Goal: Task Accomplishment & Management: Manage account settings

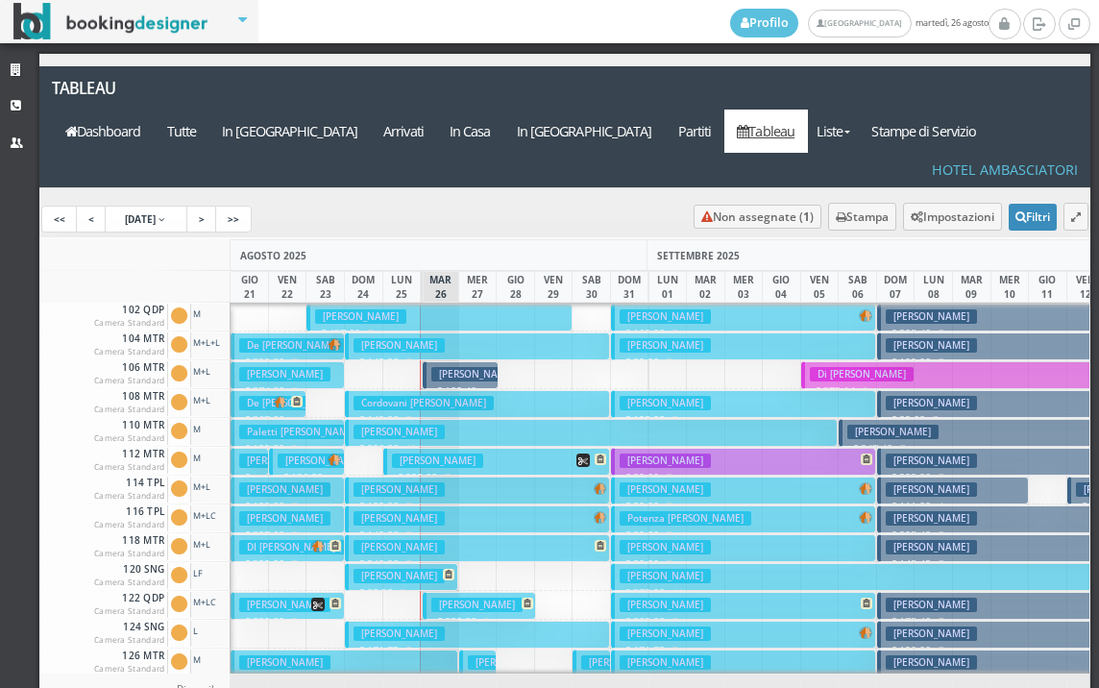
click at [459, 367] on h3 "De Nardis Davide" at bounding box center [476, 374] width 91 height 14
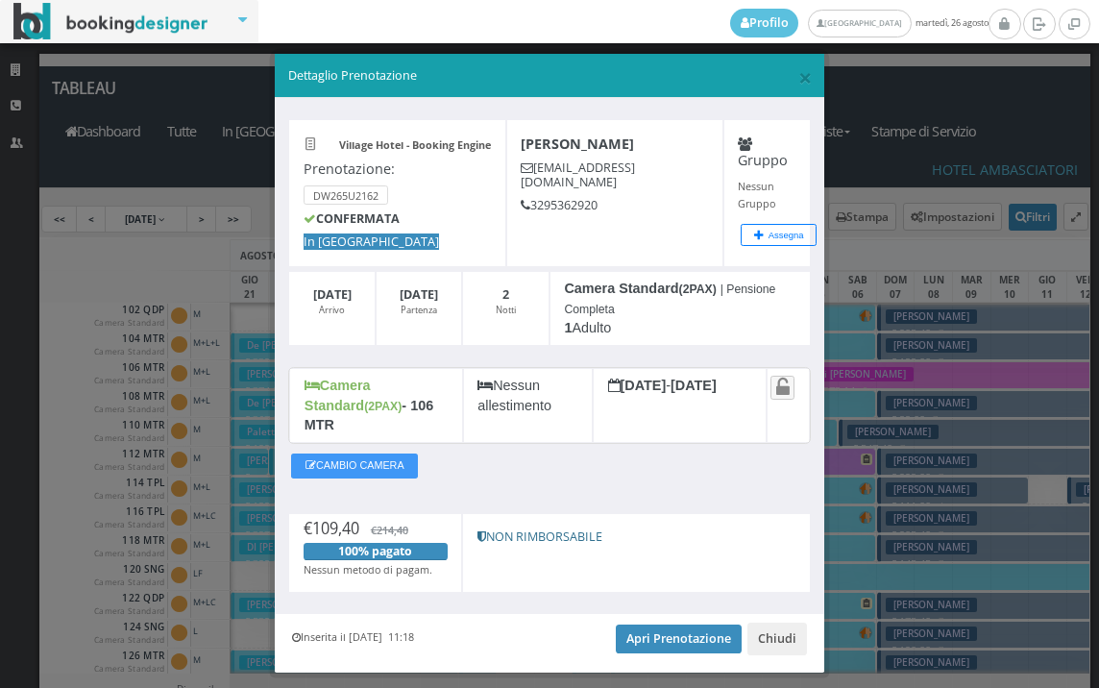
scroll to position [37, 0]
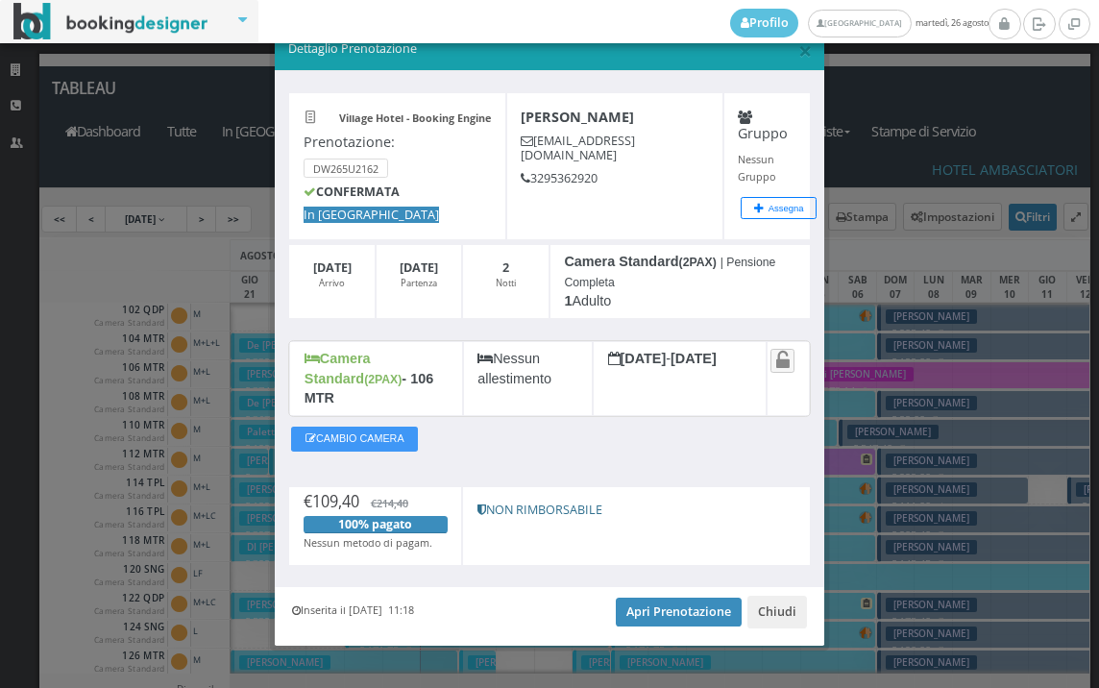
click at [647, 587] on div "Inserita il 25 Ago 2025 11:18 Apri Prenotazione Chiudi" at bounding box center [549, 616] width 549 height 59
click at [649, 598] on link "Apri Prenotazione" at bounding box center [679, 612] width 126 height 29
click at [798, 49] on span "×" at bounding box center [804, 50] width 13 height 33
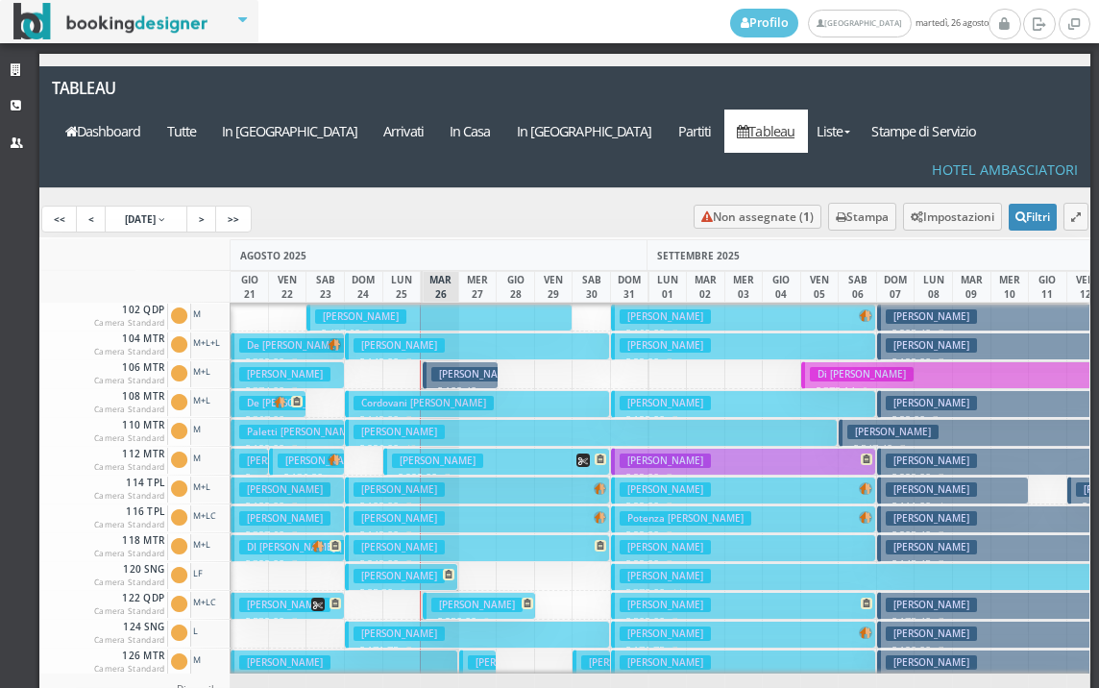
click at [446, 598] on h3 "Sabatino Giuseppe" at bounding box center [476, 605] width 91 height 14
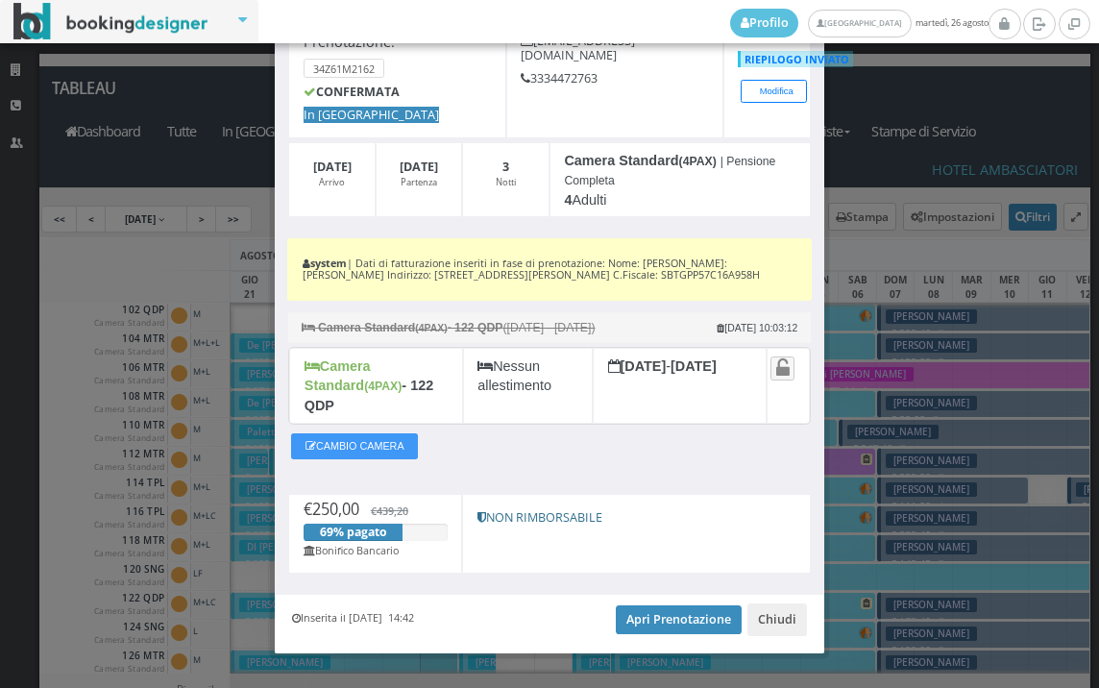
scroll to position [157, 0]
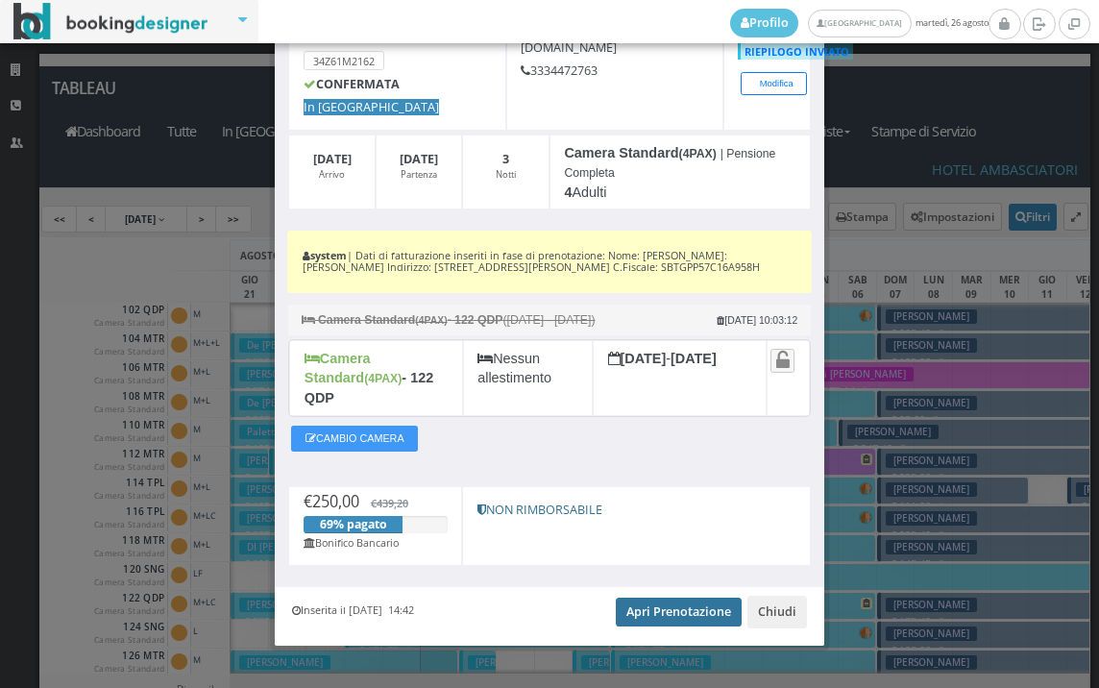
click at [684, 600] on link "Apri Prenotazione" at bounding box center [679, 612] width 126 height 29
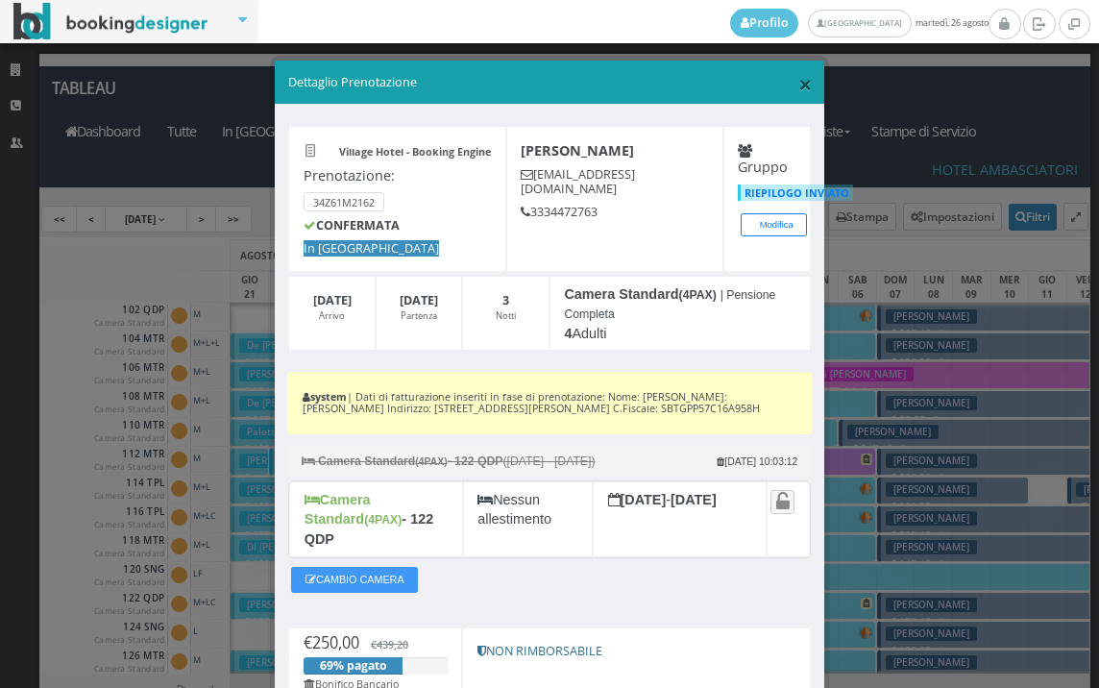
click at [799, 87] on span "×" at bounding box center [804, 83] width 13 height 33
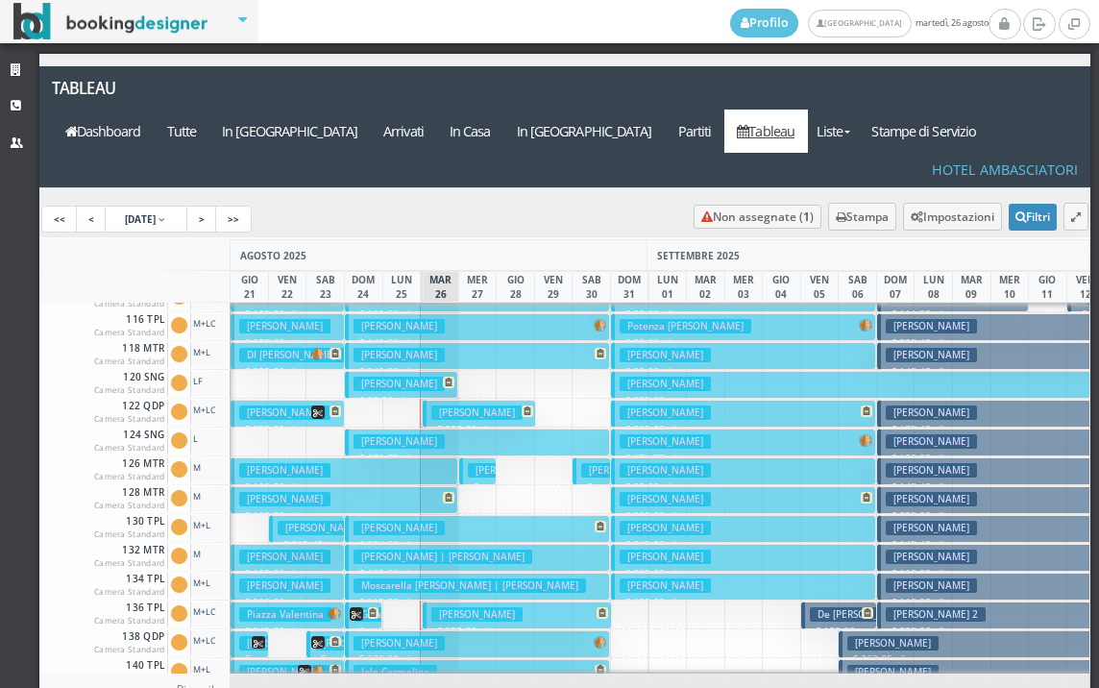
scroll to position [288, 0]
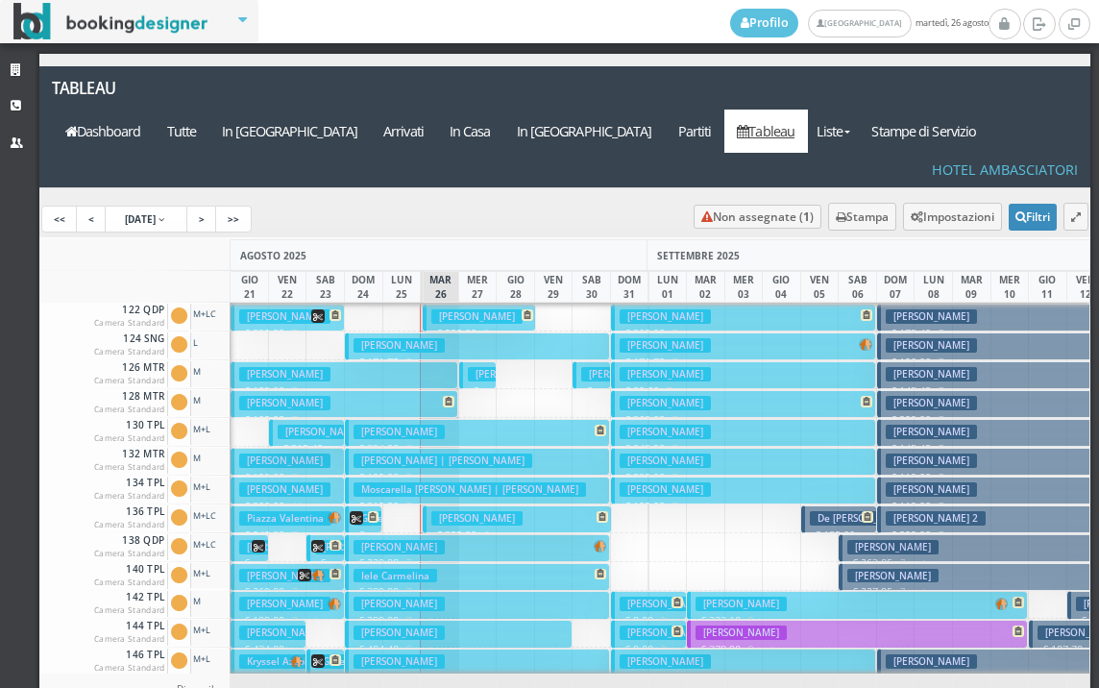
click at [461, 511] on h3 "[PERSON_NAME]" at bounding box center [476, 518] width 91 height 14
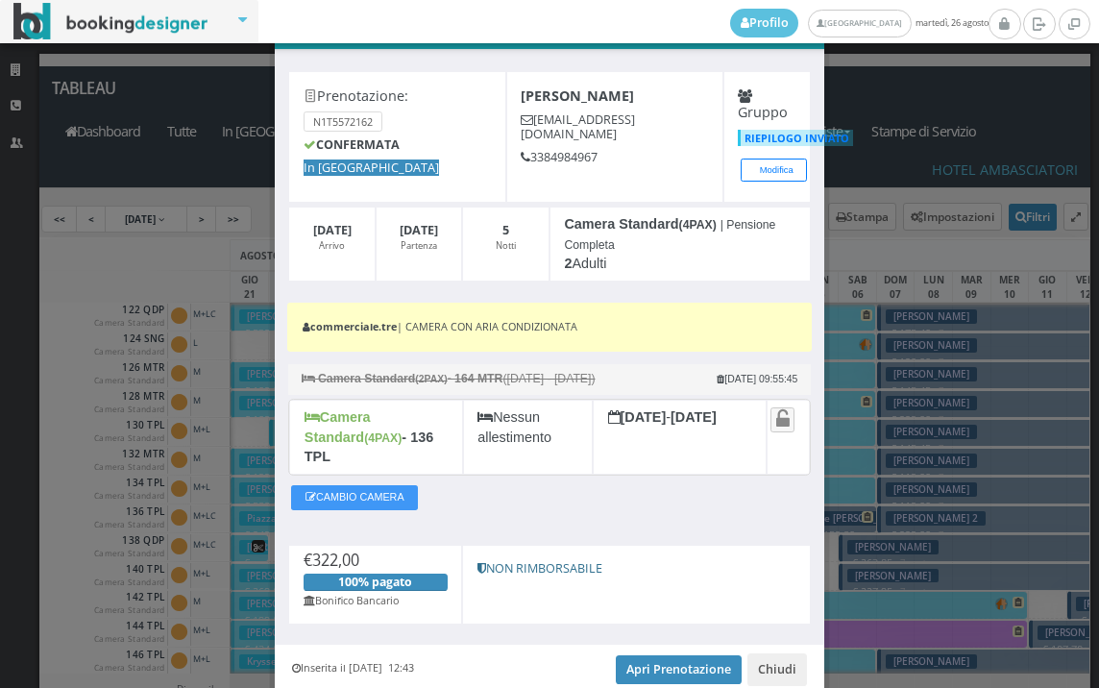
scroll to position [125, 0]
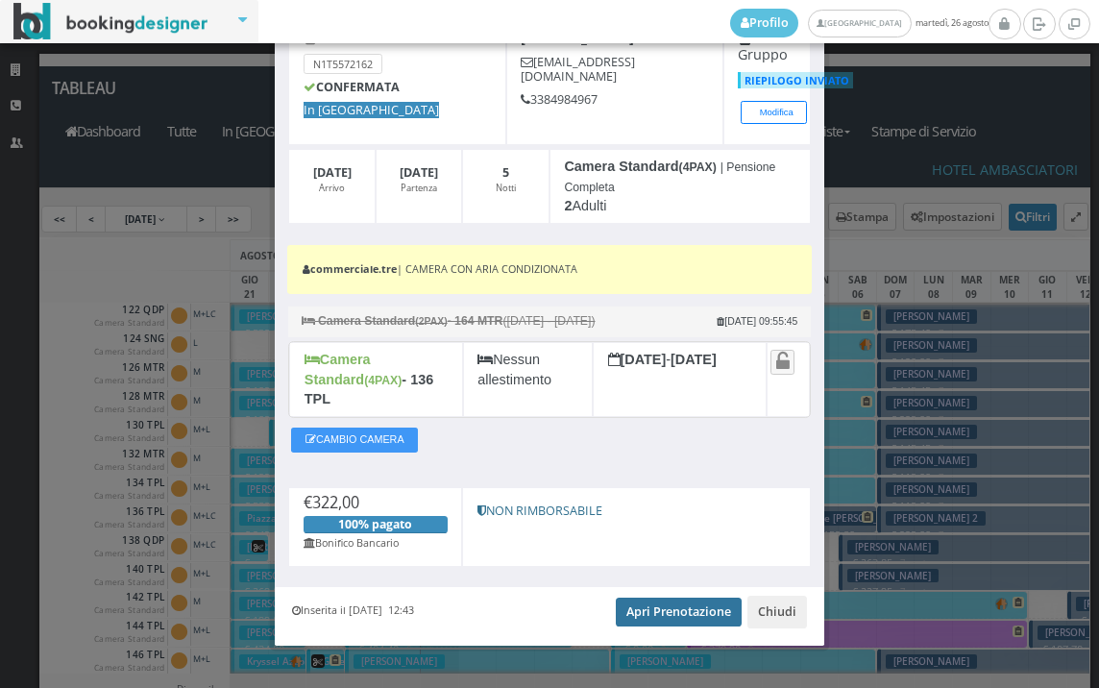
click at [671, 603] on link "Apri Prenotazione" at bounding box center [679, 612] width 126 height 29
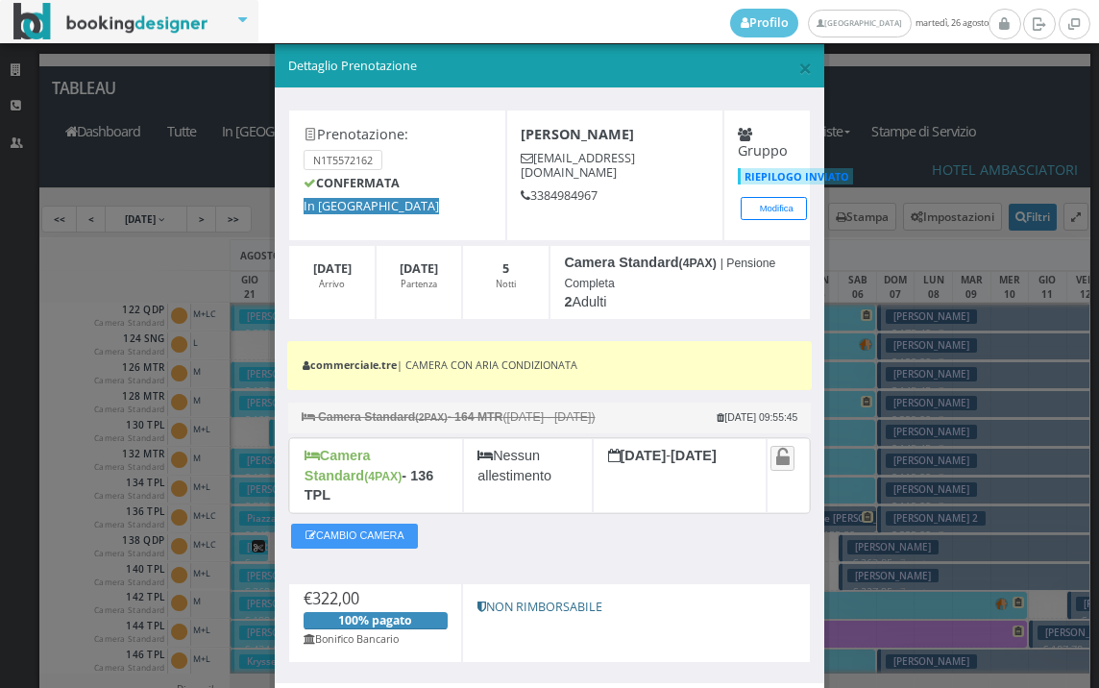
scroll to position [0, 0]
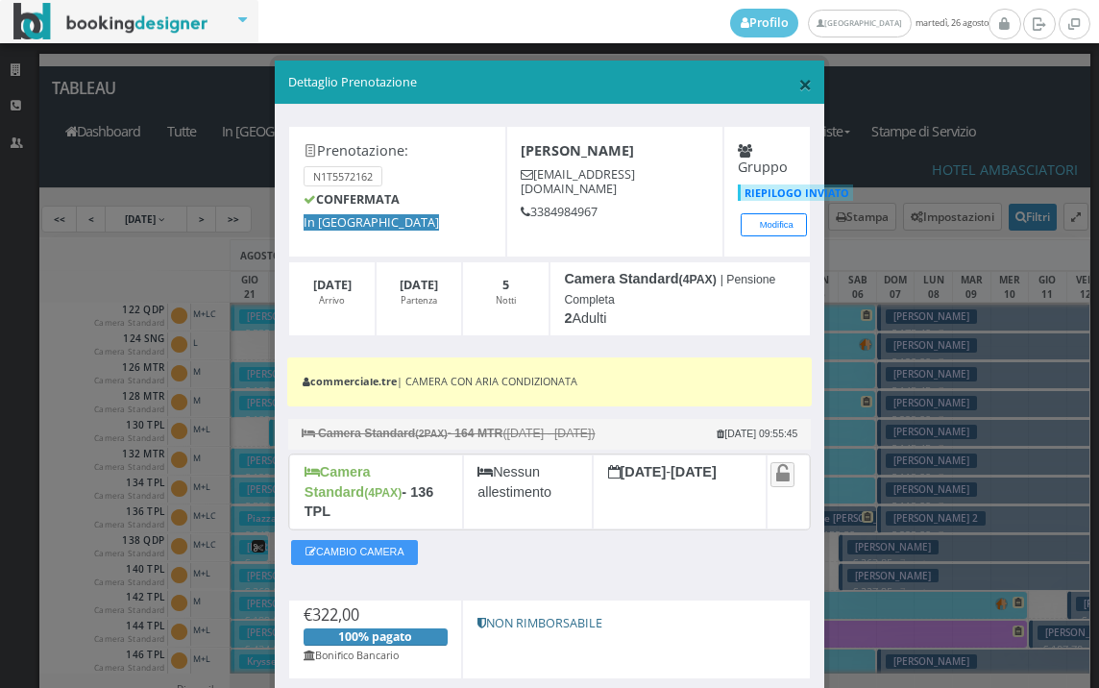
click at [798, 82] on span "×" at bounding box center [804, 83] width 13 height 33
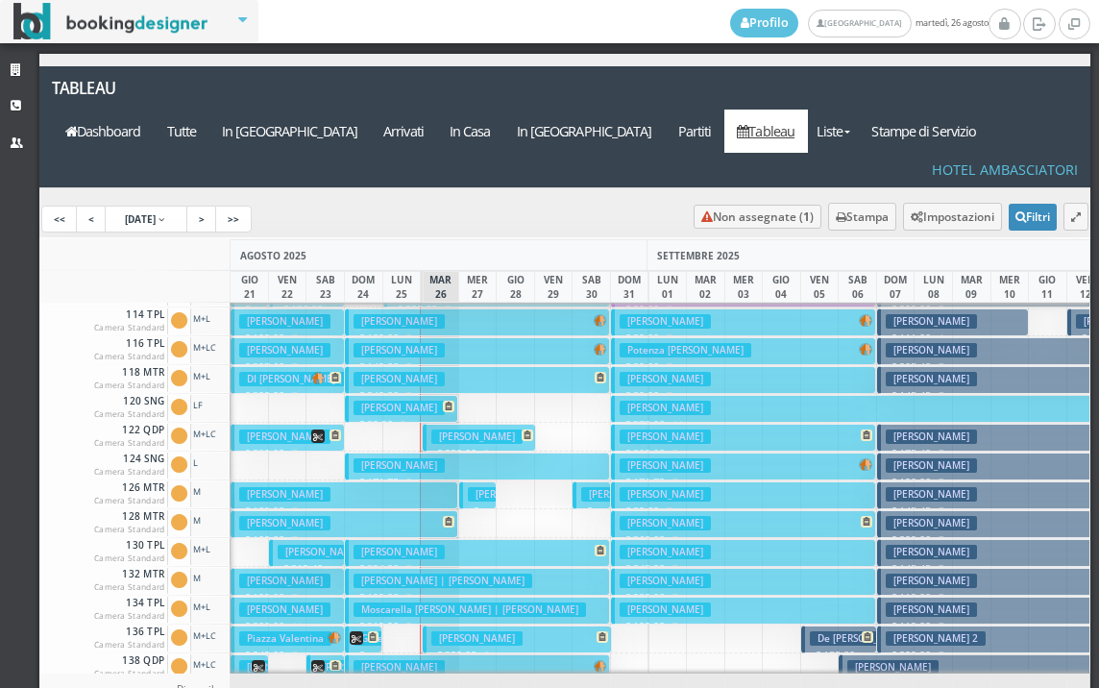
scroll to position [288, 0]
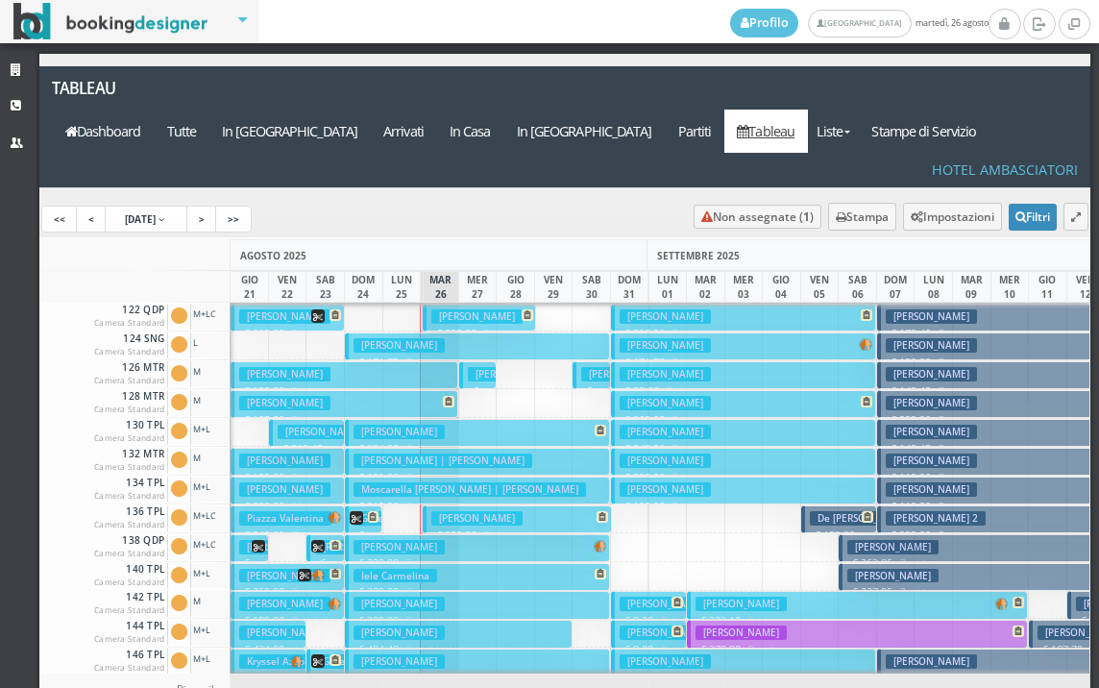
click at [458, 511] on h3 "[PERSON_NAME]" at bounding box center [476, 518] width 91 height 14
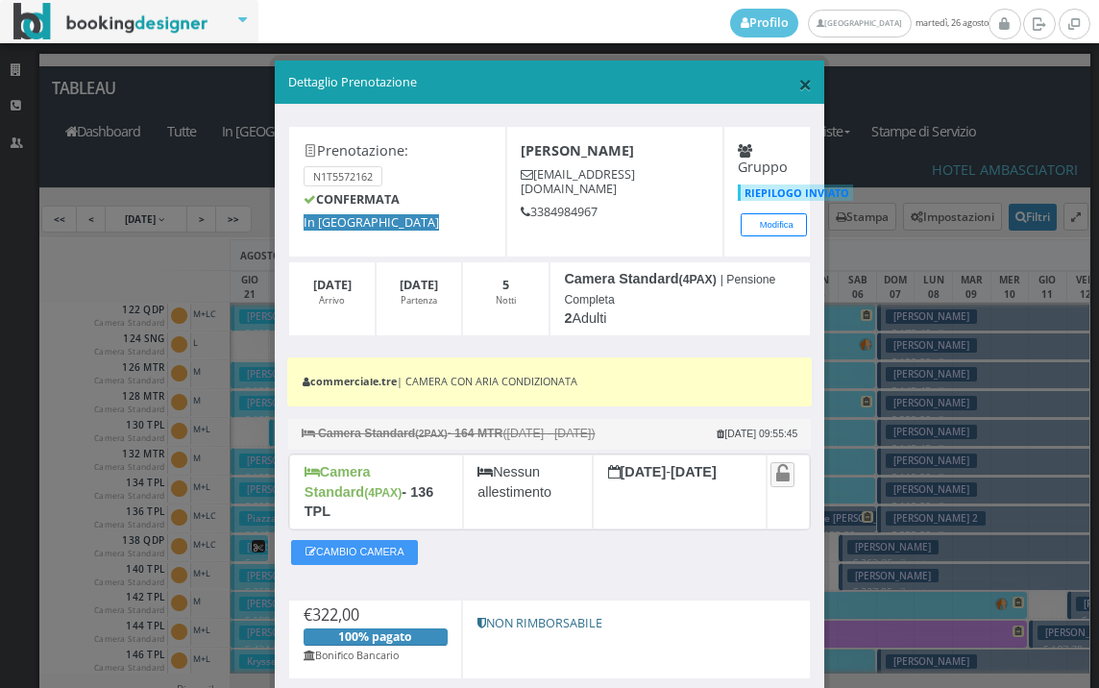
click at [798, 80] on span "×" at bounding box center [804, 83] width 13 height 33
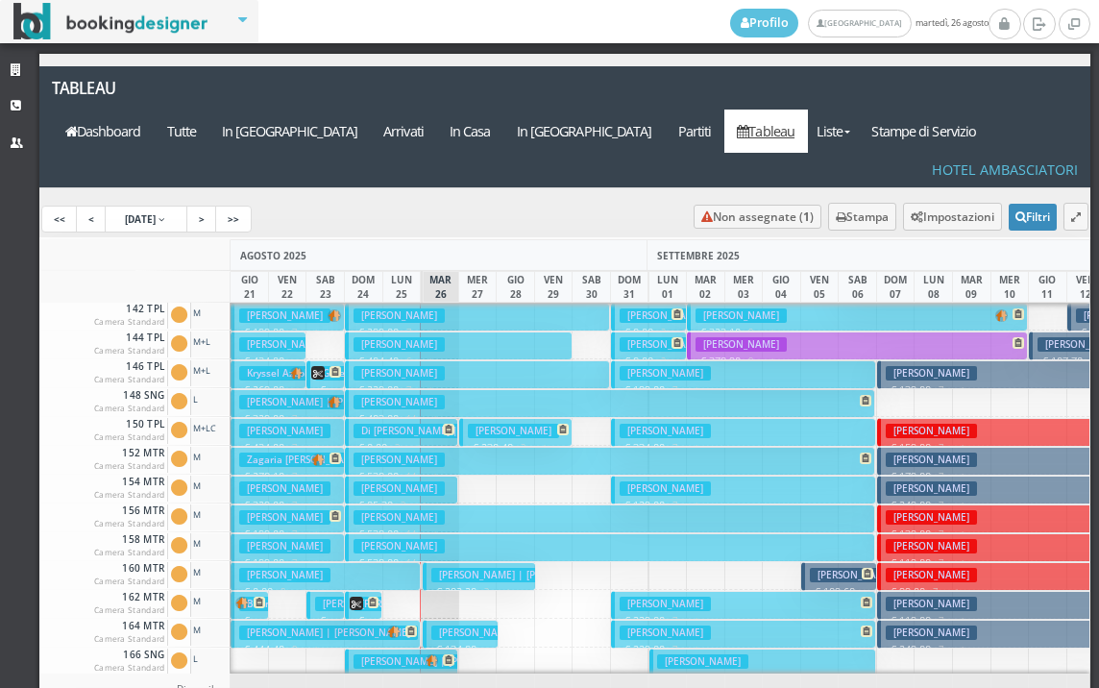
scroll to position [672, 0]
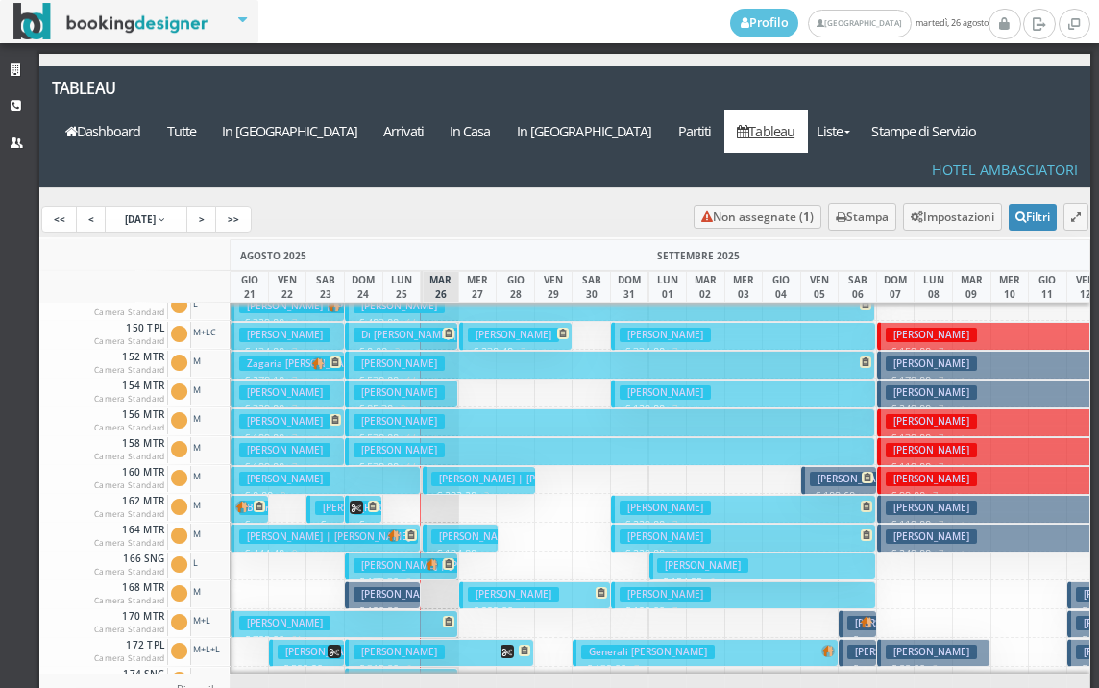
click at [446, 529] on h3 "[PERSON_NAME]" at bounding box center [476, 536] width 91 height 14
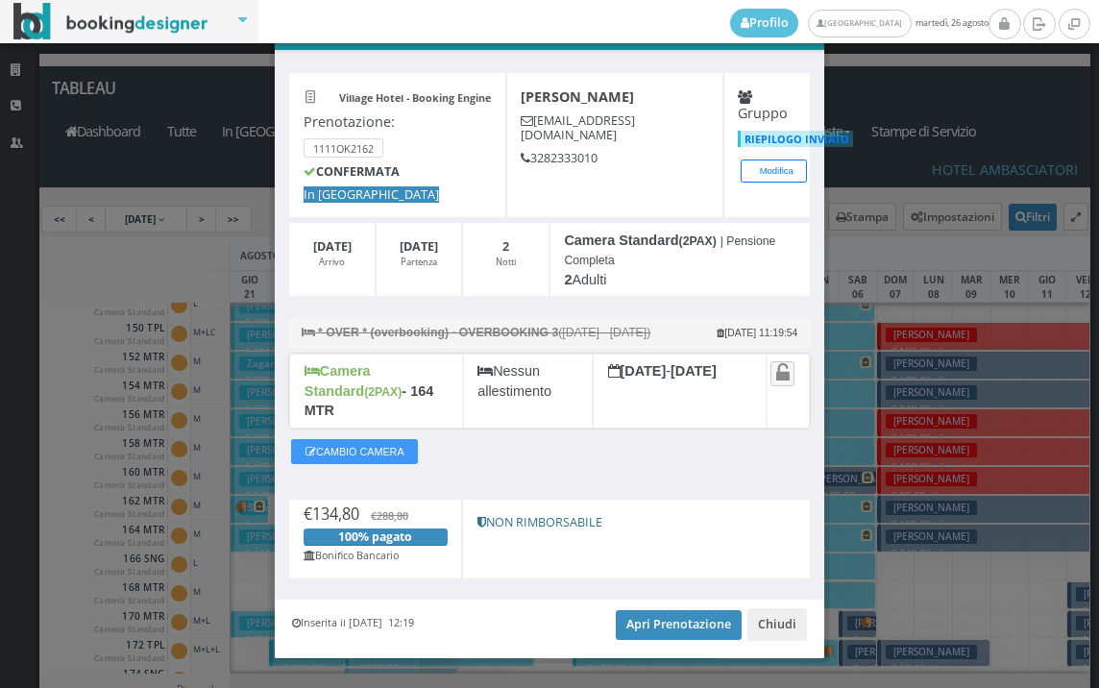
scroll to position [92, 0]
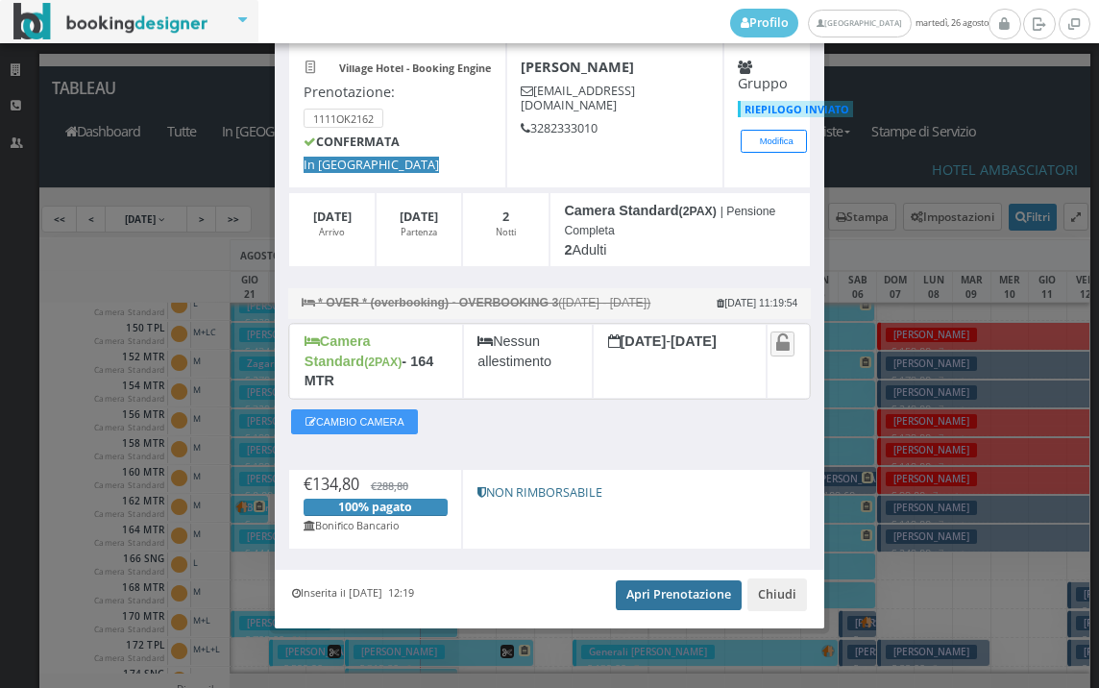
click at [670, 593] on link "Apri Prenotazione" at bounding box center [679, 594] width 126 height 29
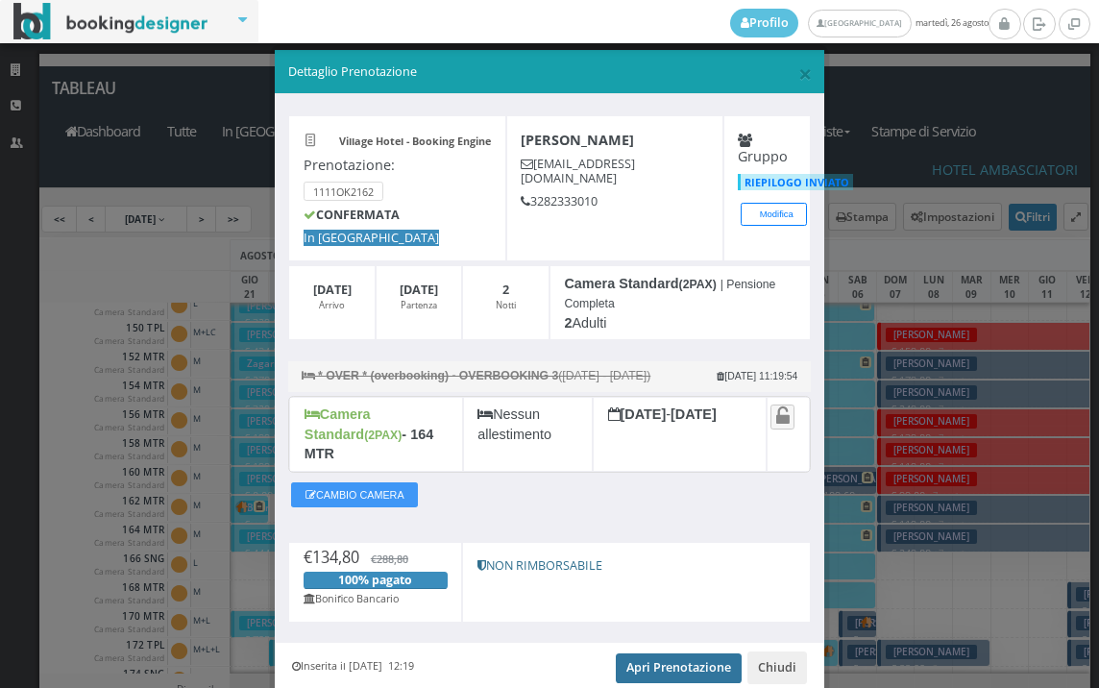
scroll to position [0, 0]
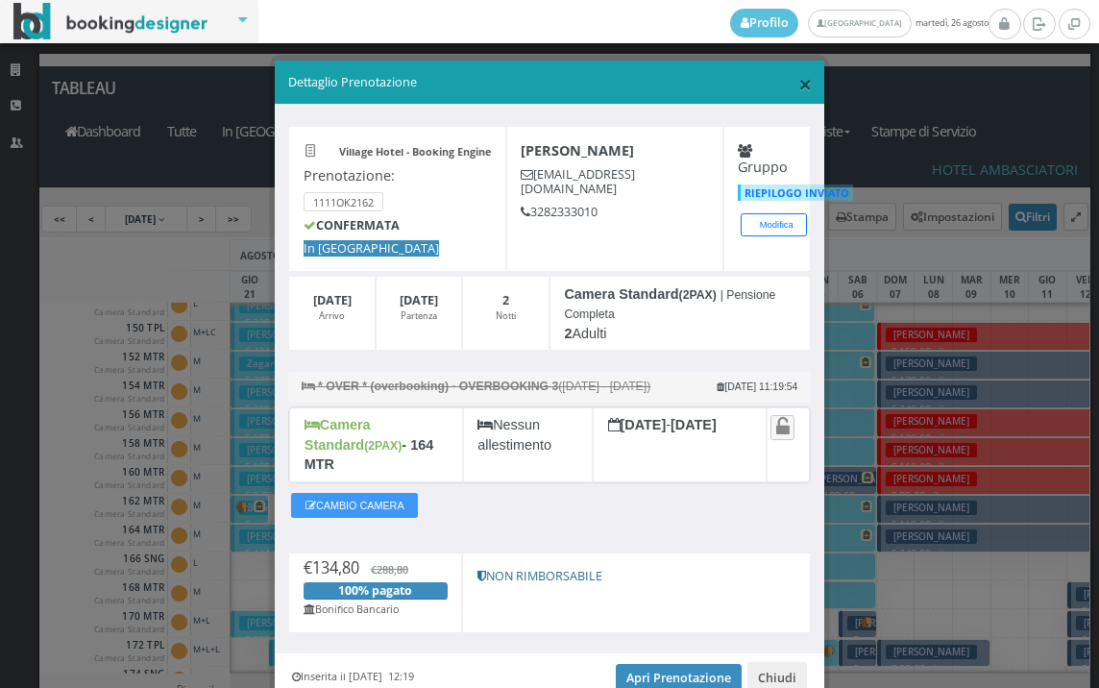
click at [798, 79] on span "×" at bounding box center [804, 83] width 13 height 33
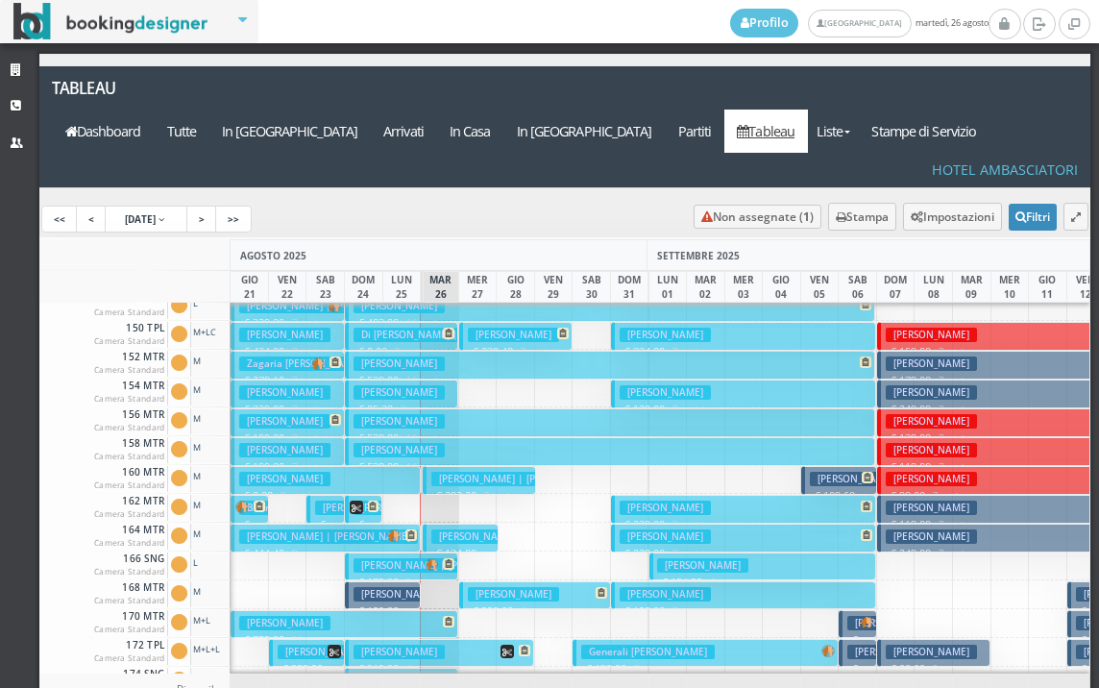
scroll to position [769, 0]
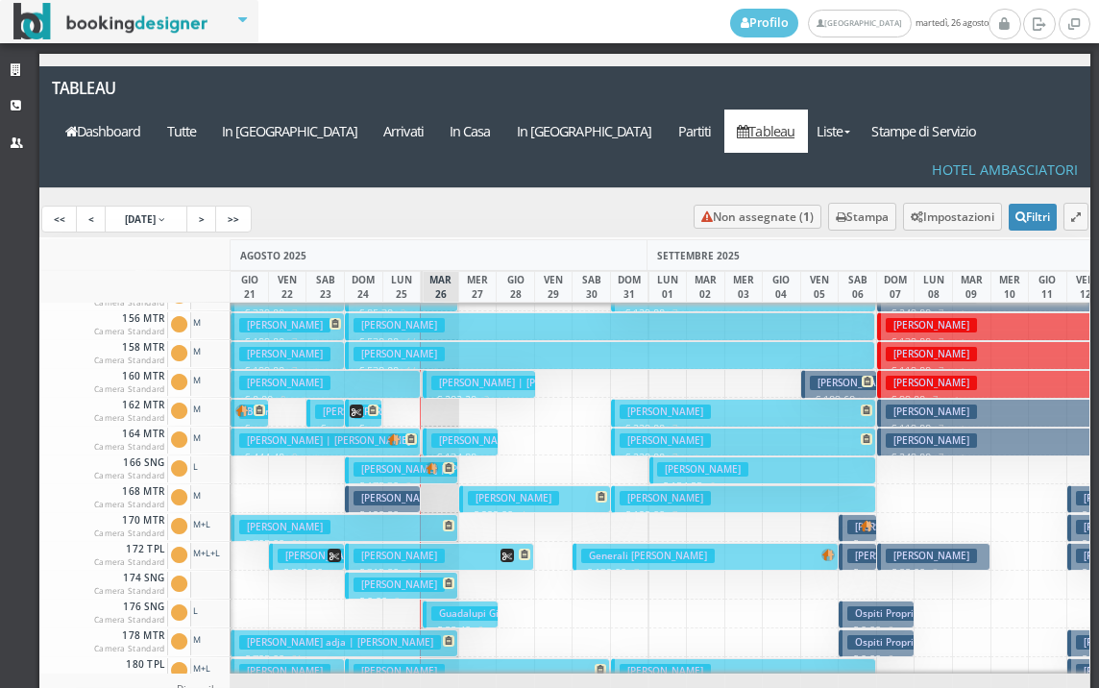
click at [446, 606] on h3 "Guadalupi Giulia" at bounding box center [477, 613] width 92 height 14
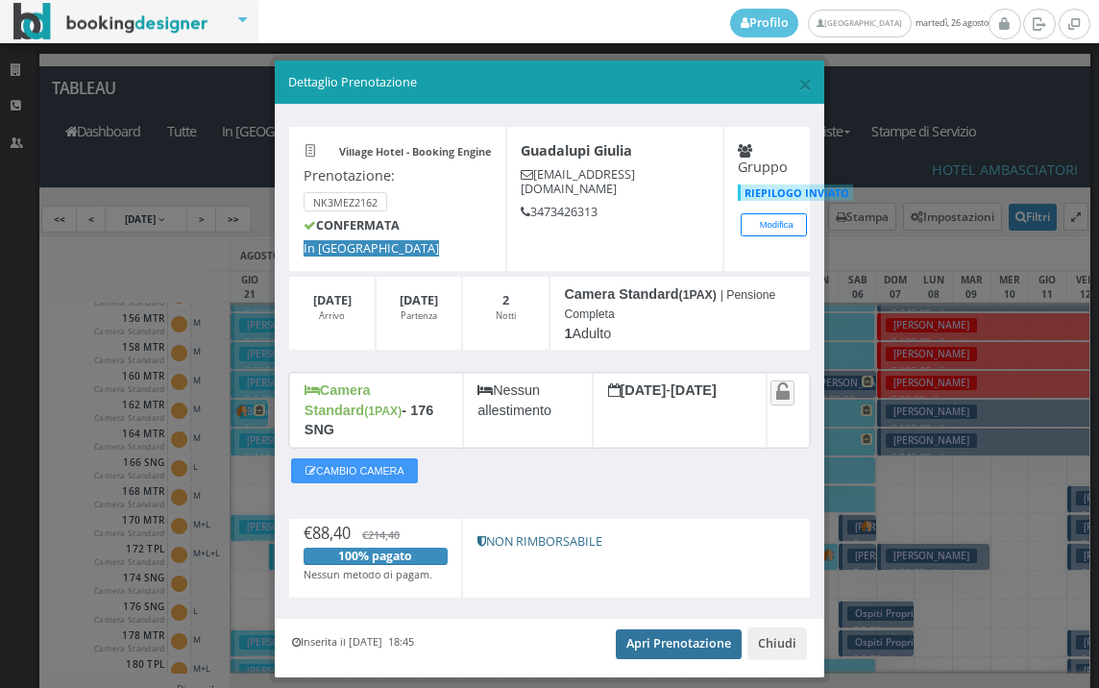
click at [655, 629] on link "Apri Prenotazione" at bounding box center [679, 643] width 126 height 29
click at [798, 86] on span "×" at bounding box center [804, 83] width 13 height 33
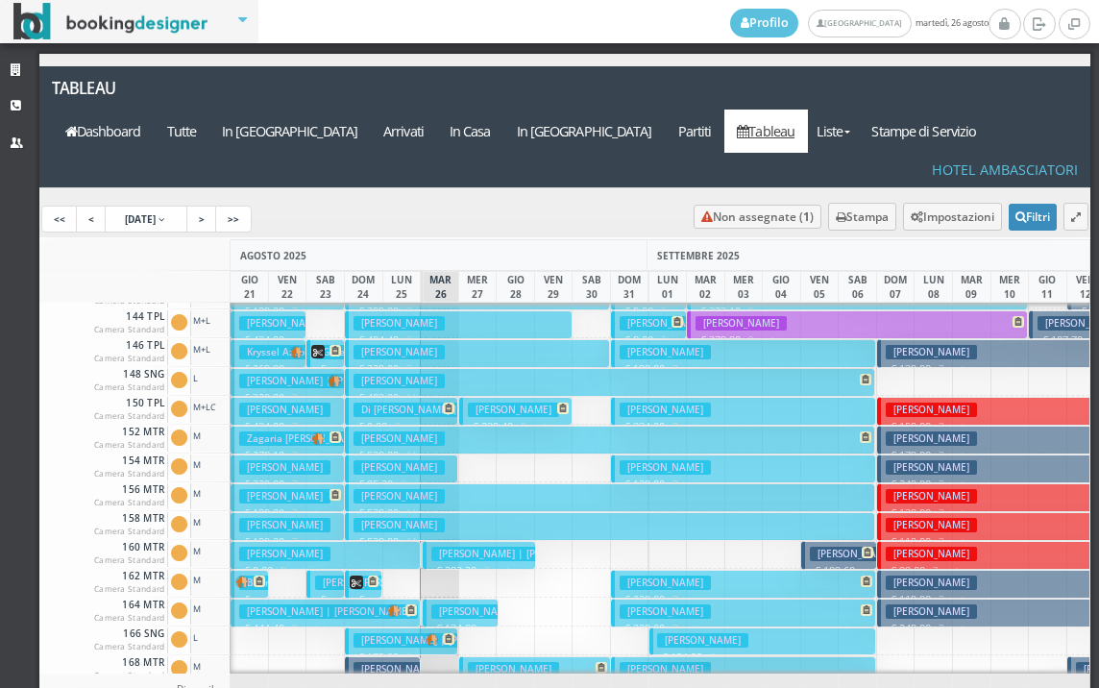
scroll to position [576, 0]
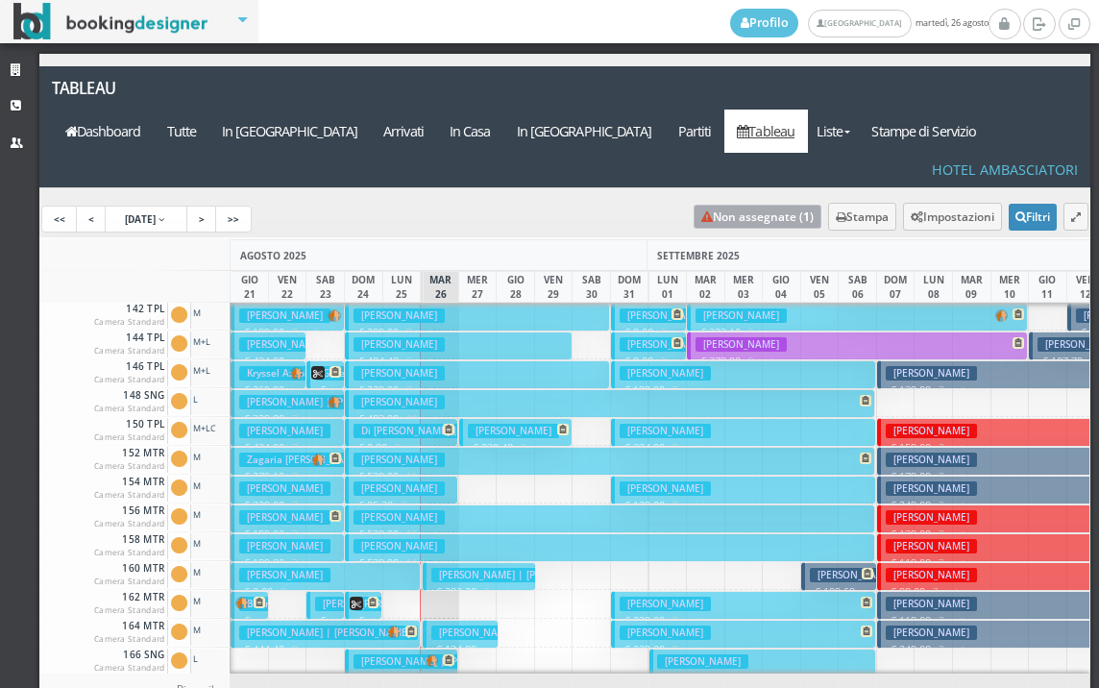
click at [747, 205] on link "Non assegnate ( 1 )" at bounding box center [758, 217] width 128 height 24
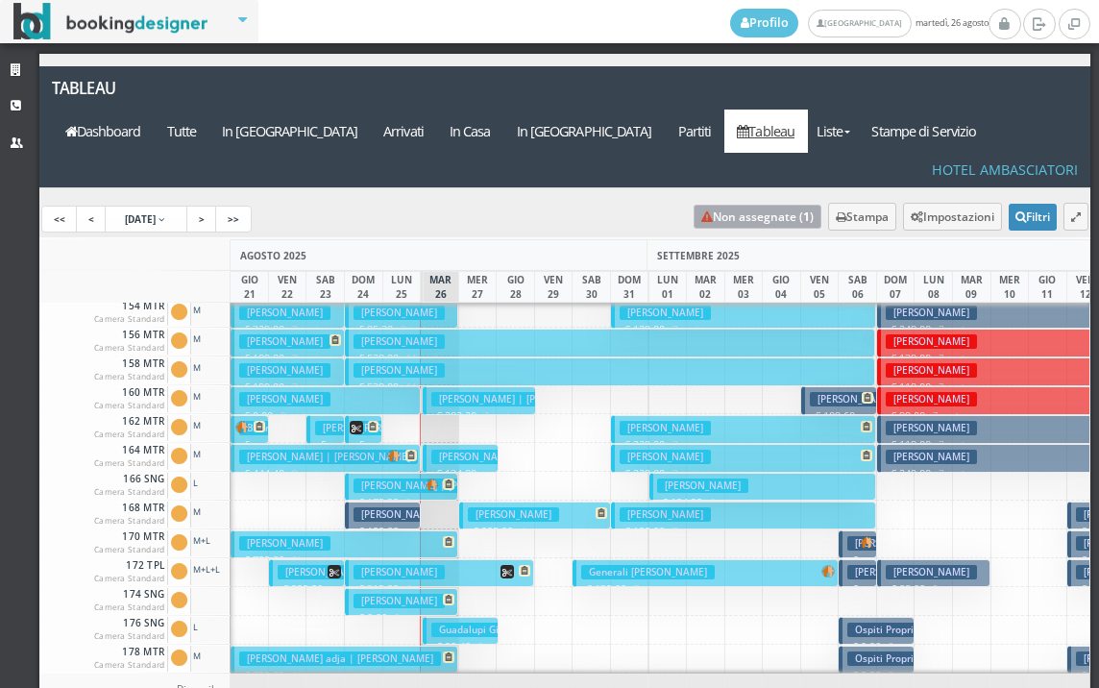
scroll to position [480, 0]
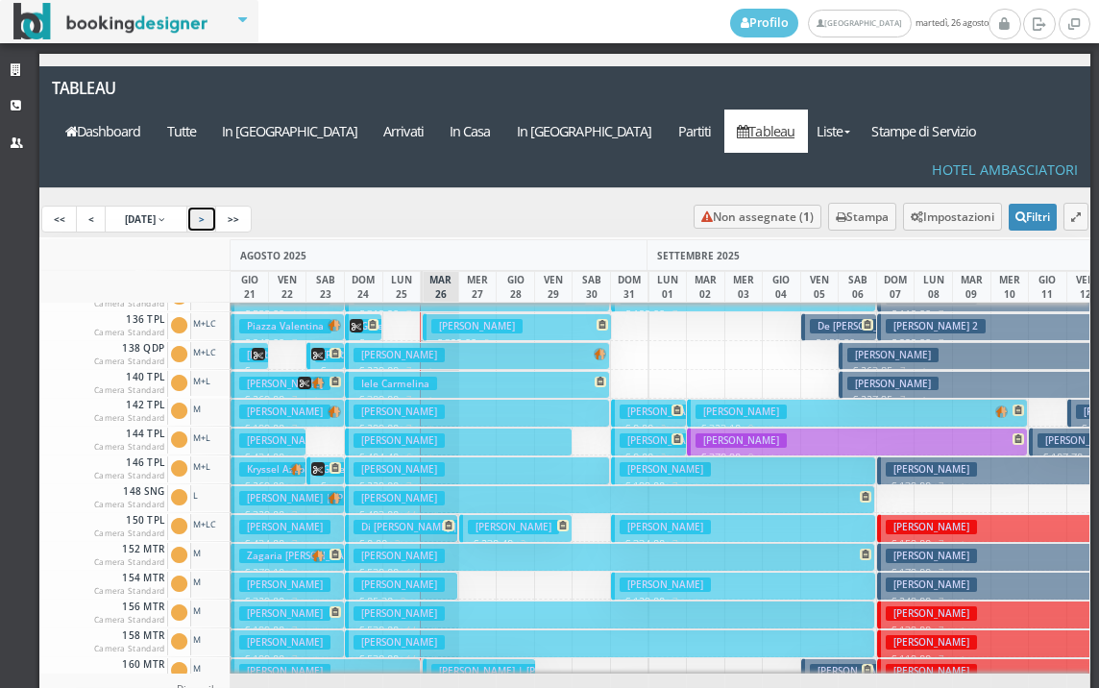
click at [217, 206] on link ">" at bounding box center [201, 219] width 31 height 27
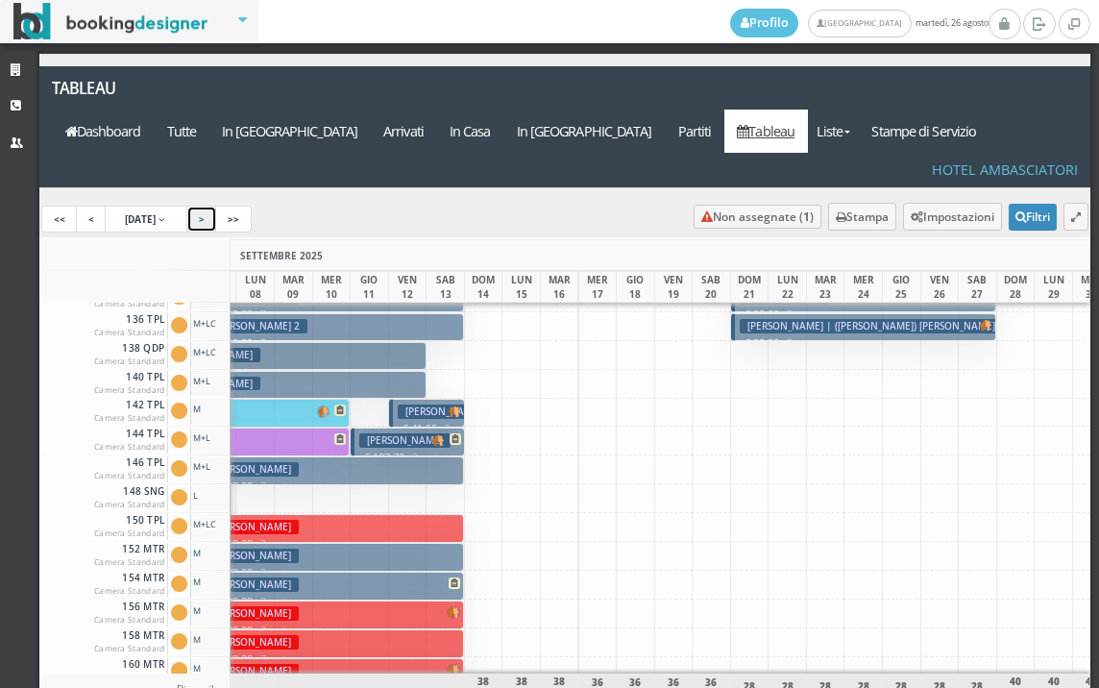
scroll to position [0, 692]
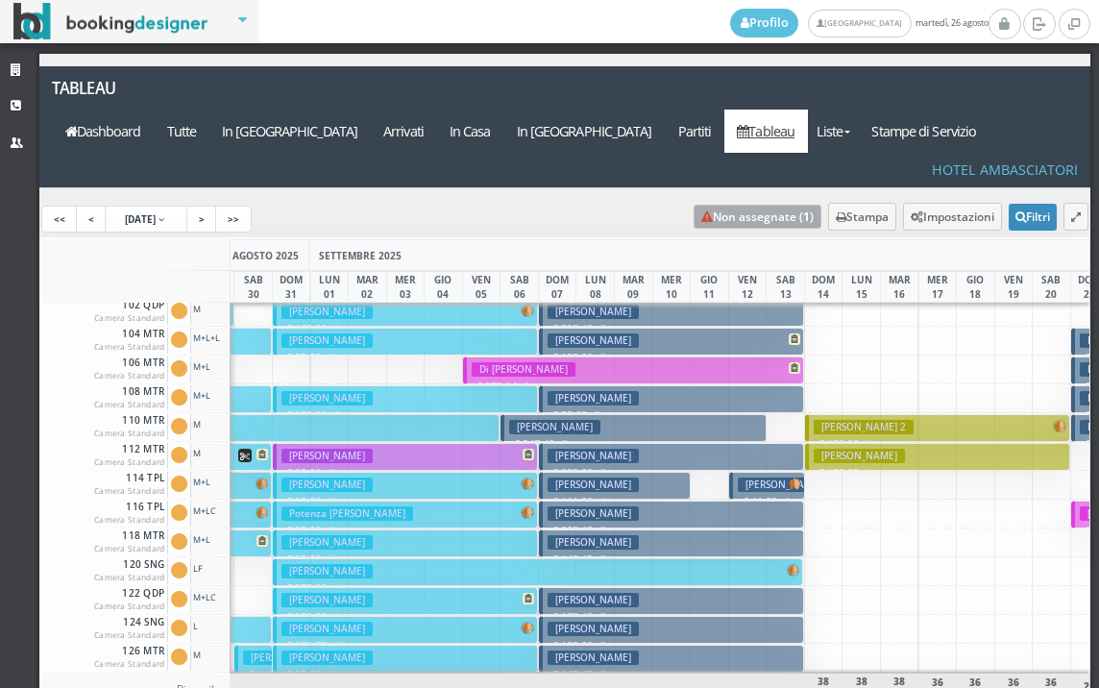
click at [723, 205] on link "Non assegnate ( 1 )" at bounding box center [758, 217] width 128 height 24
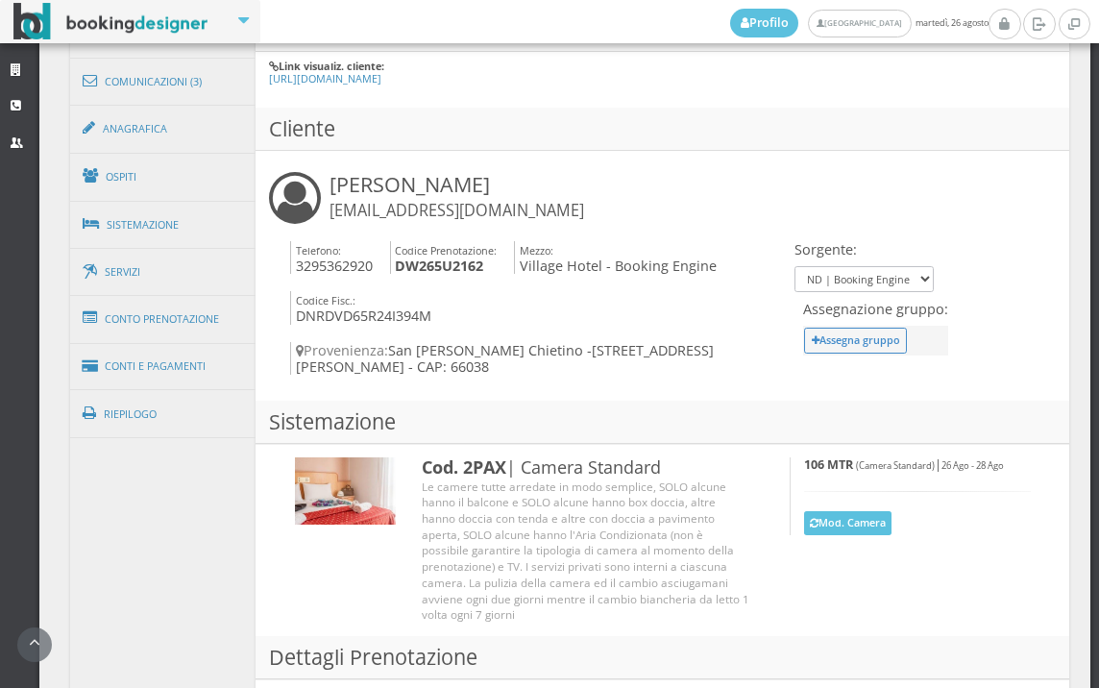
scroll to position [1387, 0]
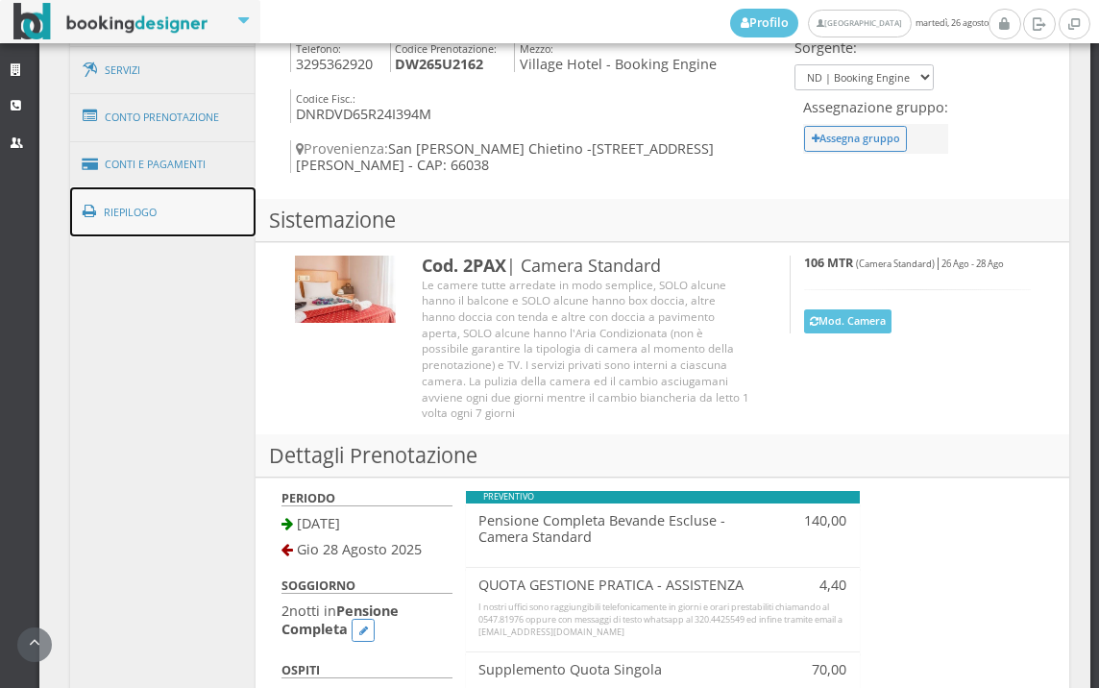
click at [151, 223] on link "Riepilogo" at bounding box center [163, 212] width 186 height 50
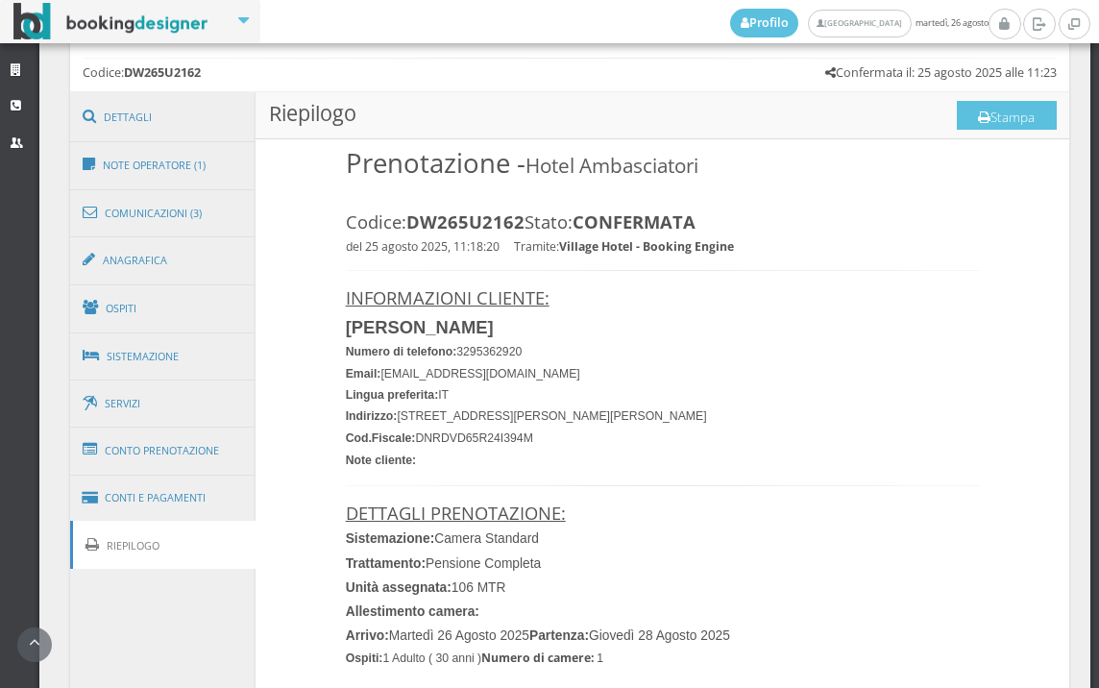
scroll to position [962, 0]
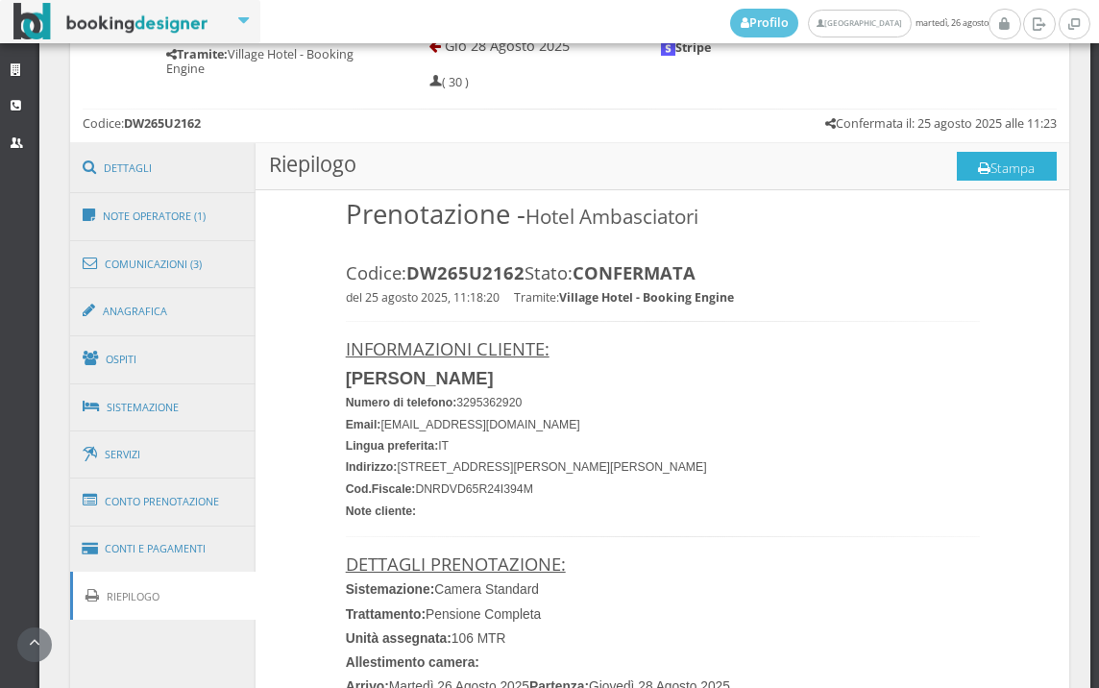
click at [991, 170] on button "Stampa" at bounding box center [1007, 166] width 100 height 29
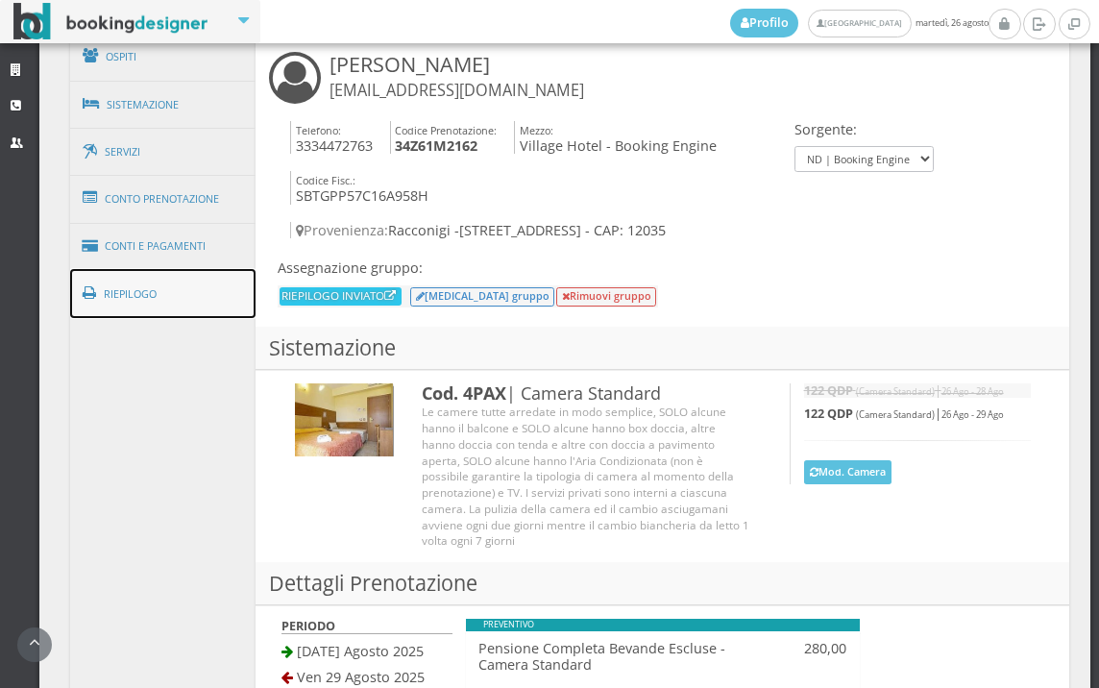
click at [147, 299] on link "Riepilogo" at bounding box center [163, 294] width 186 height 50
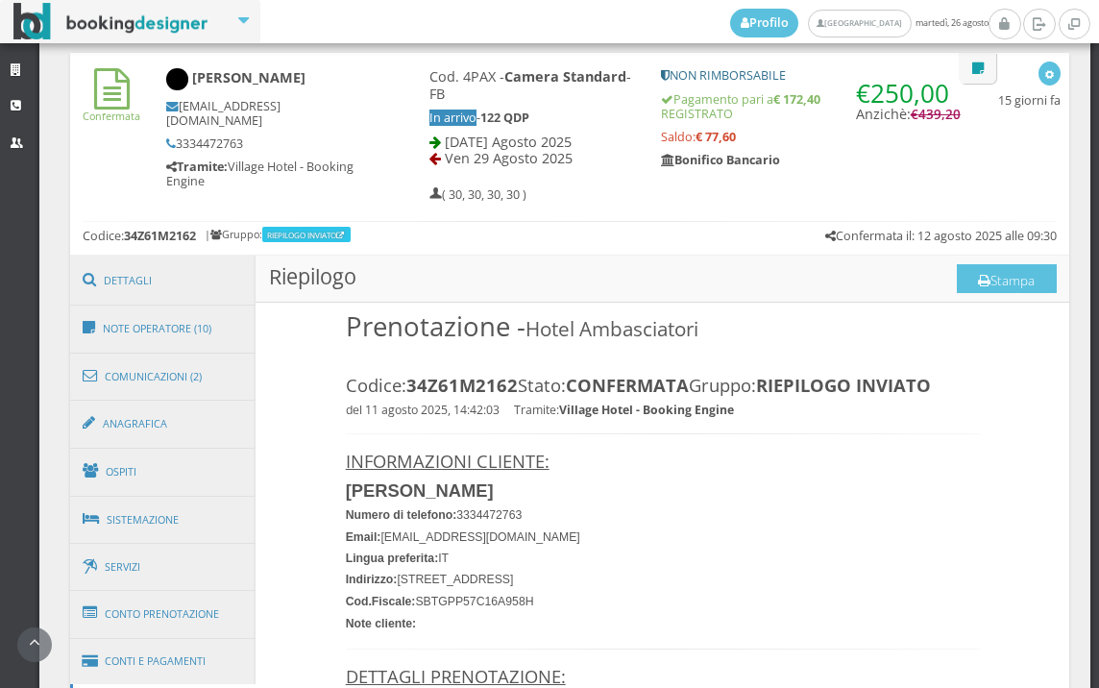
scroll to position [764, 0]
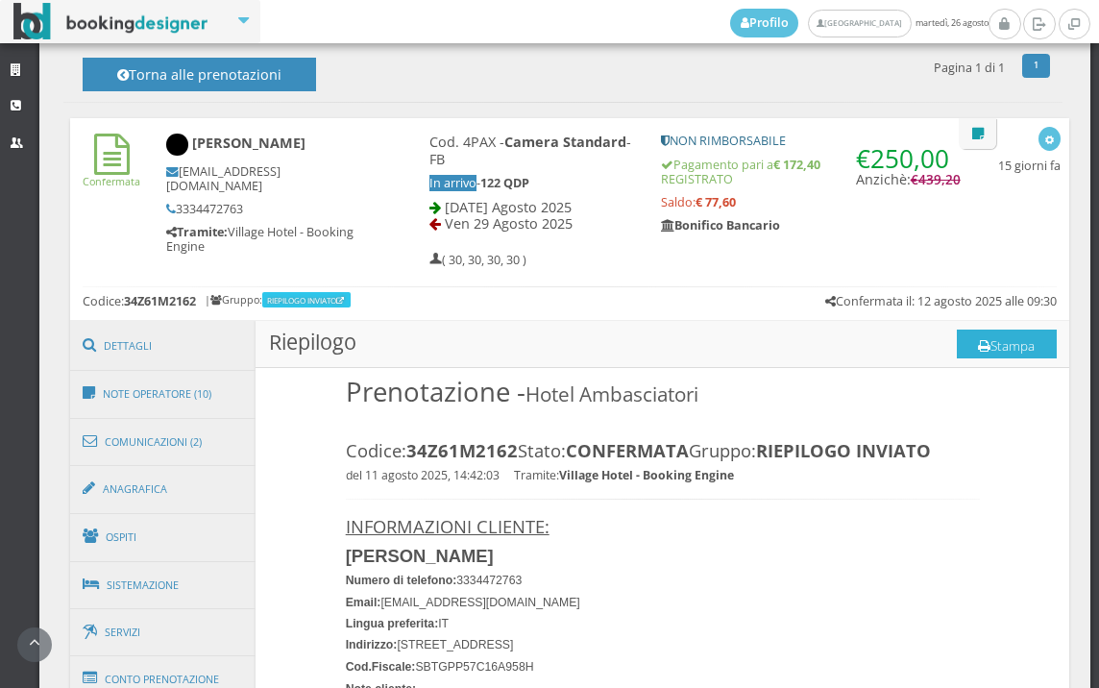
click at [1001, 350] on button "Stampa" at bounding box center [1007, 344] width 100 height 29
click at [1017, 345] on button "Stampa" at bounding box center [1007, 344] width 100 height 29
click at [993, 343] on button "Stampa" at bounding box center [1007, 344] width 100 height 29
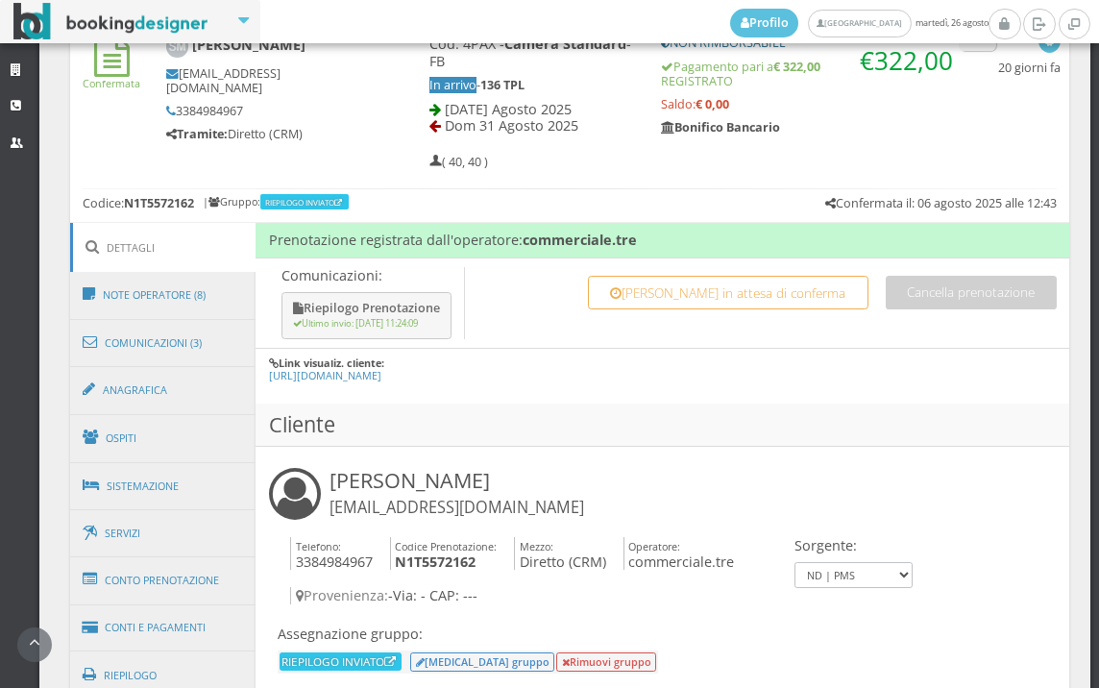
scroll to position [961, 0]
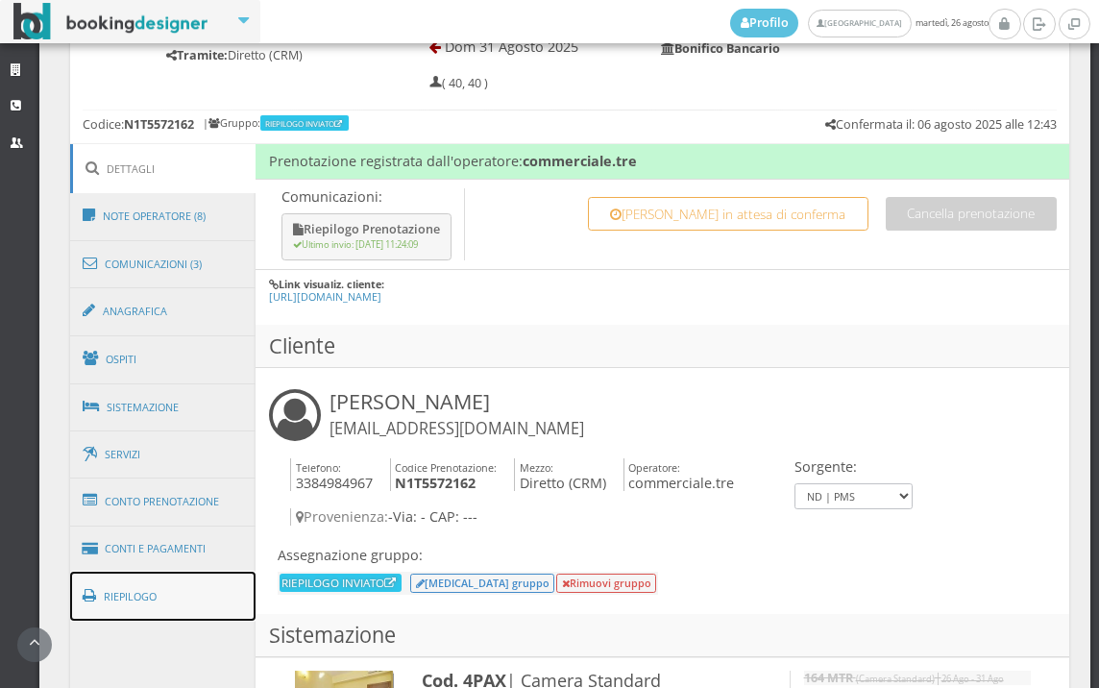
click at [204, 606] on link "Riepilogo" at bounding box center [163, 597] width 186 height 50
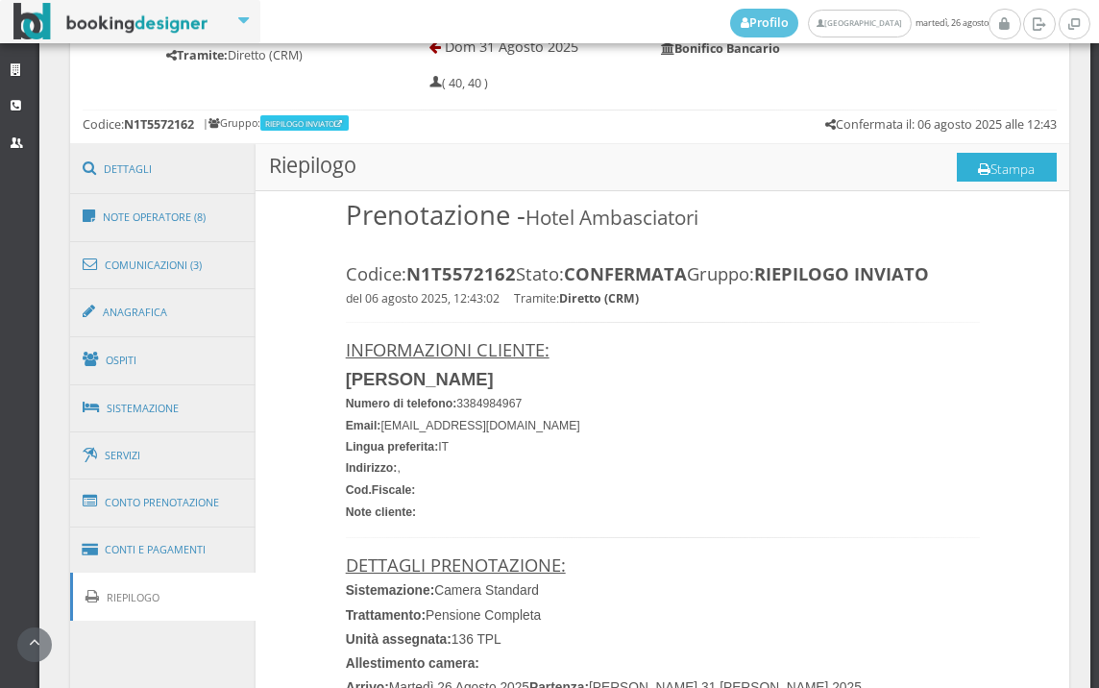
click at [1001, 166] on button "Stampa" at bounding box center [1007, 167] width 100 height 29
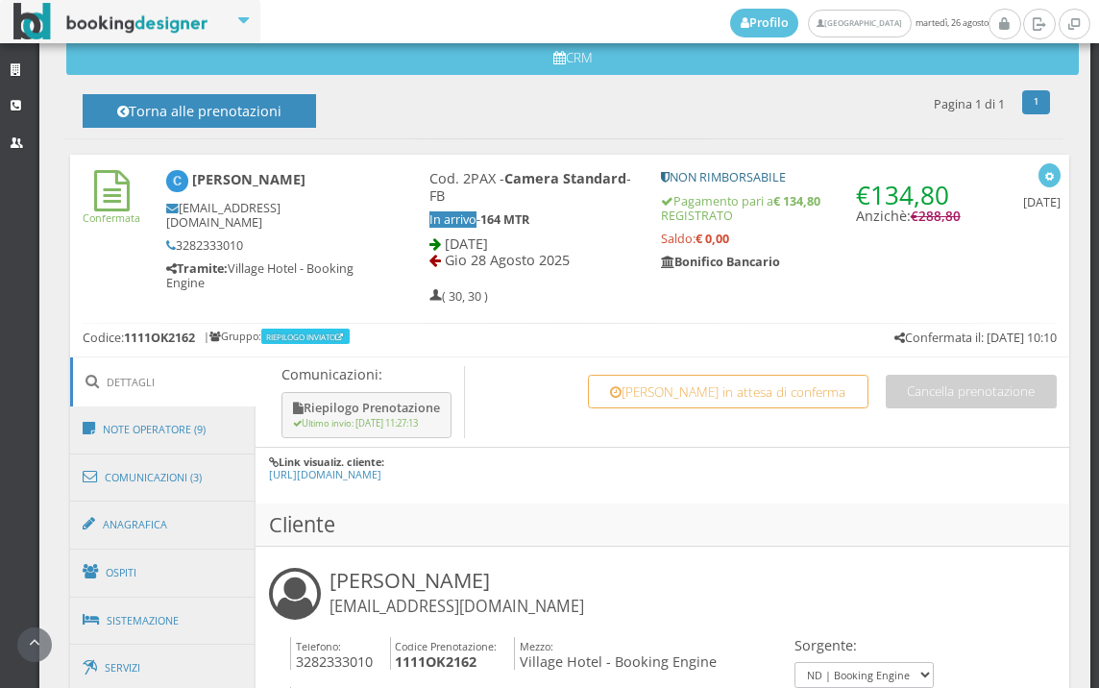
scroll to position [961, 0]
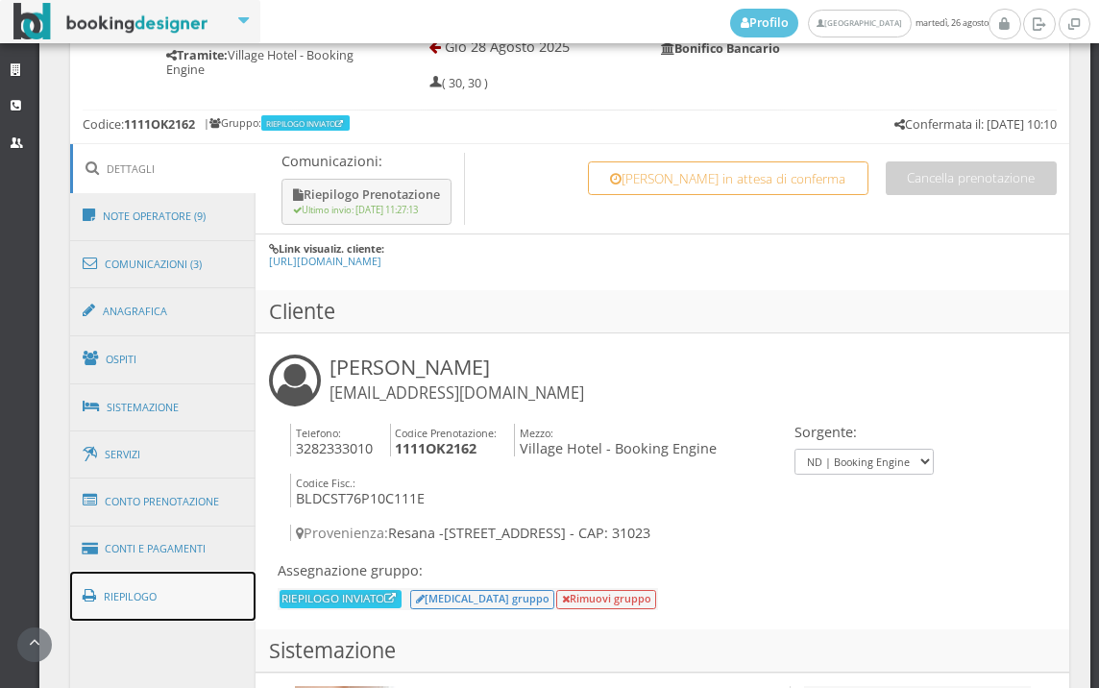
click at [183, 597] on link "Riepilogo" at bounding box center [163, 597] width 186 height 50
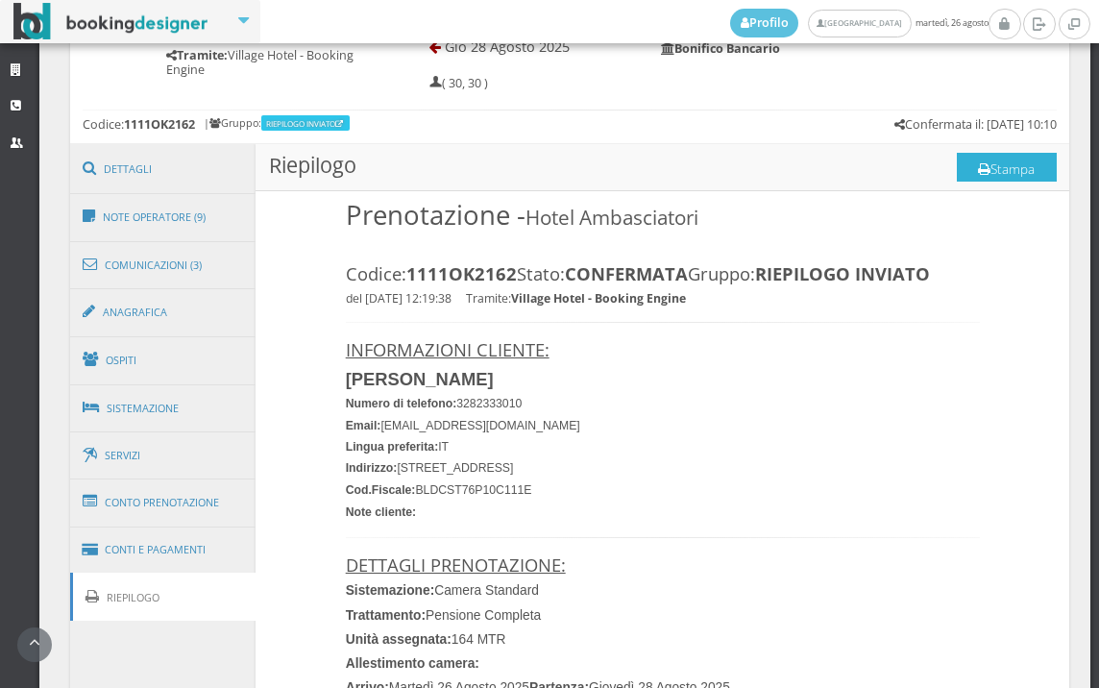
click at [983, 169] on button "Stampa" at bounding box center [1007, 167] width 100 height 29
click at [1018, 177] on button "Stampa" at bounding box center [1007, 167] width 100 height 29
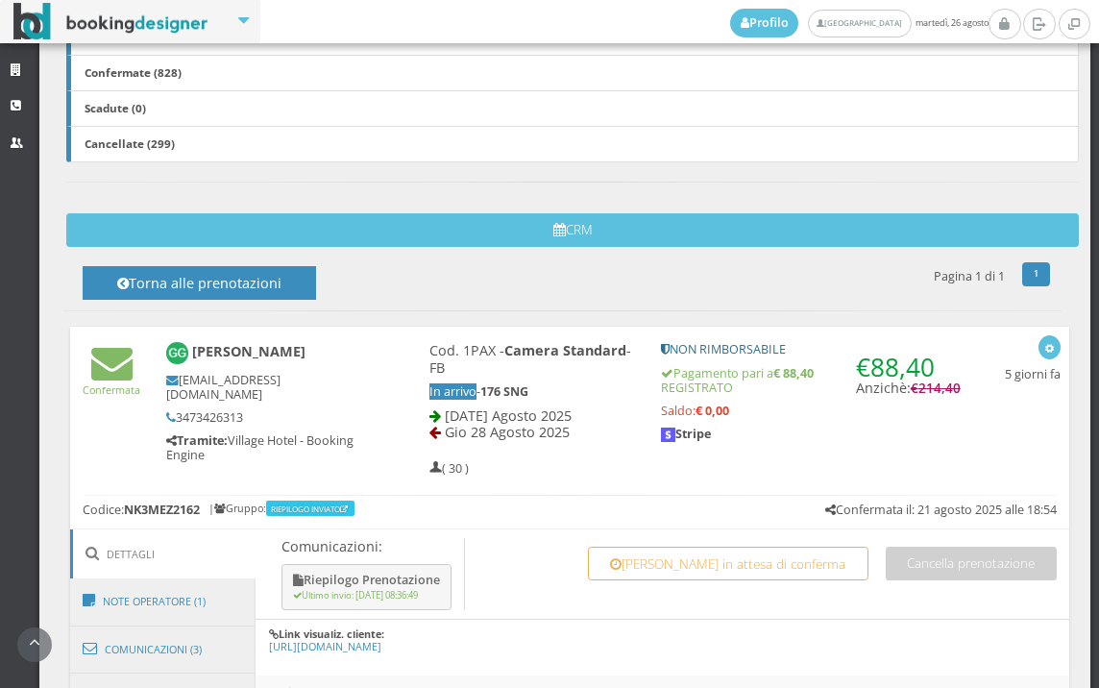
scroll to position [961, 0]
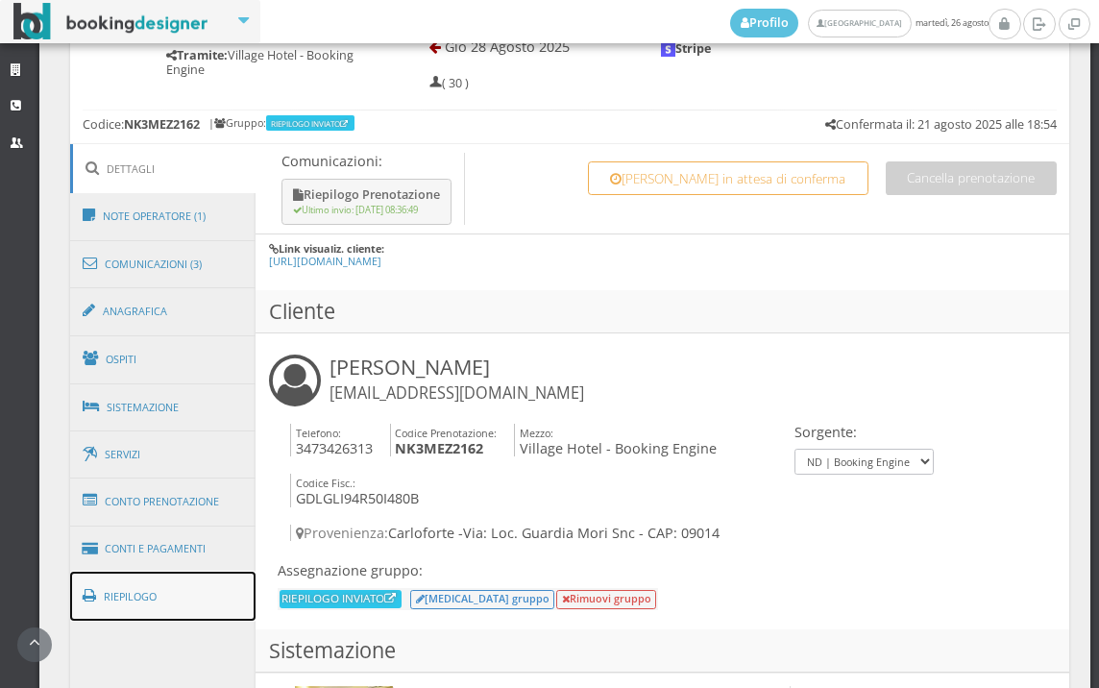
click at [185, 608] on link "Riepilogo" at bounding box center [163, 597] width 186 height 50
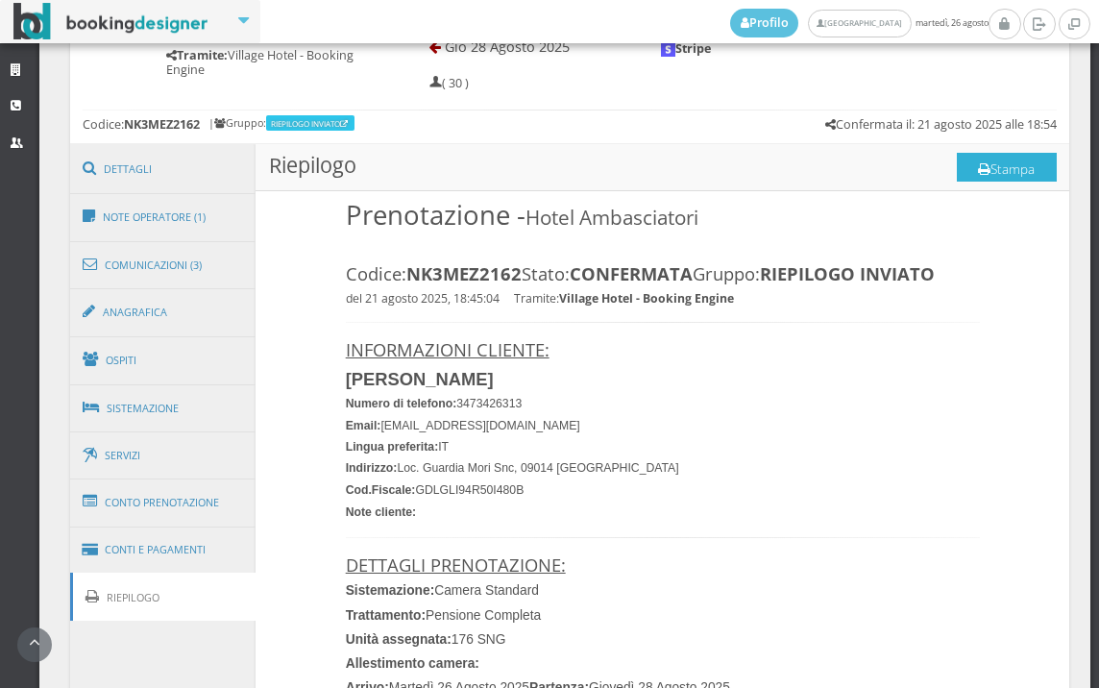
drag, startPoint x: 1008, startPoint y: 167, endPoint x: 671, endPoint y: 346, distance: 380.8
click at [1007, 170] on button "Stampa" at bounding box center [1007, 167] width 100 height 29
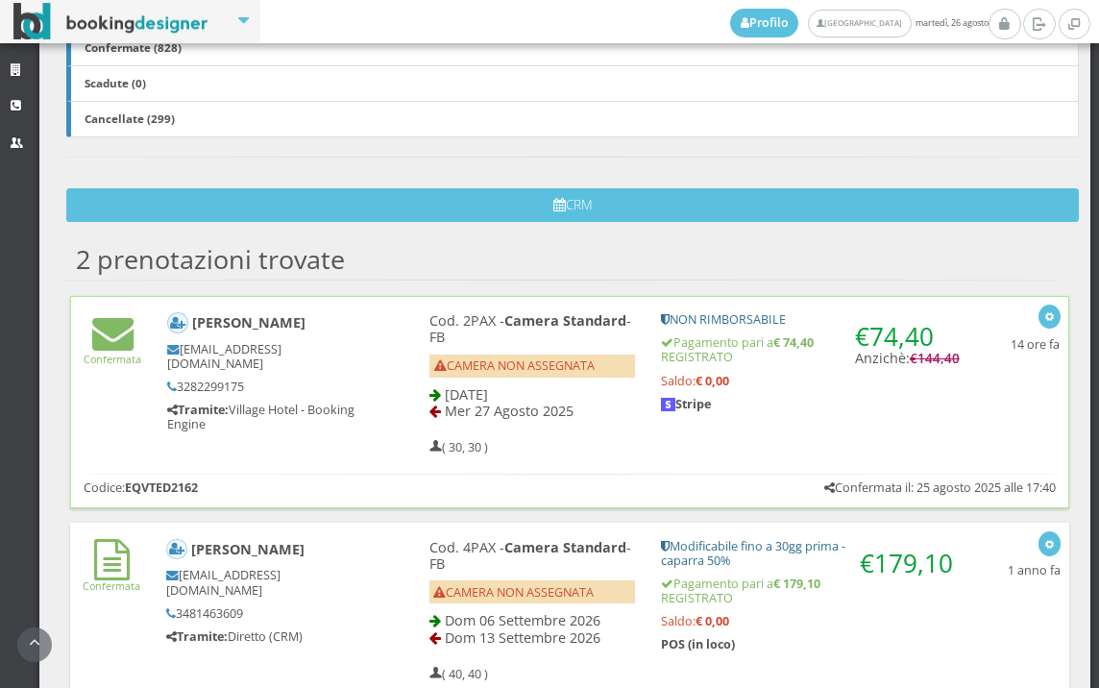
scroll to position [629, 0]
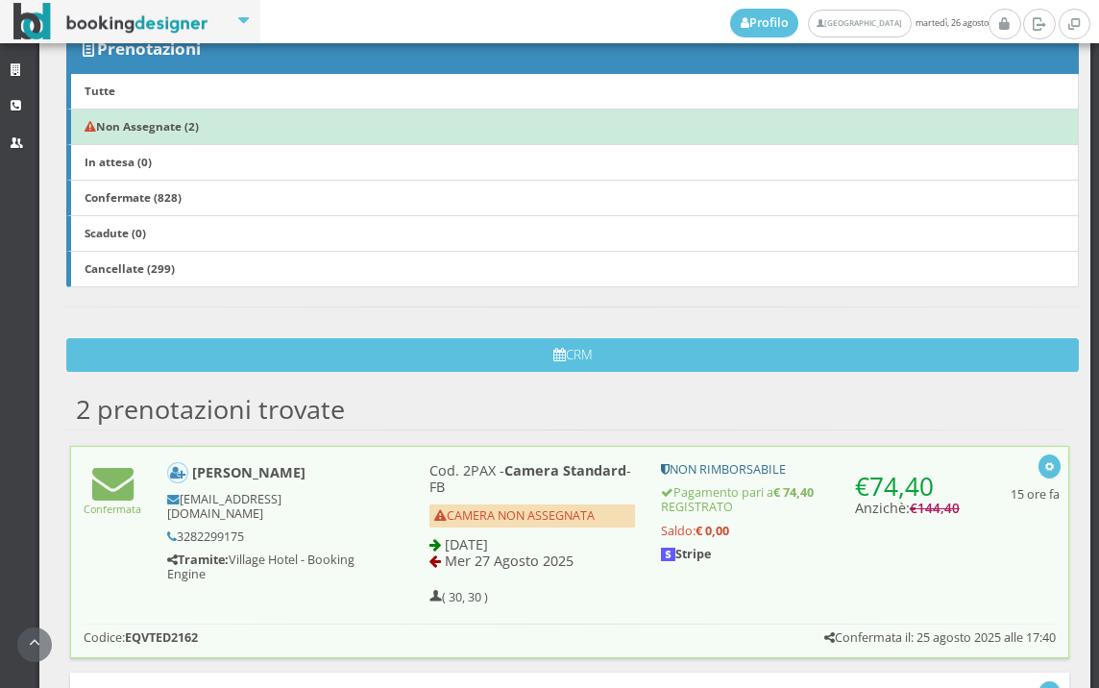
scroll to position [629, 0]
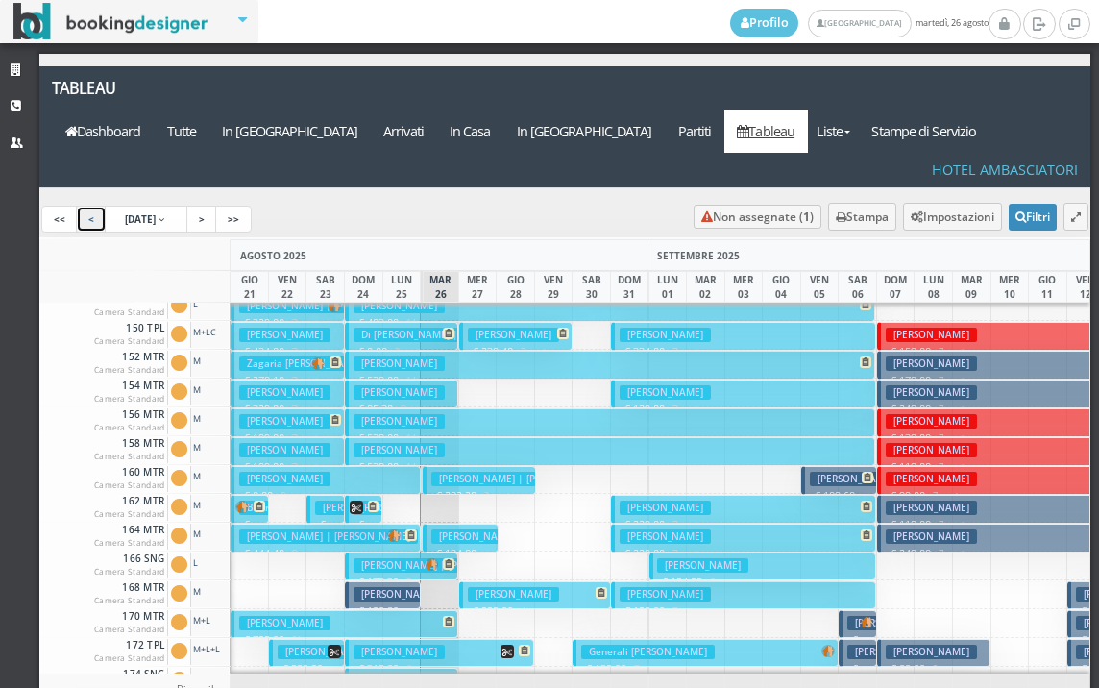
click at [91, 206] on link "<" at bounding box center [91, 219] width 31 height 27
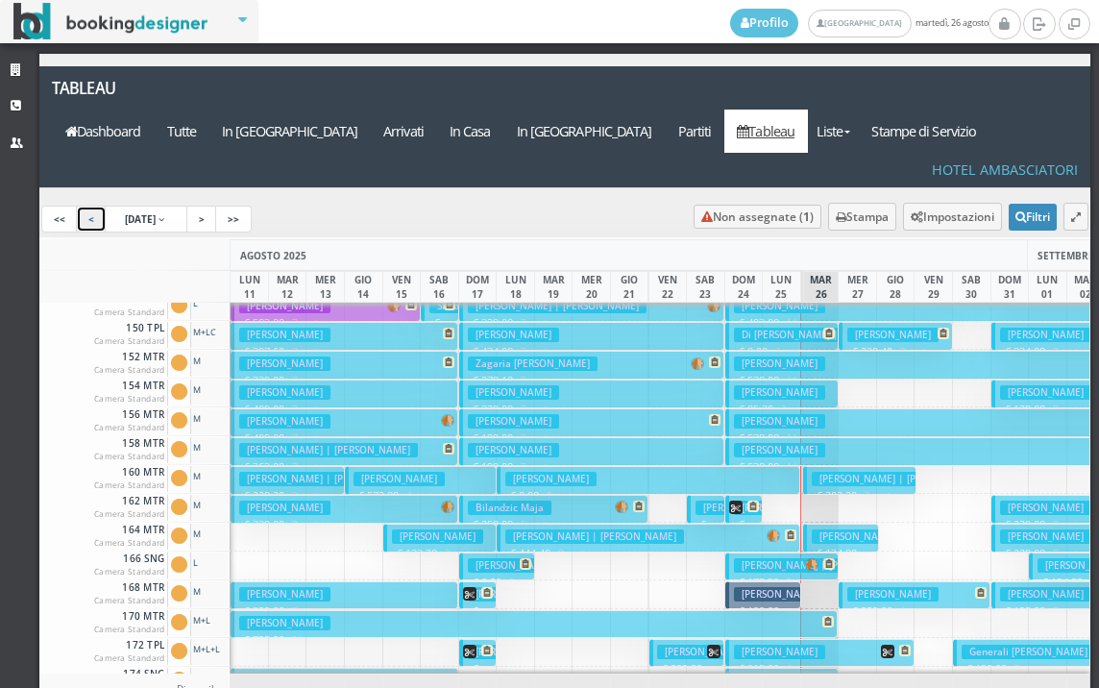
click at [502, 558] on h3 "Civardi Massimo" at bounding box center [513, 565] width 91 height 14
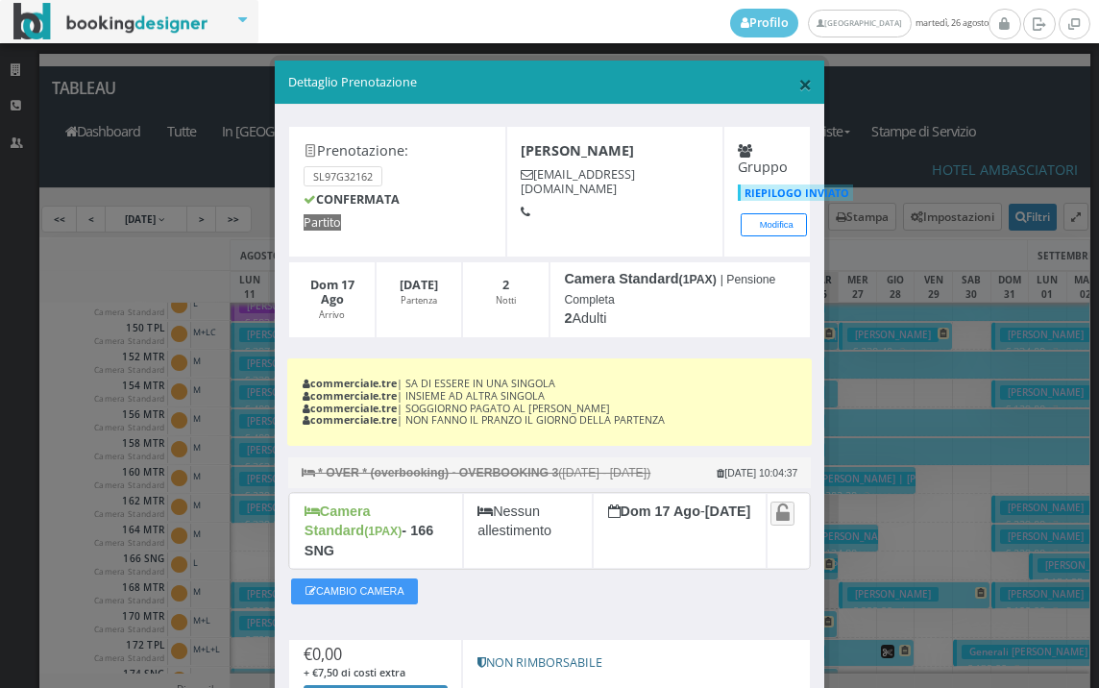
click at [798, 86] on span "×" at bounding box center [804, 83] width 13 height 33
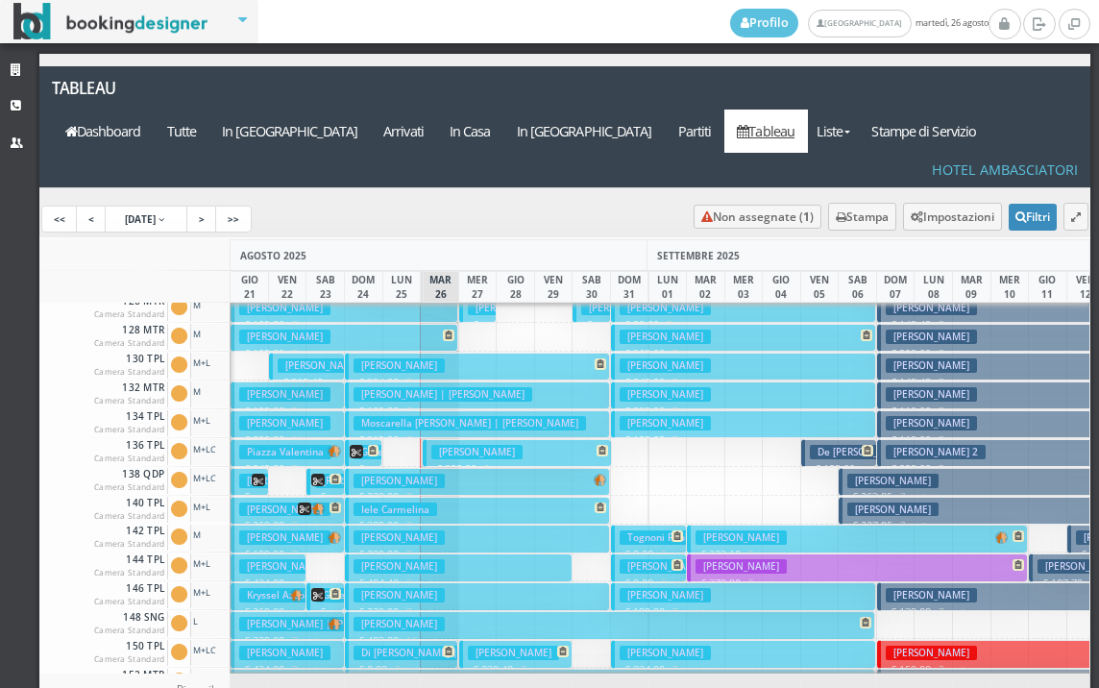
scroll to position [384, 0]
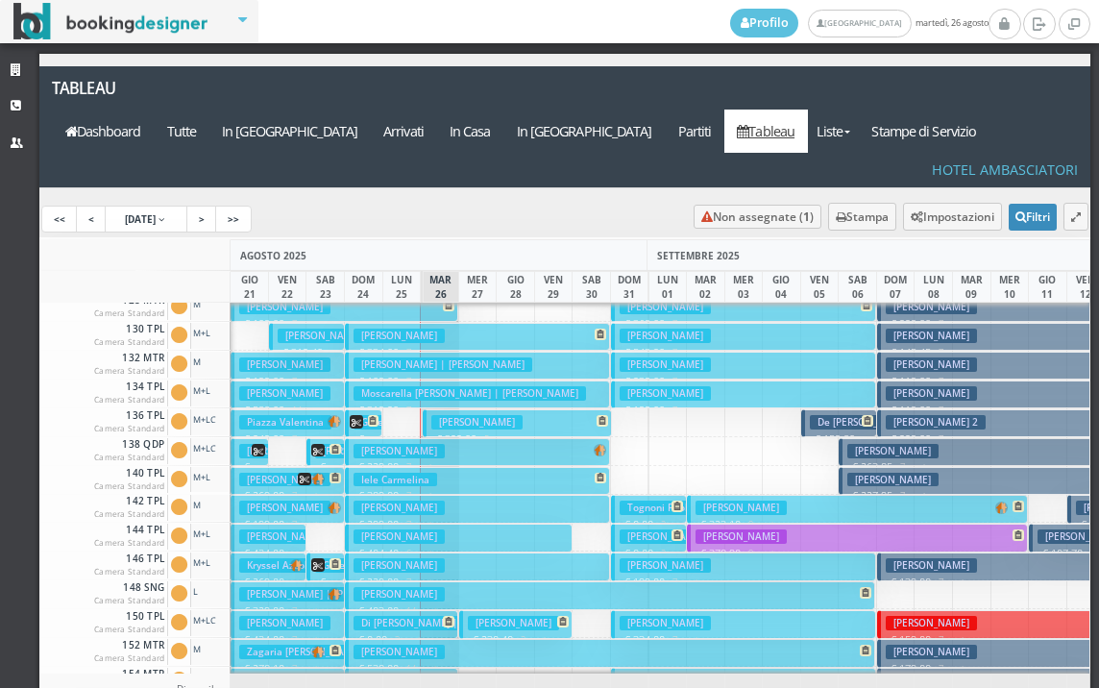
click at [366, 444] on h3 "Guetti Eliseo" at bounding box center [399, 451] width 91 height 14
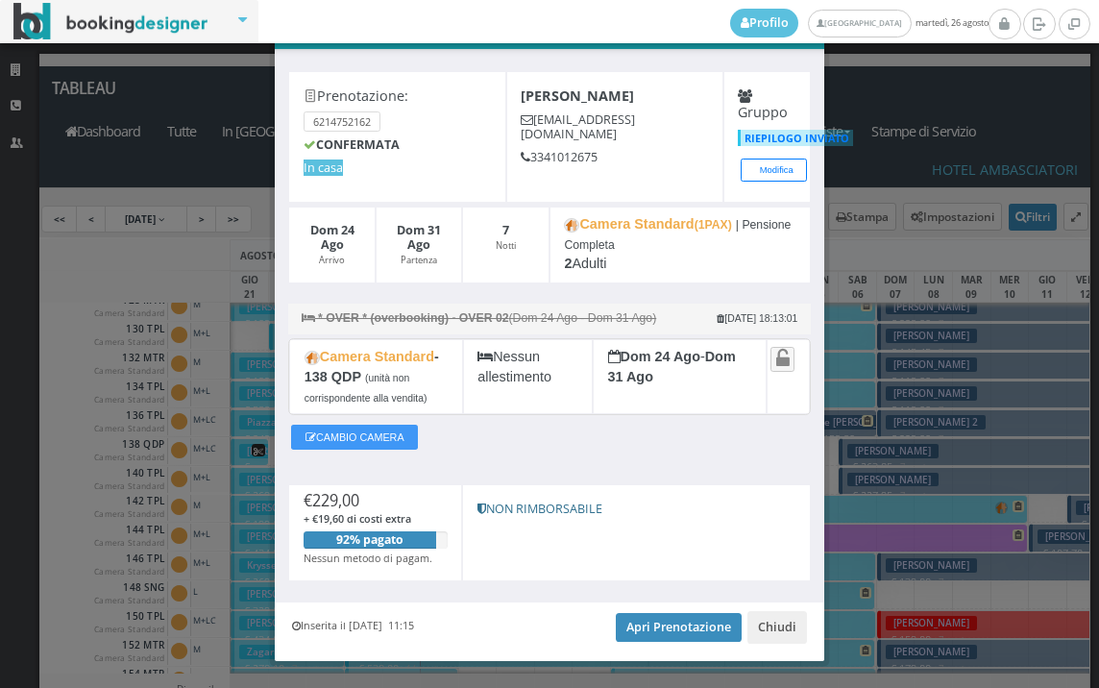
scroll to position [98, 0]
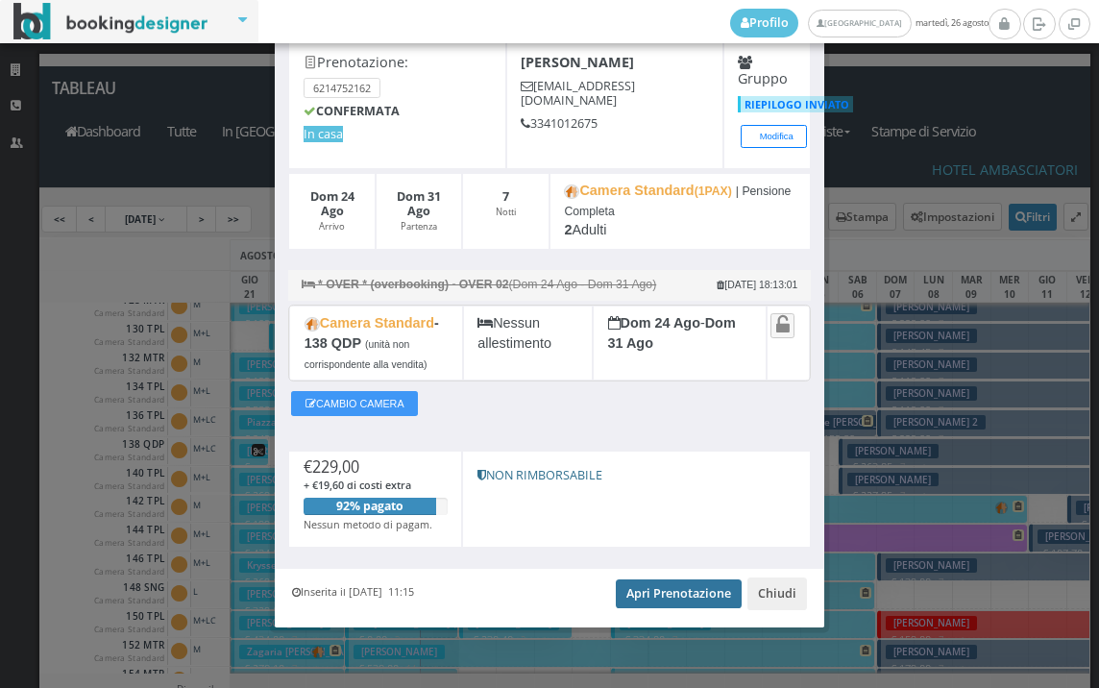
click at [661, 600] on link "Apri Prenotazione" at bounding box center [679, 593] width 126 height 29
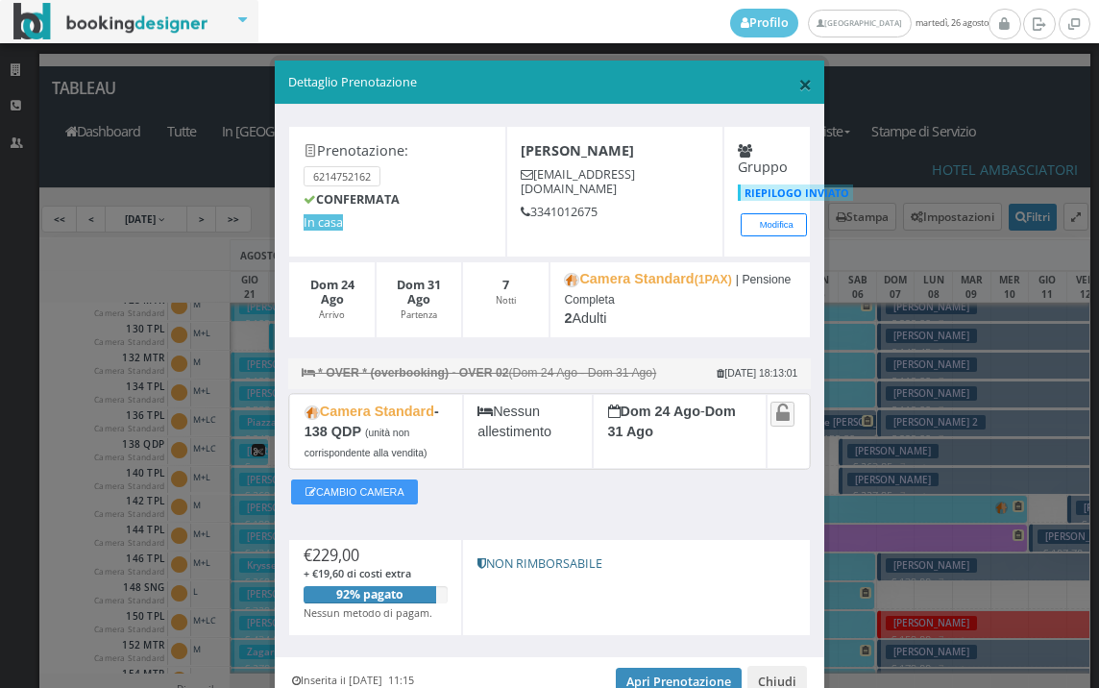
click at [798, 92] on span "×" at bounding box center [804, 83] width 13 height 33
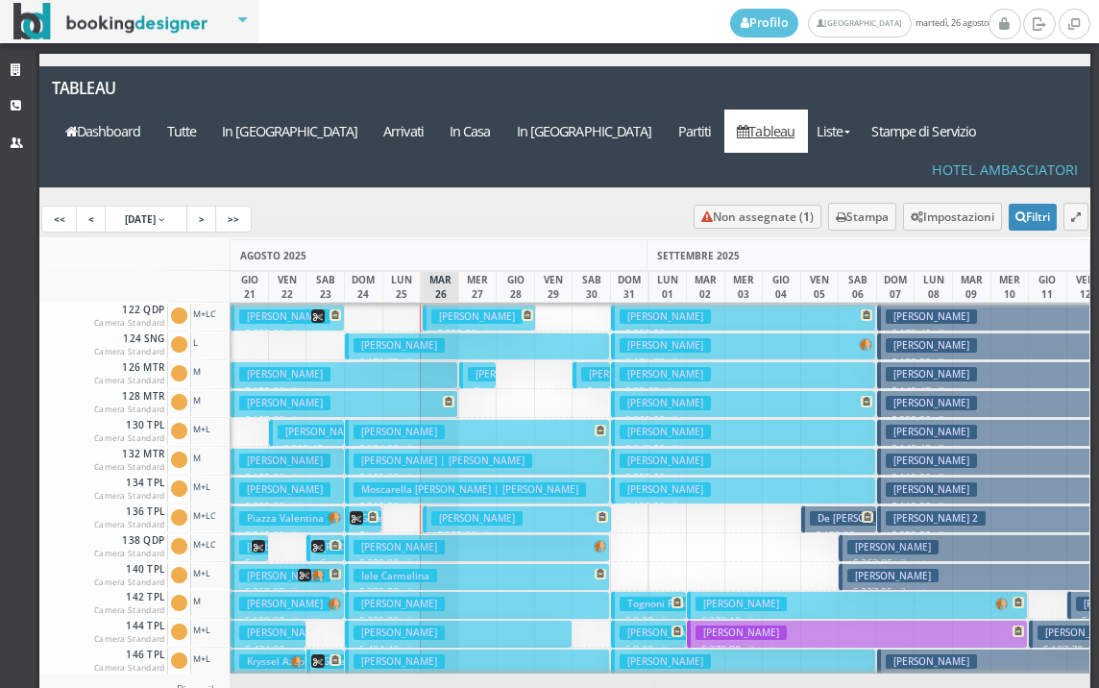
scroll to position [672, 0]
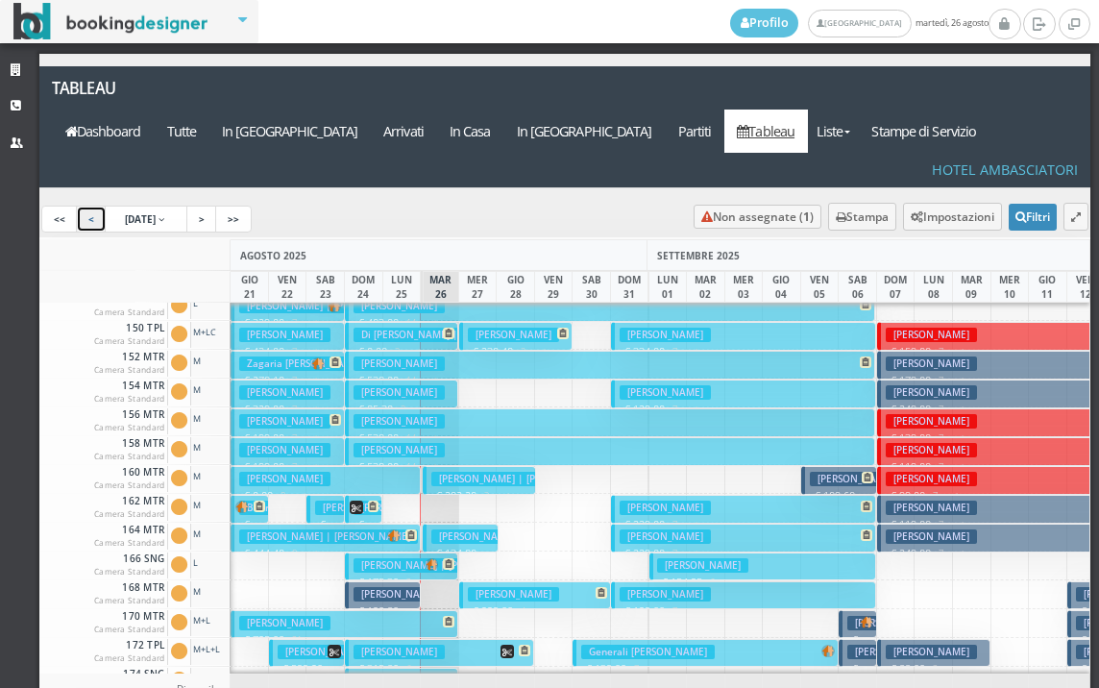
click at [91, 206] on link "<" at bounding box center [91, 219] width 31 height 27
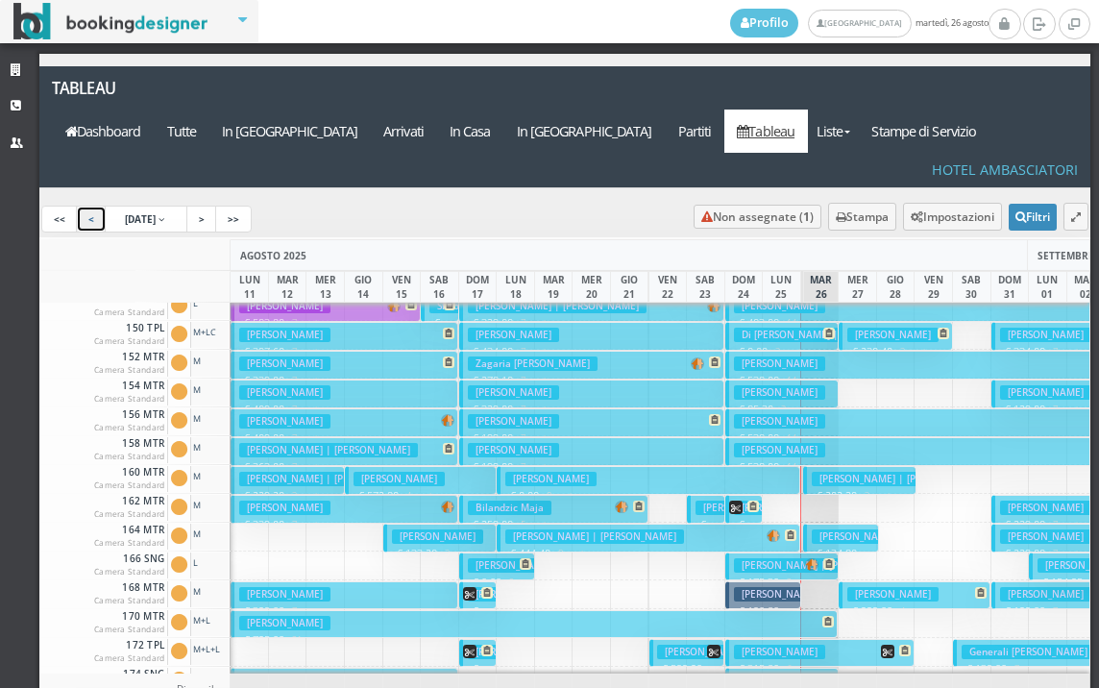
click at [91, 206] on link "<" at bounding box center [91, 219] width 31 height 27
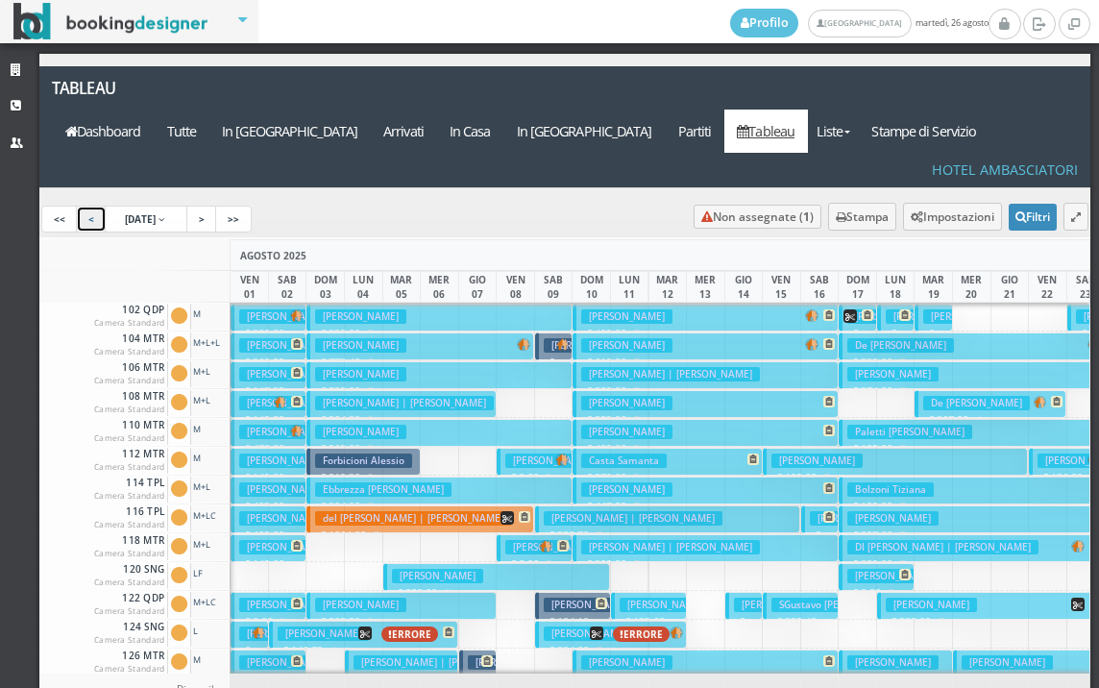
click at [332, 309] on h3 "Mistretta Mariagrazia" at bounding box center [360, 316] width 91 height 14
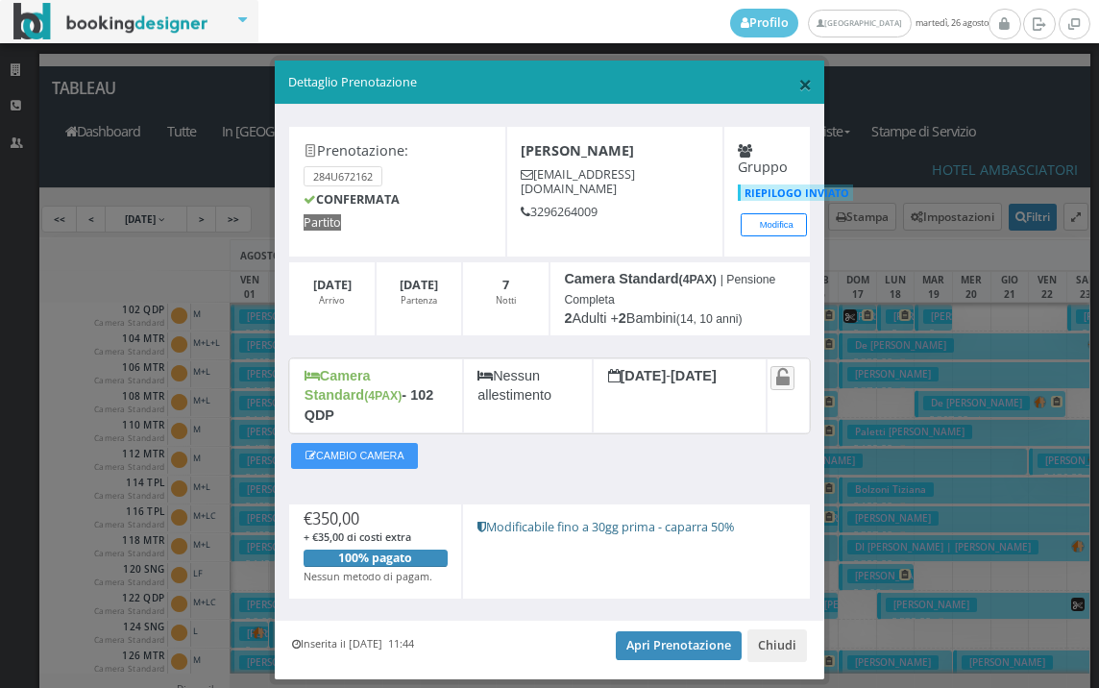
click at [798, 85] on span "×" at bounding box center [804, 83] width 13 height 33
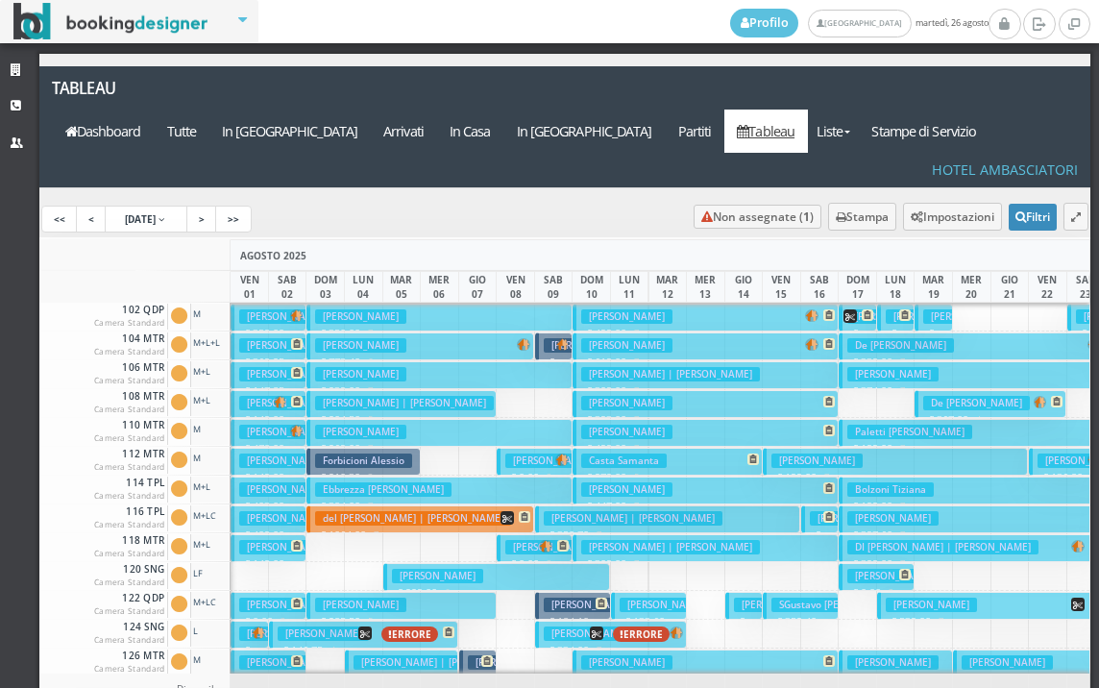
click at [324, 338] on h3 "Guaragni Laura" at bounding box center [360, 345] width 91 height 14
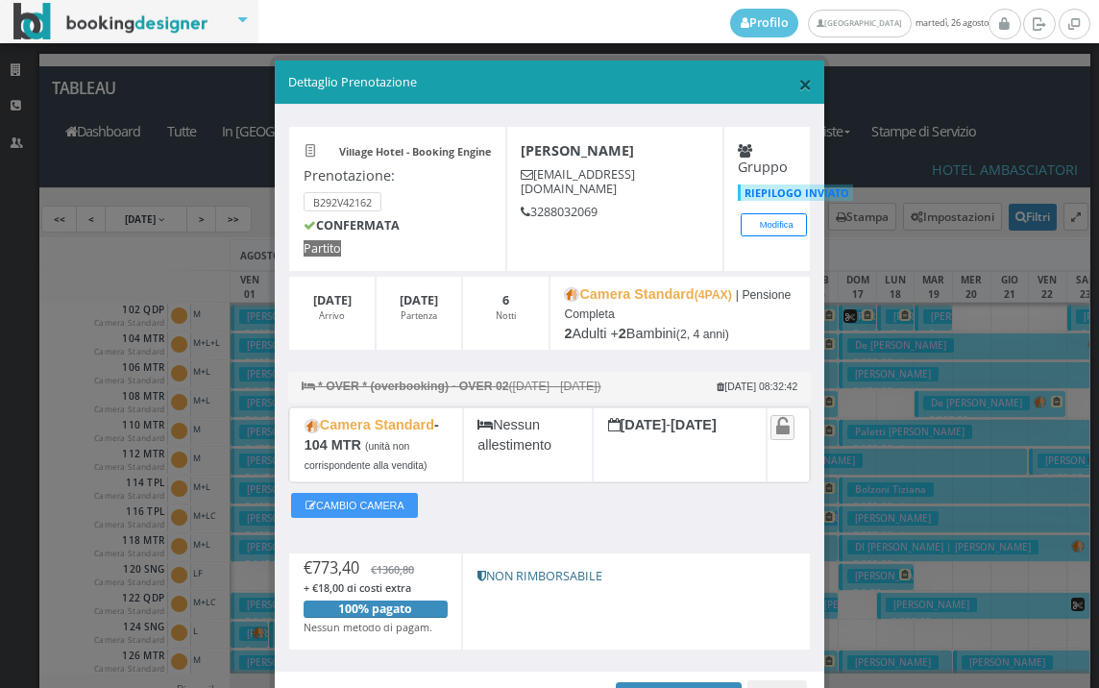
click at [798, 84] on span "×" at bounding box center [804, 83] width 13 height 33
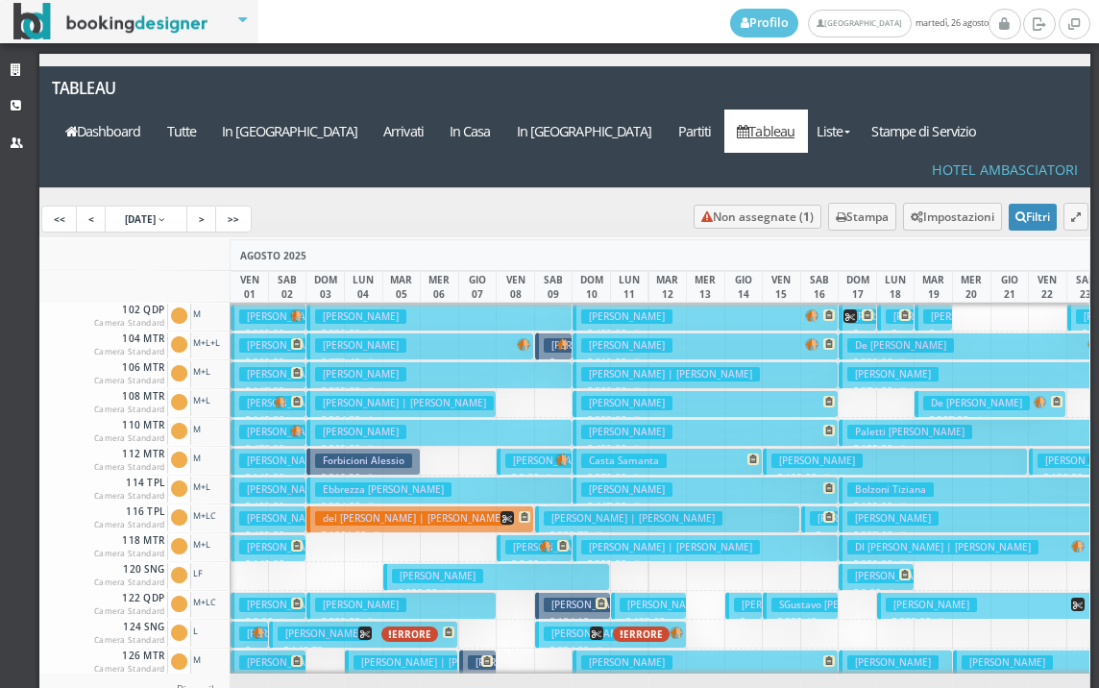
click at [333, 367] on h3 "[PERSON_NAME]" at bounding box center [360, 374] width 91 height 14
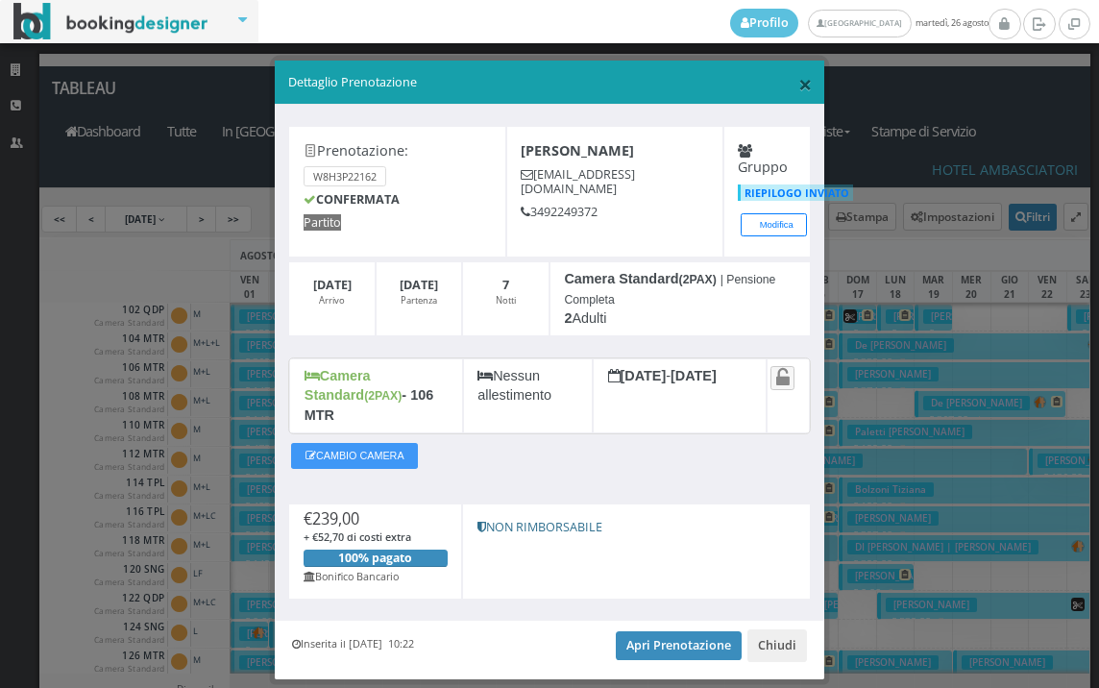
click at [798, 85] on span "×" at bounding box center [804, 83] width 13 height 33
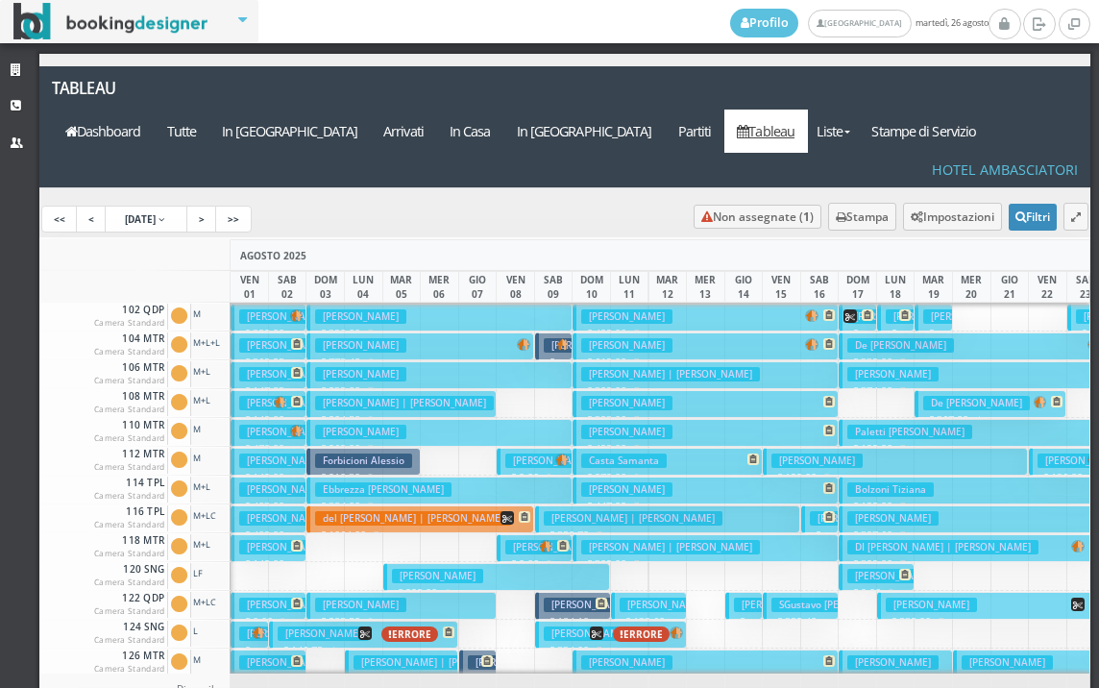
click at [329, 396] on h3 "Forciniti Caterina | Forciniti Caterina" at bounding box center [404, 403] width 179 height 14
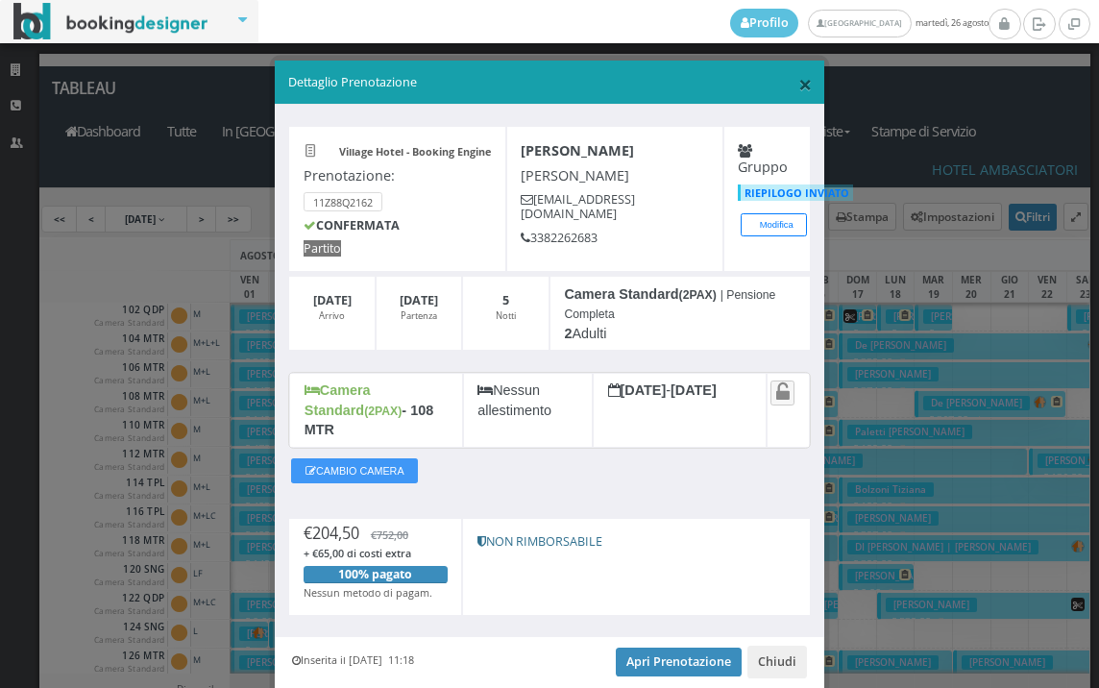
click at [798, 80] on span "×" at bounding box center [804, 83] width 13 height 33
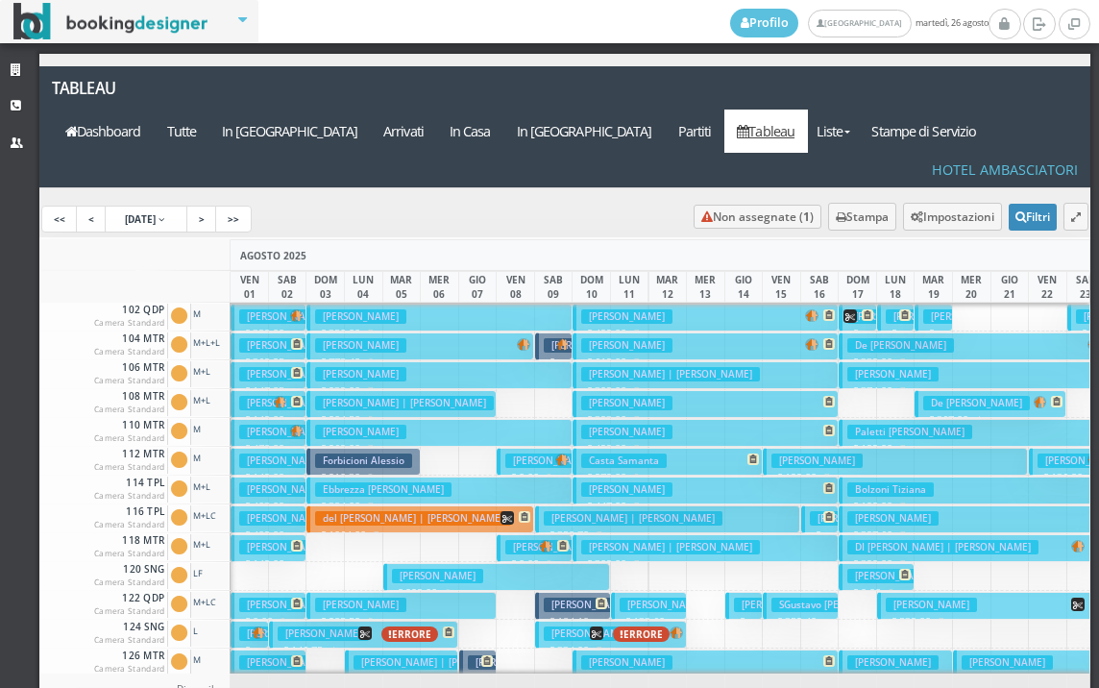
click at [345, 419] on button "Menzani Loredano € 269.00 7 notti 2 Adulti" at bounding box center [438, 433] width 265 height 28
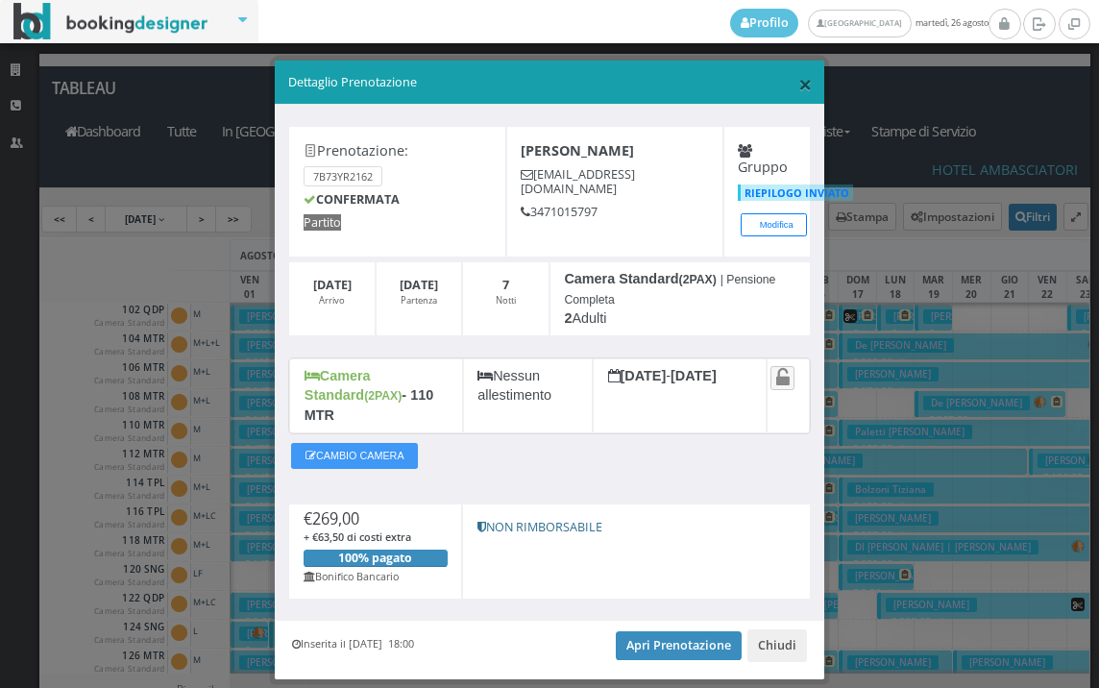
click at [798, 81] on span "×" at bounding box center [804, 83] width 13 height 33
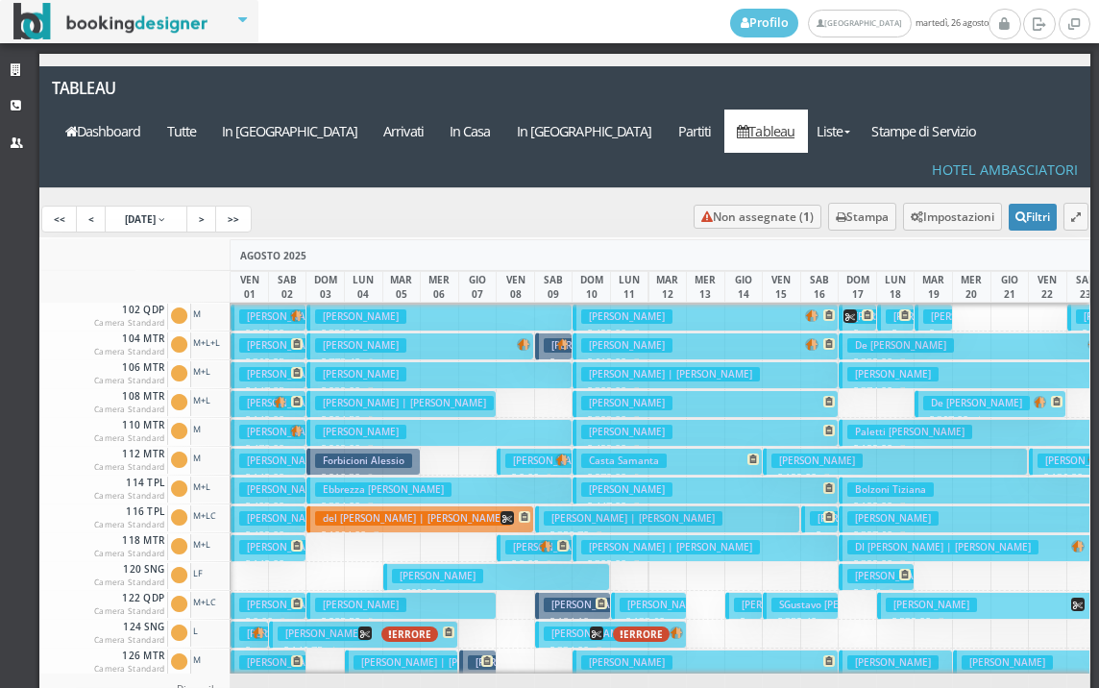
click at [330, 425] on h3 "Menzani Loredano" at bounding box center [360, 432] width 91 height 14
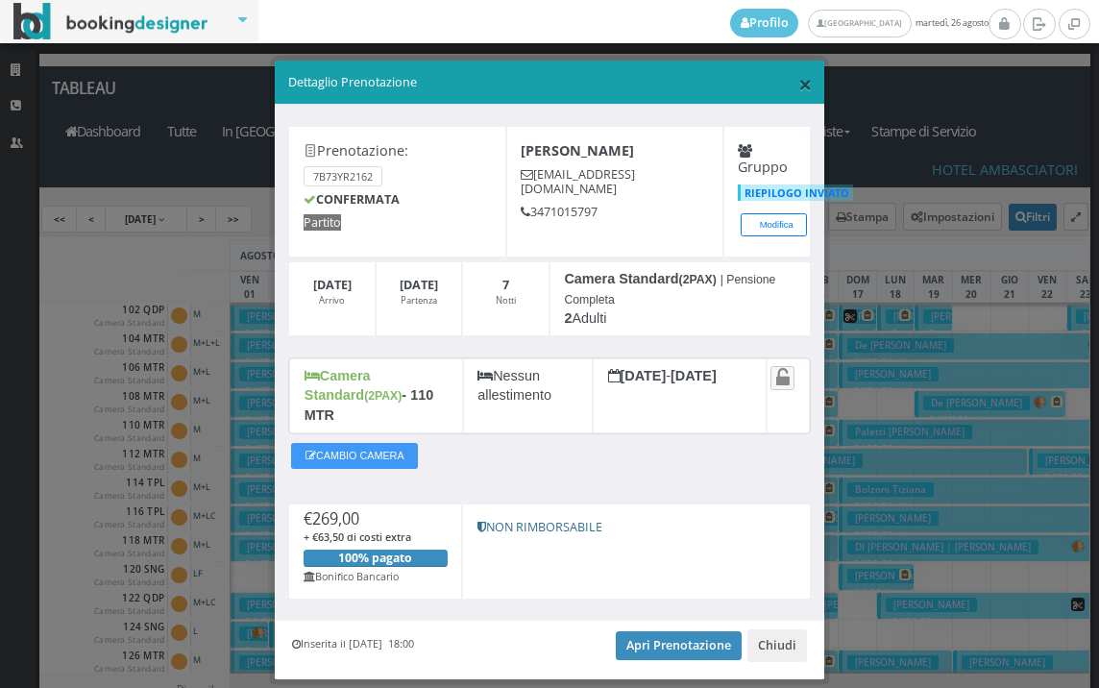
click at [798, 83] on span "×" at bounding box center [804, 83] width 13 height 33
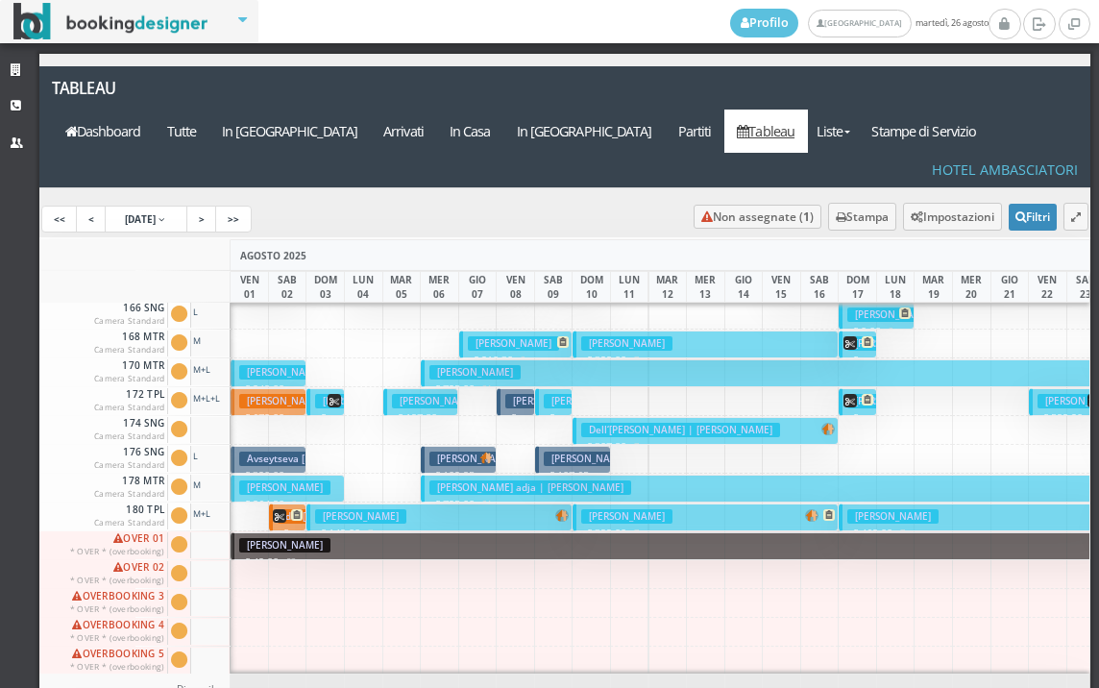
scroll to position [966, 0]
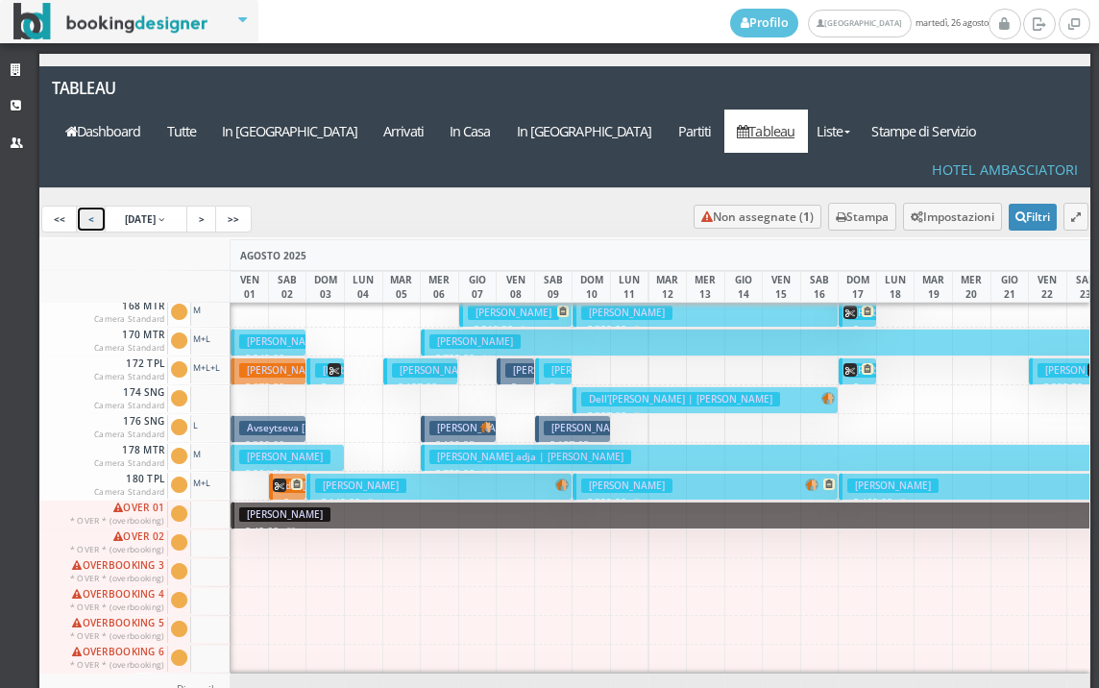
click at [92, 206] on link "<" at bounding box center [91, 219] width 31 height 27
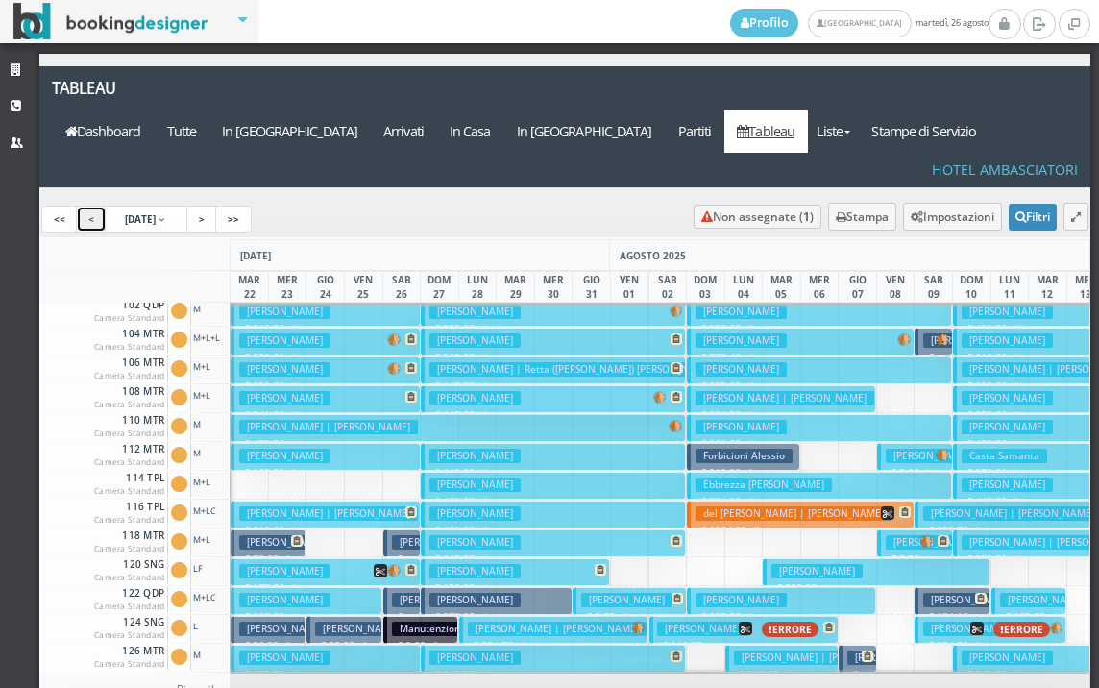
scroll to position [0, 0]
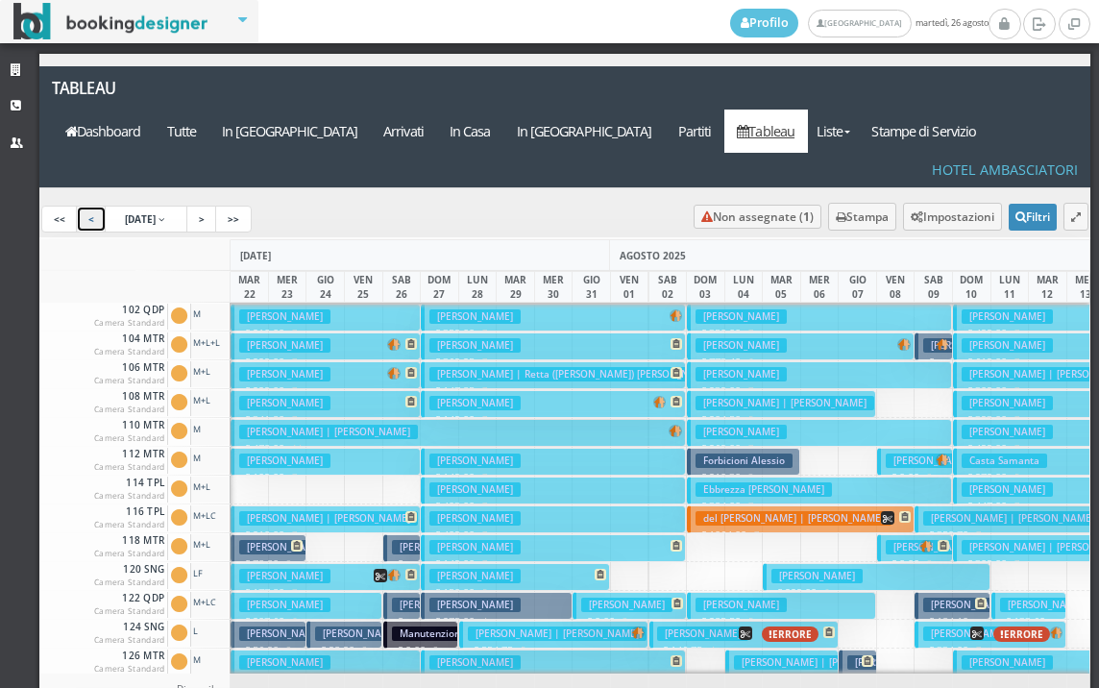
click at [516, 309] on h3 "Saraiva Sabrina" at bounding box center [474, 316] width 91 height 14
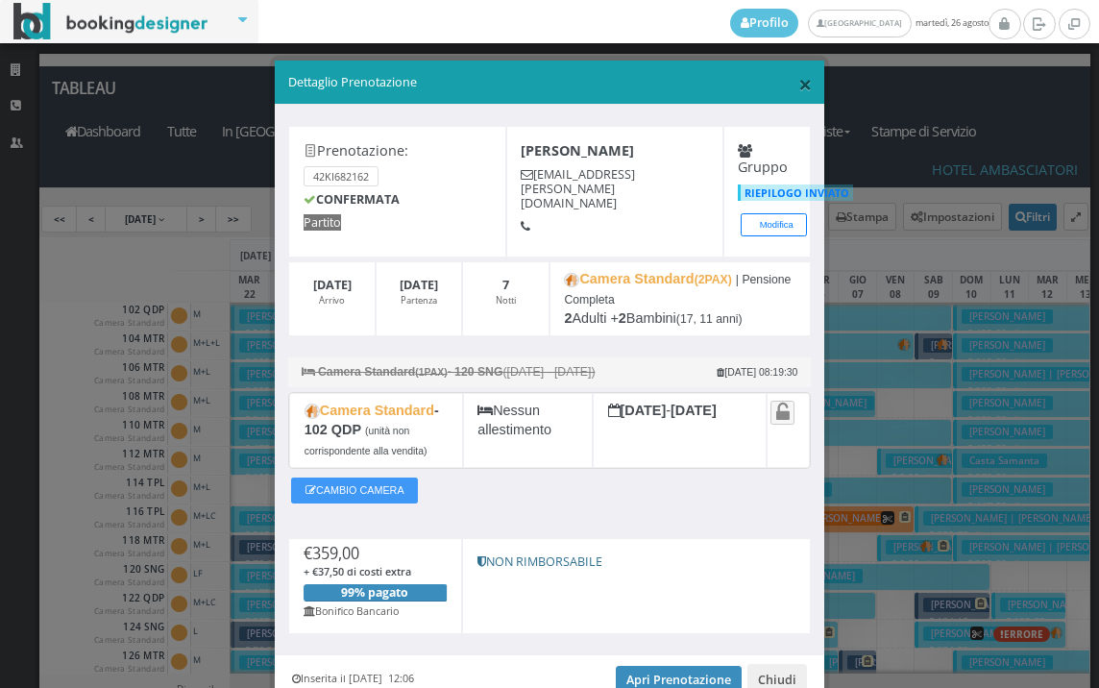
click at [798, 77] on span "×" at bounding box center [804, 83] width 13 height 33
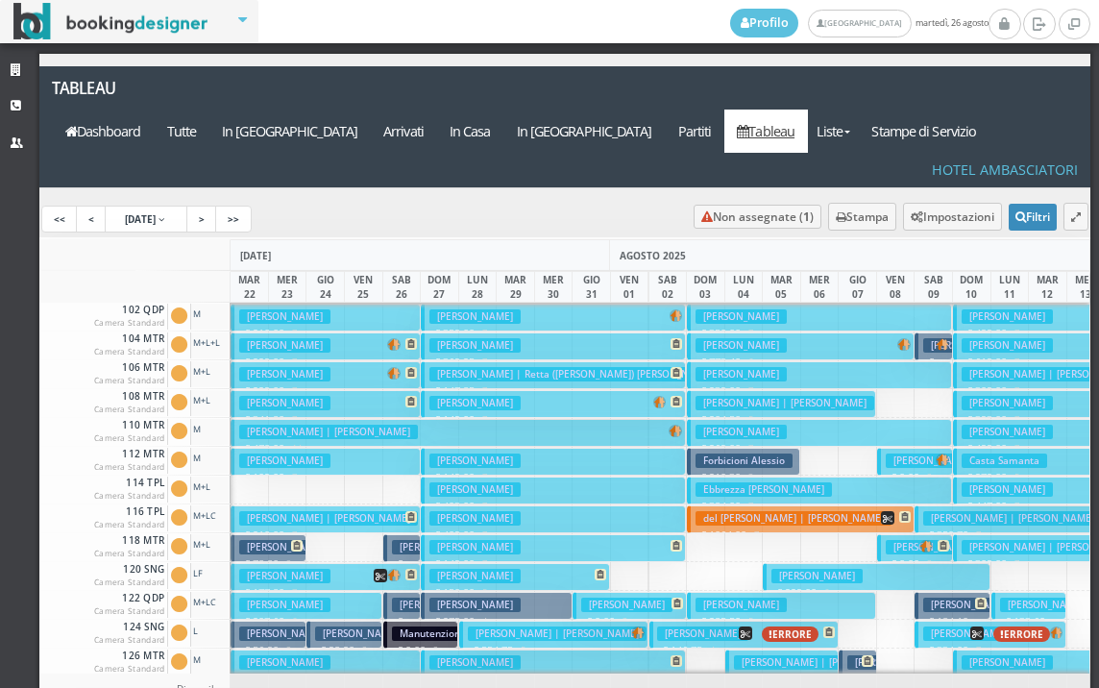
click at [463, 338] on h3 "Colella Benedetta" at bounding box center [474, 345] width 91 height 14
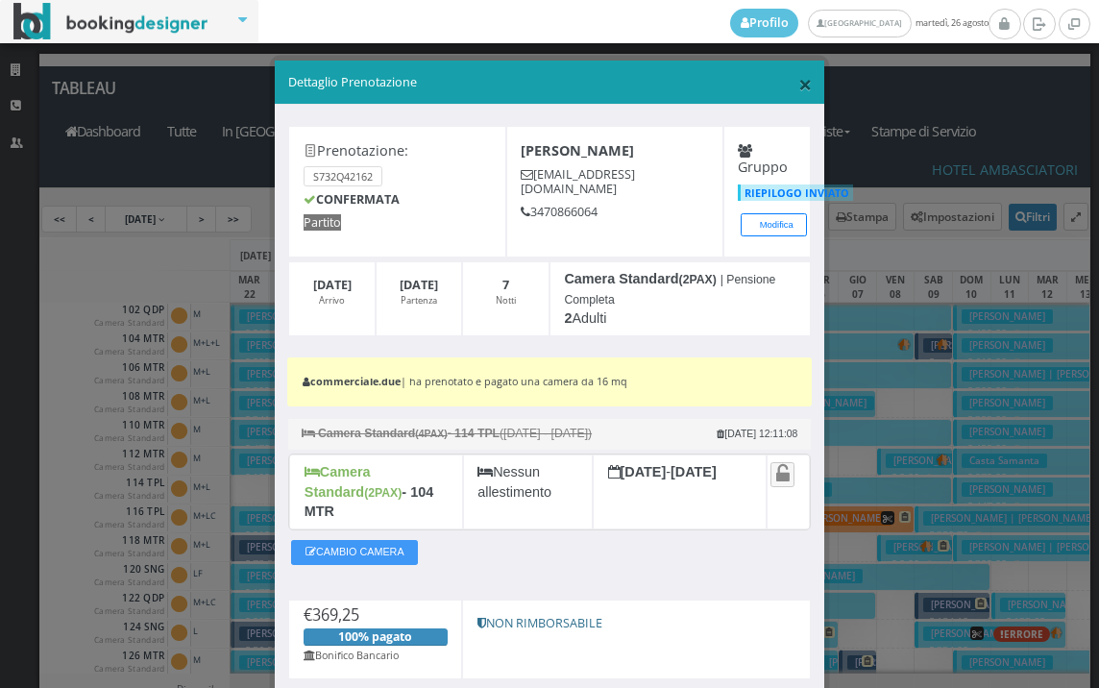
click at [798, 85] on span "×" at bounding box center [804, 83] width 13 height 33
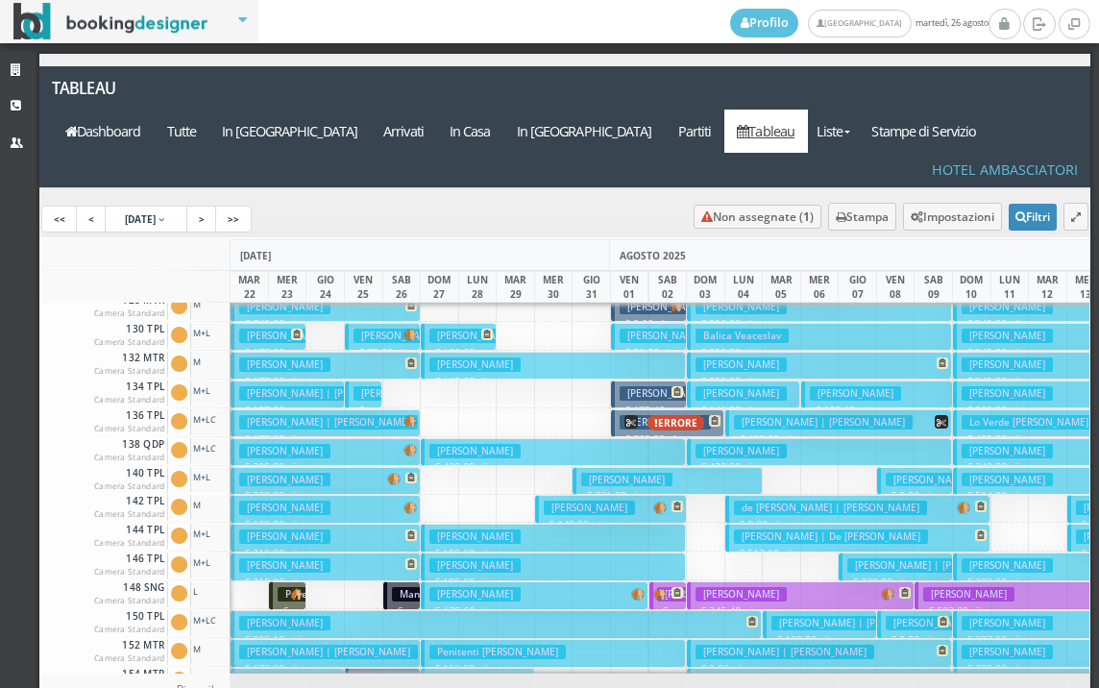
scroll to position [672, 0]
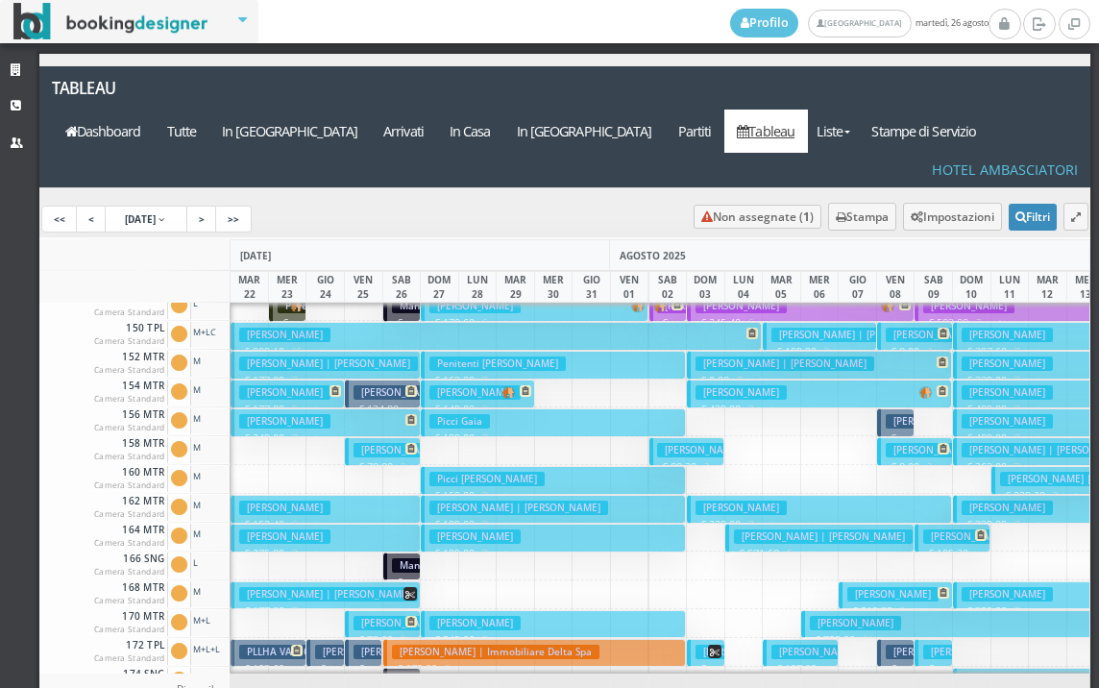
click at [474, 385] on h3 "Pistolesi Graziella" at bounding box center [474, 392] width 91 height 14
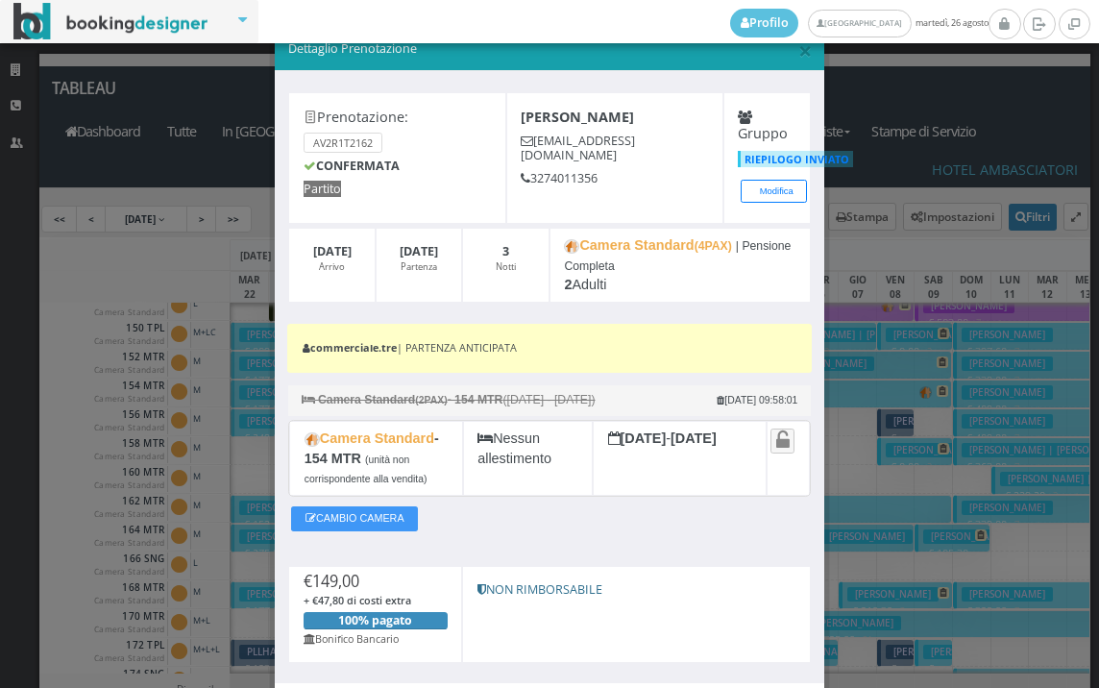
scroll to position [166, 0]
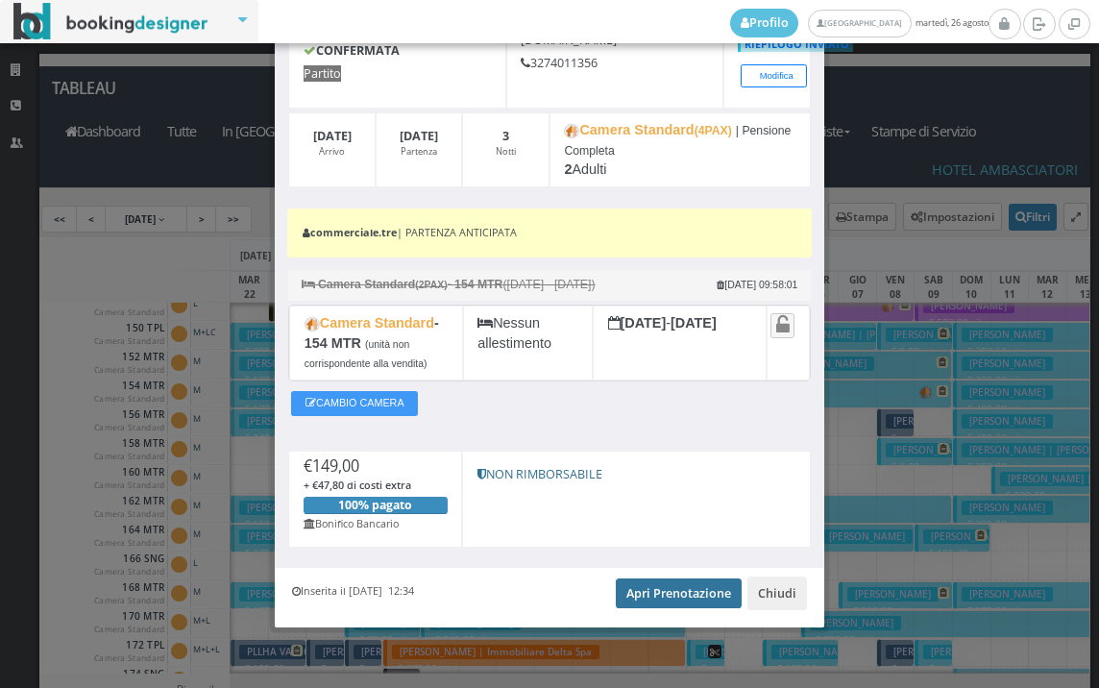
click at [685, 588] on link "Apri Prenotazione" at bounding box center [679, 592] width 126 height 29
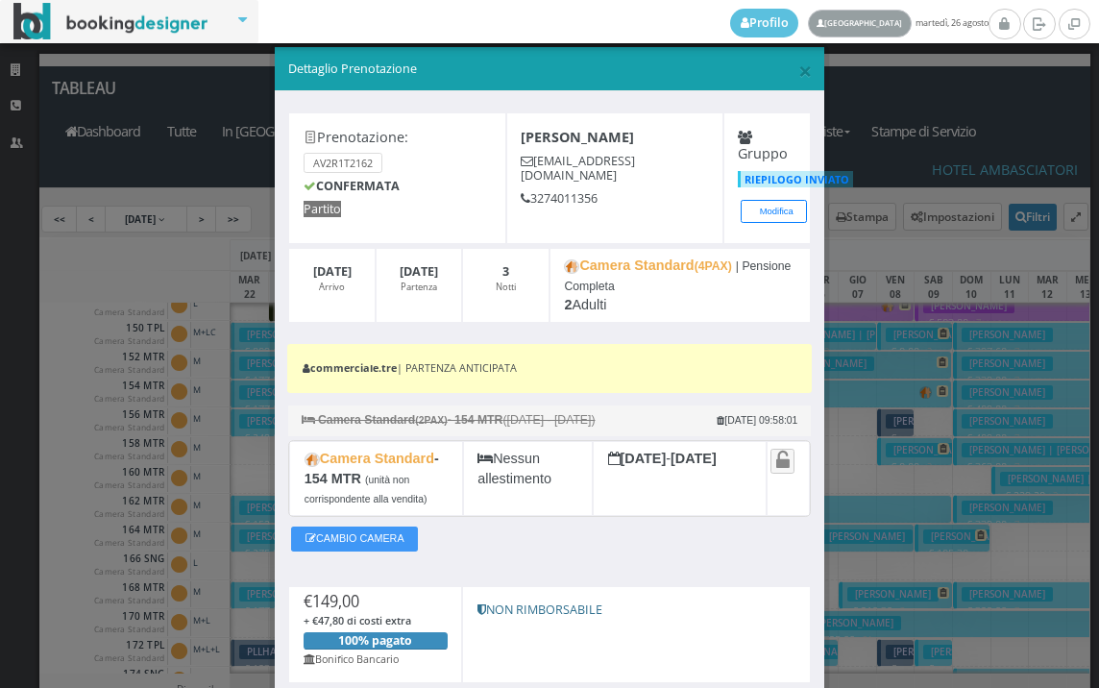
scroll to position [0, 0]
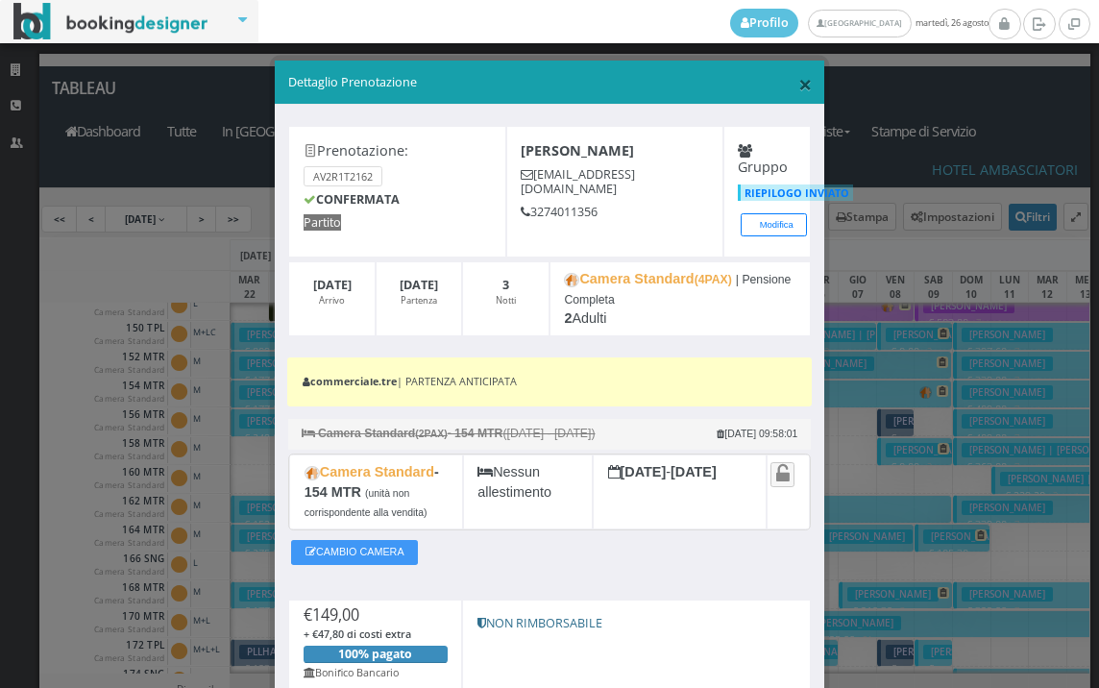
click at [800, 82] on span "×" at bounding box center [804, 83] width 13 height 33
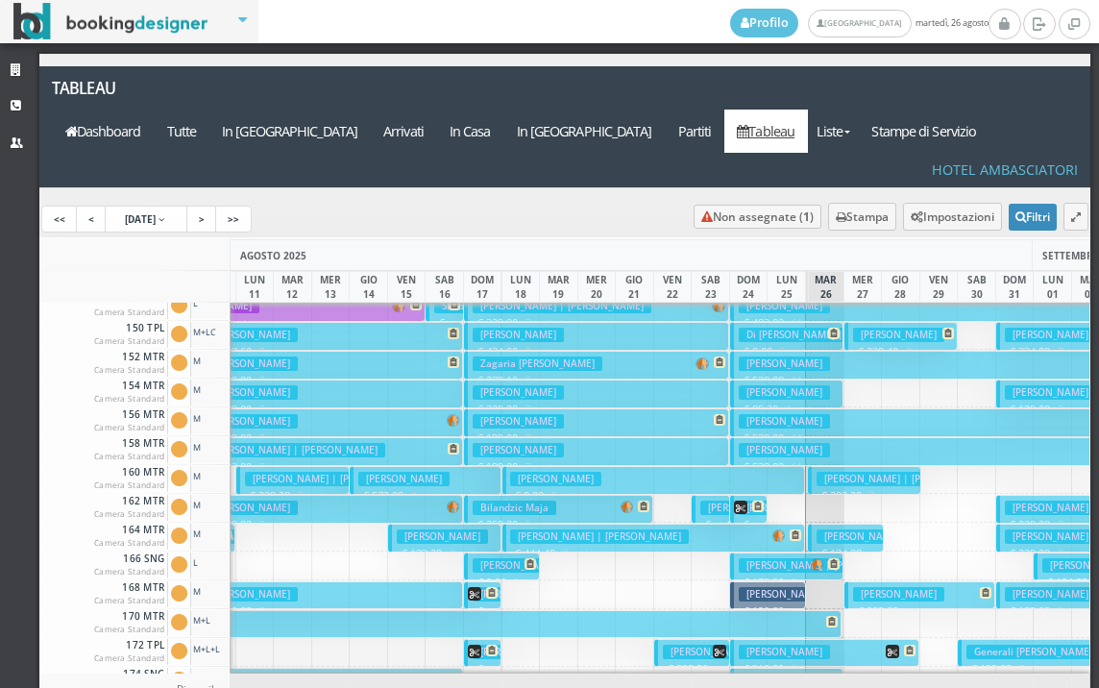
click at [788, 385] on h3 "[PERSON_NAME]" at bounding box center [784, 392] width 91 height 14
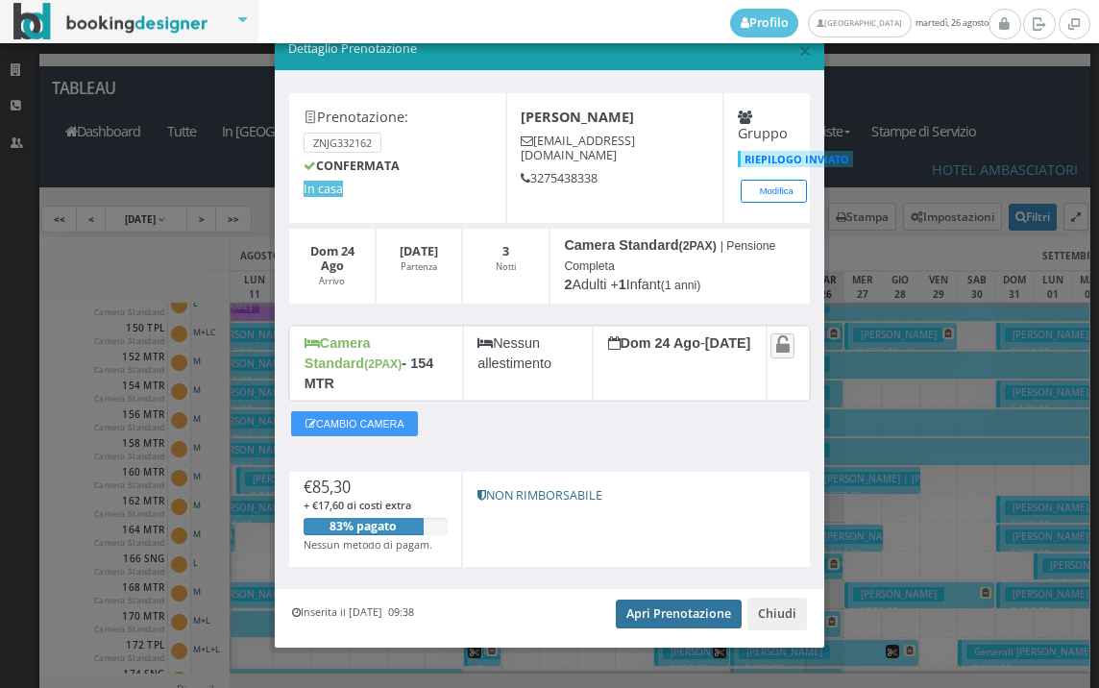
click at [674, 599] on link "Apri Prenotazione" at bounding box center [679, 613] width 126 height 29
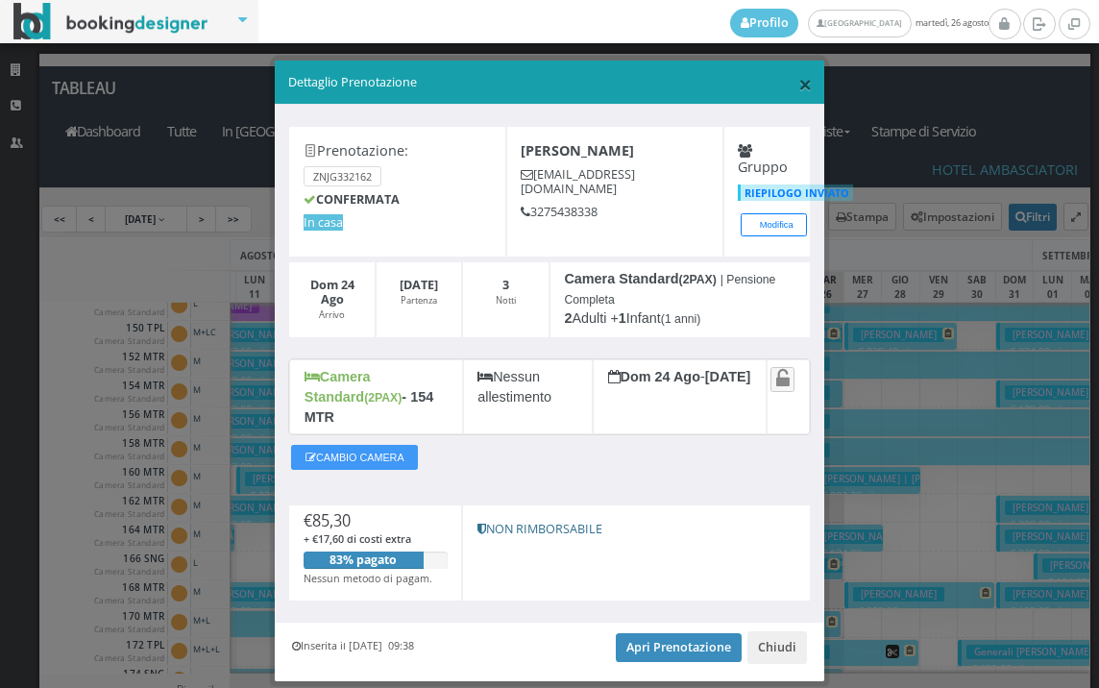
click at [798, 85] on span "×" at bounding box center [804, 83] width 13 height 33
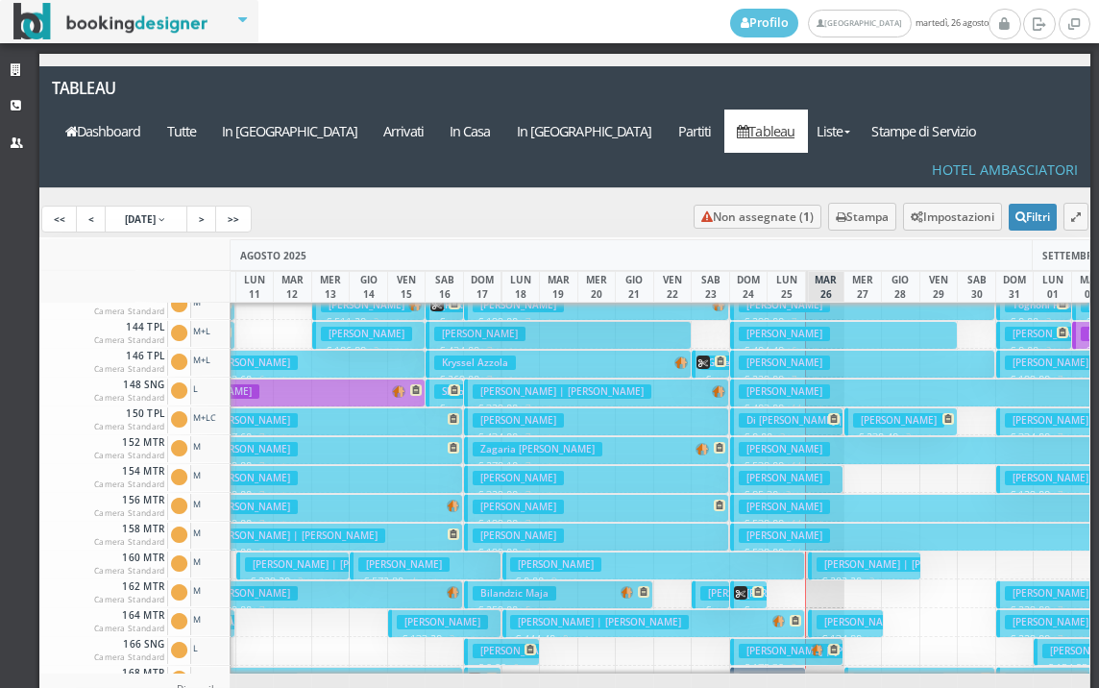
scroll to position [384, 755]
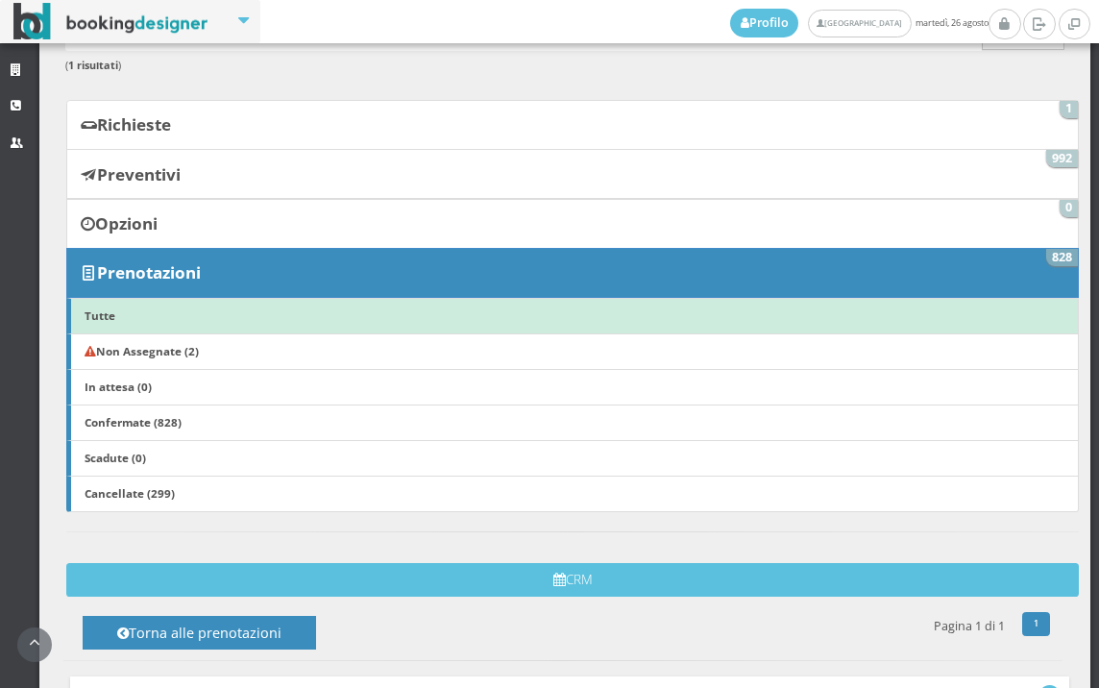
scroll to position [141, 0]
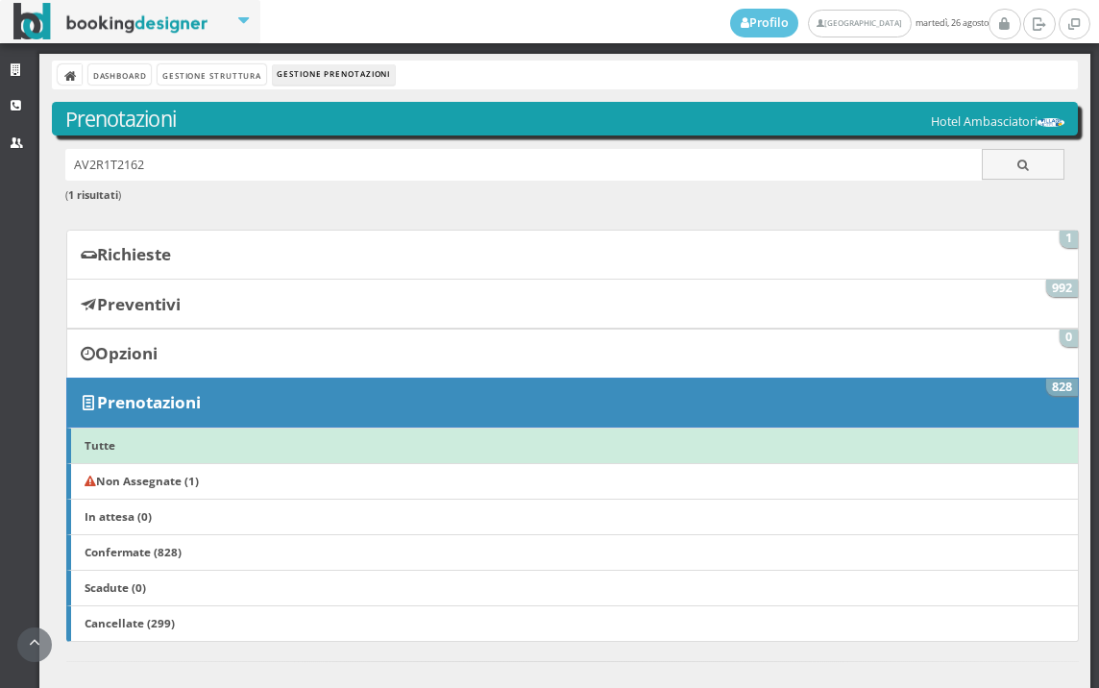
scroll to position [746, 0]
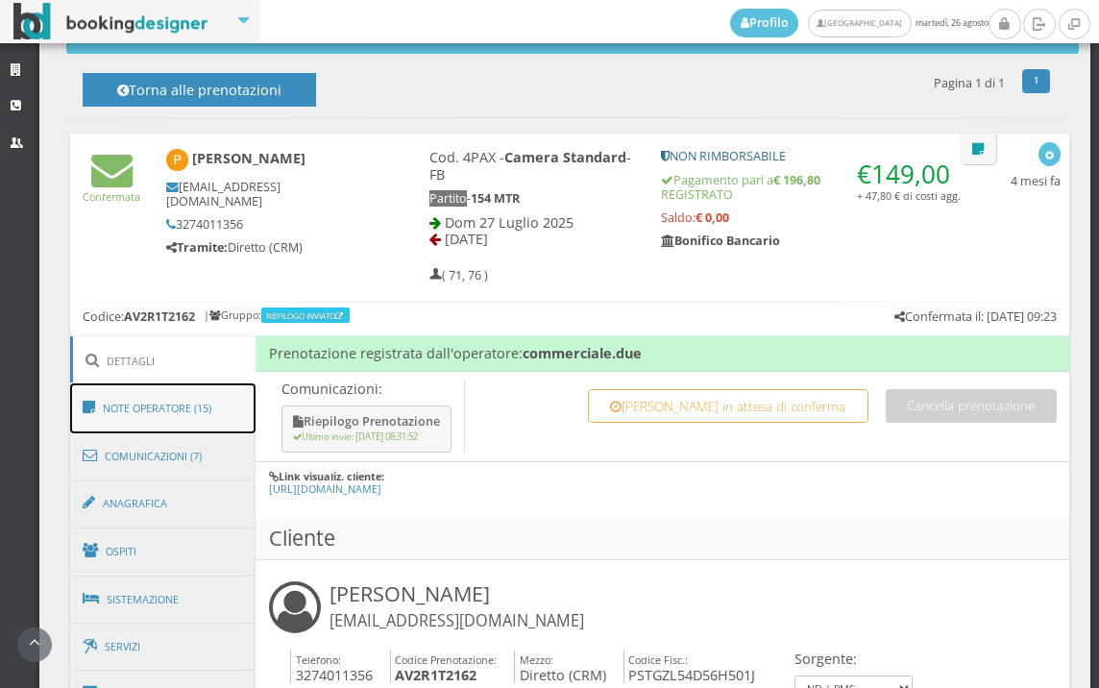
click at [165, 413] on link "Note Operatore (15)" at bounding box center [163, 408] width 186 height 50
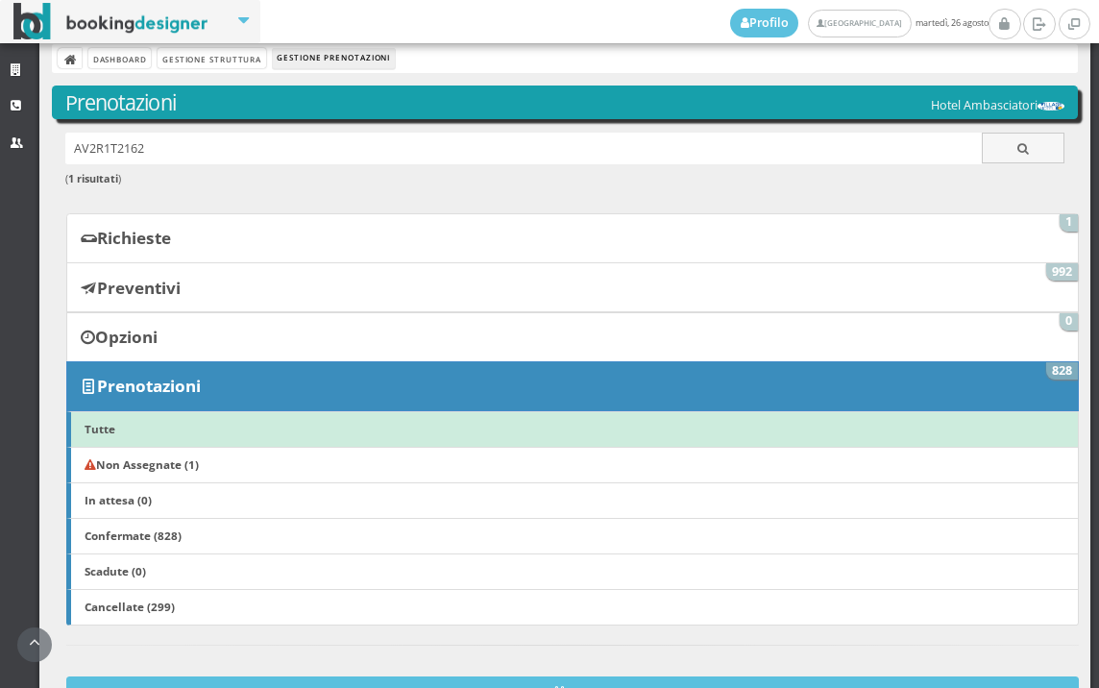
scroll to position [0, 0]
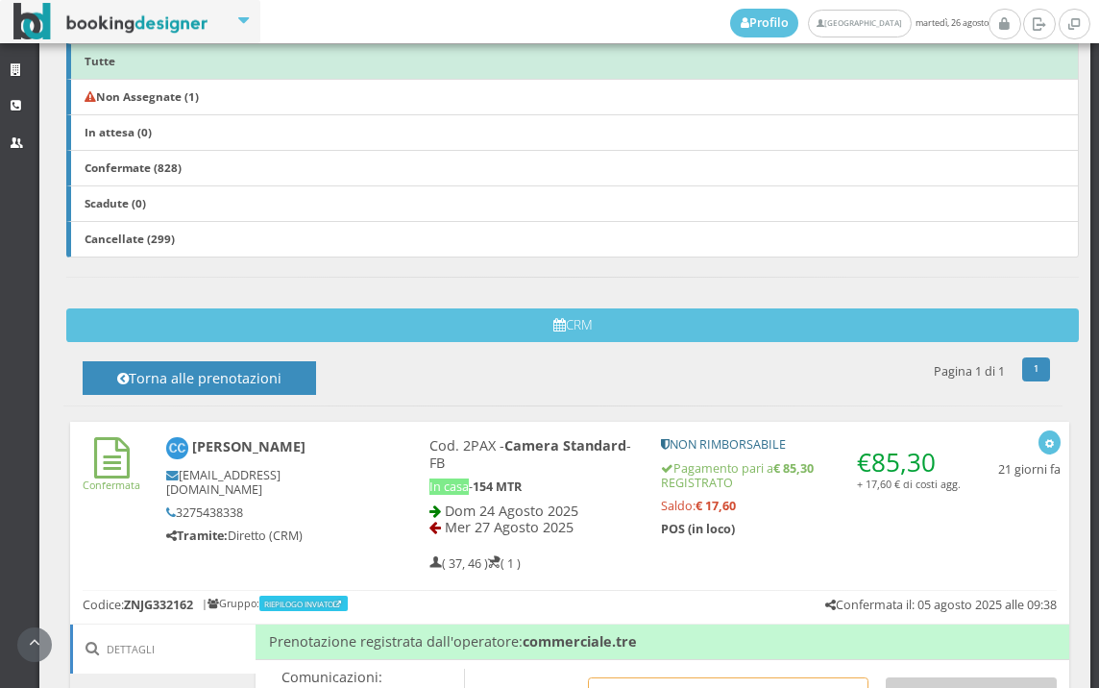
scroll to position [853, 0]
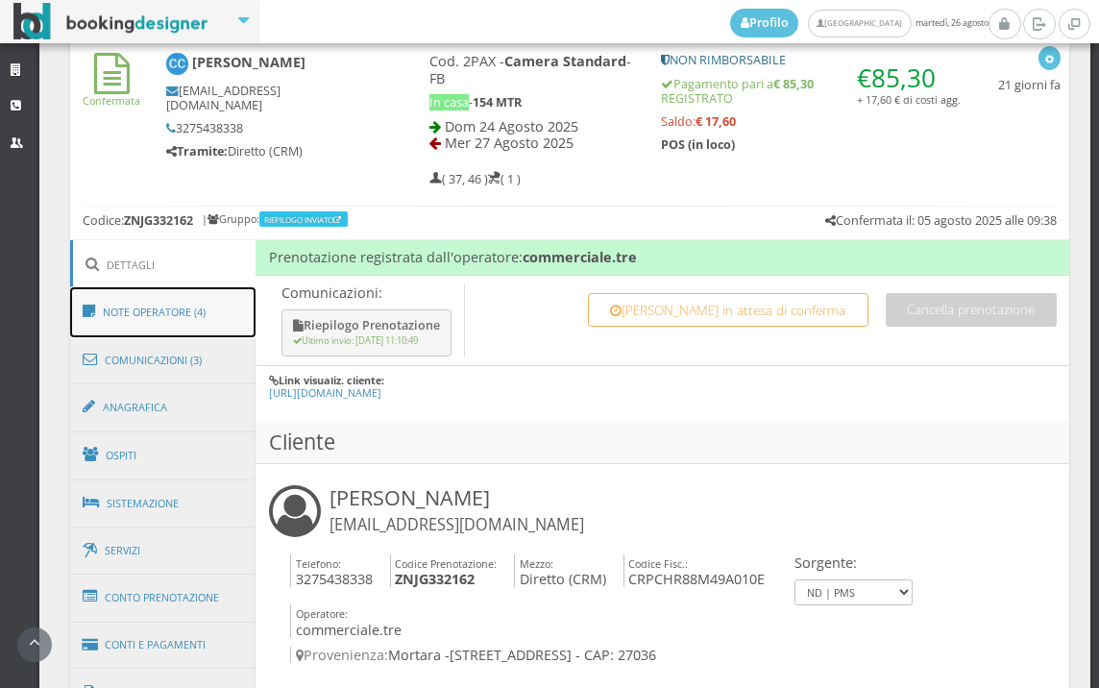
click at [165, 319] on link "Note Operatore (4)" at bounding box center [163, 312] width 186 height 50
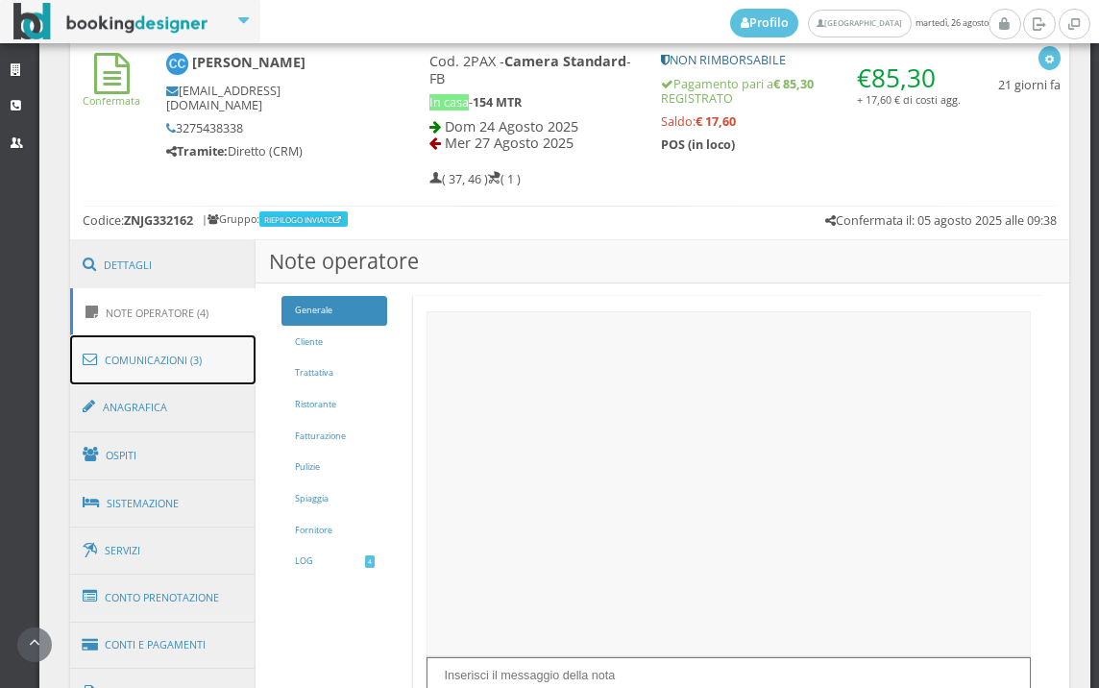
click at [171, 354] on link "Comunicazioni (3)" at bounding box center [163, 360] width 186 height 50
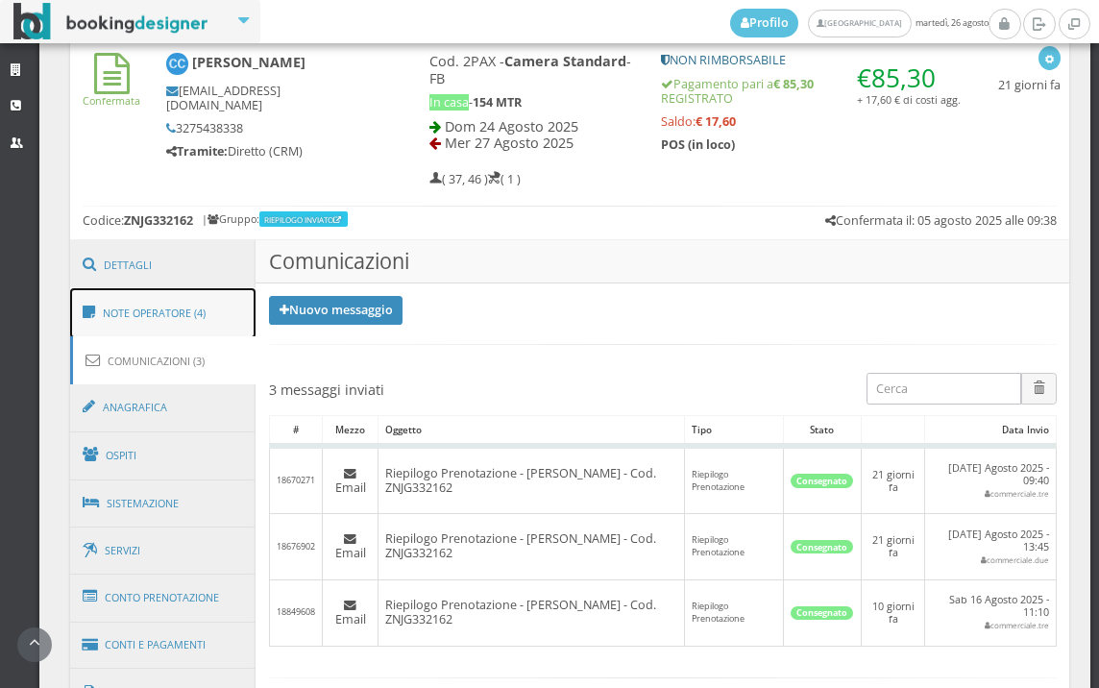
click at [191, 306] on link "Note Operatore (4)" at bounding box center [163, 313] width 186 height 50
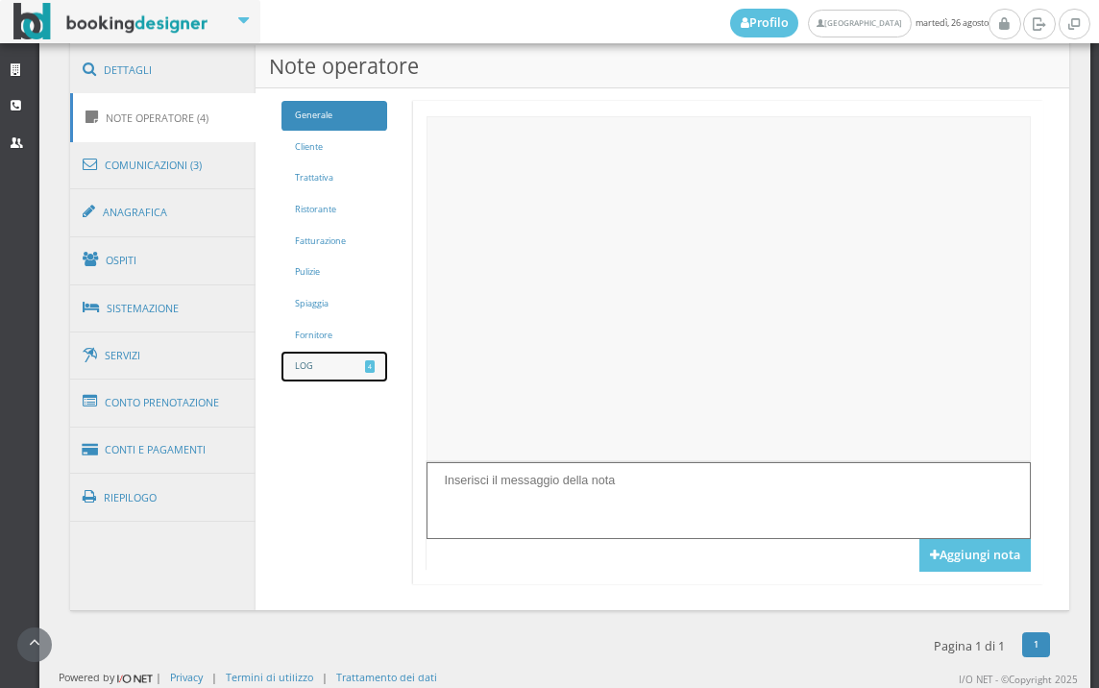
click at [318, 357] on link "LOG 4" at bounding box center [334, 367] width 106 height 30
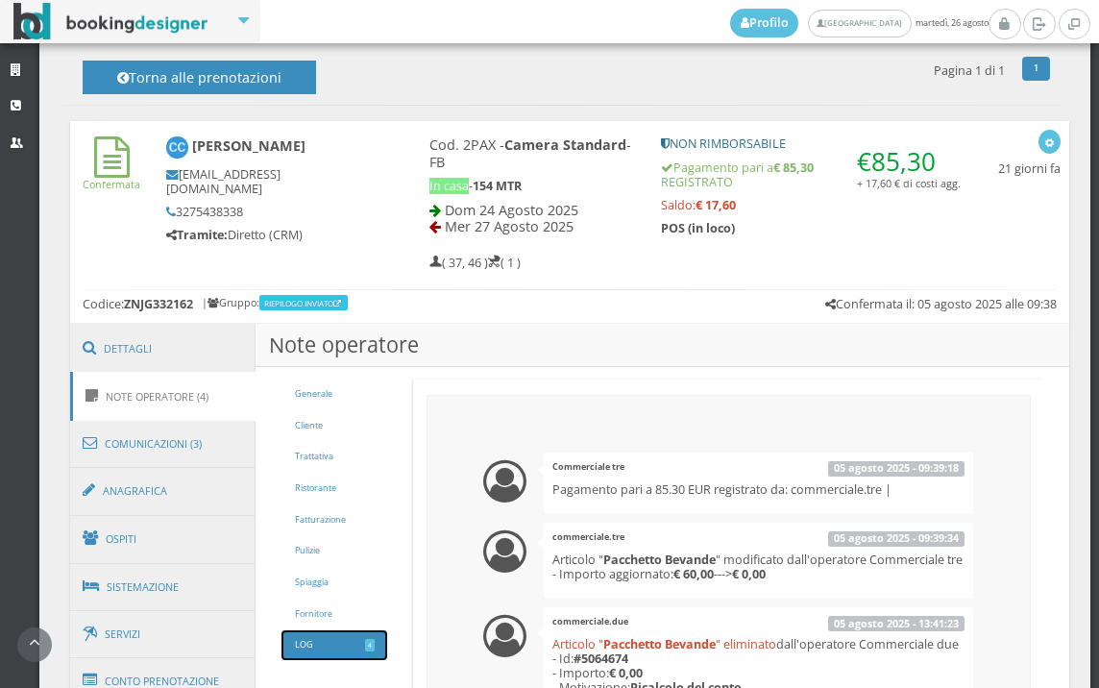
scroll to position [757, 0]
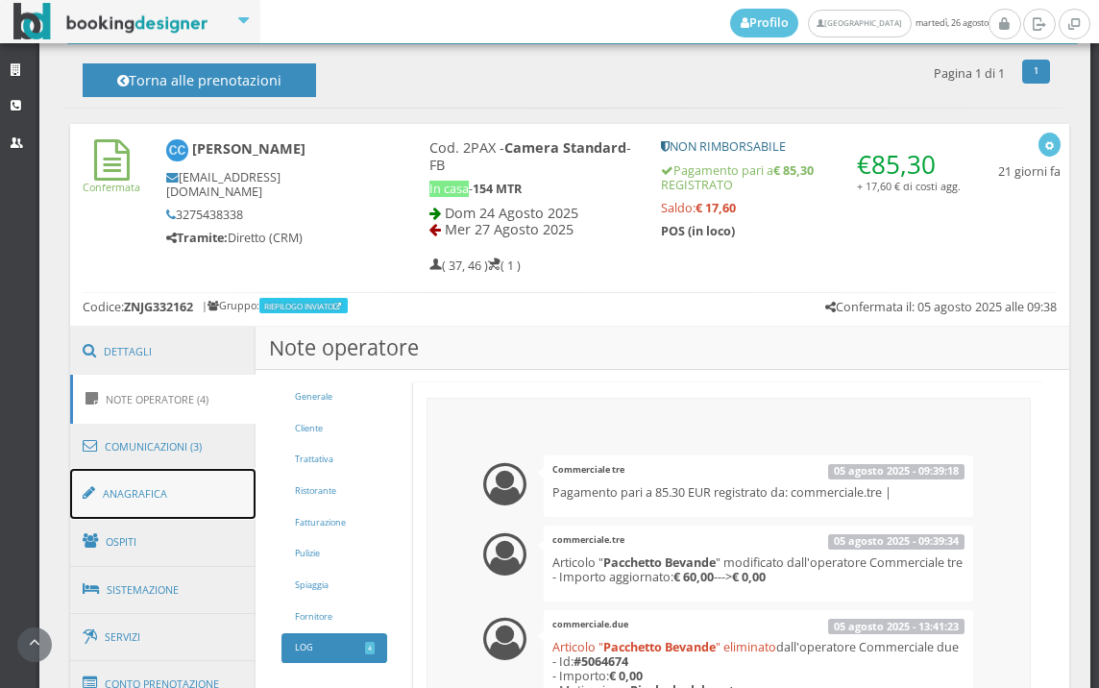
click at [155, 491] on link "Anagrafica" at bounding box center [163, 494] width 186 height 50
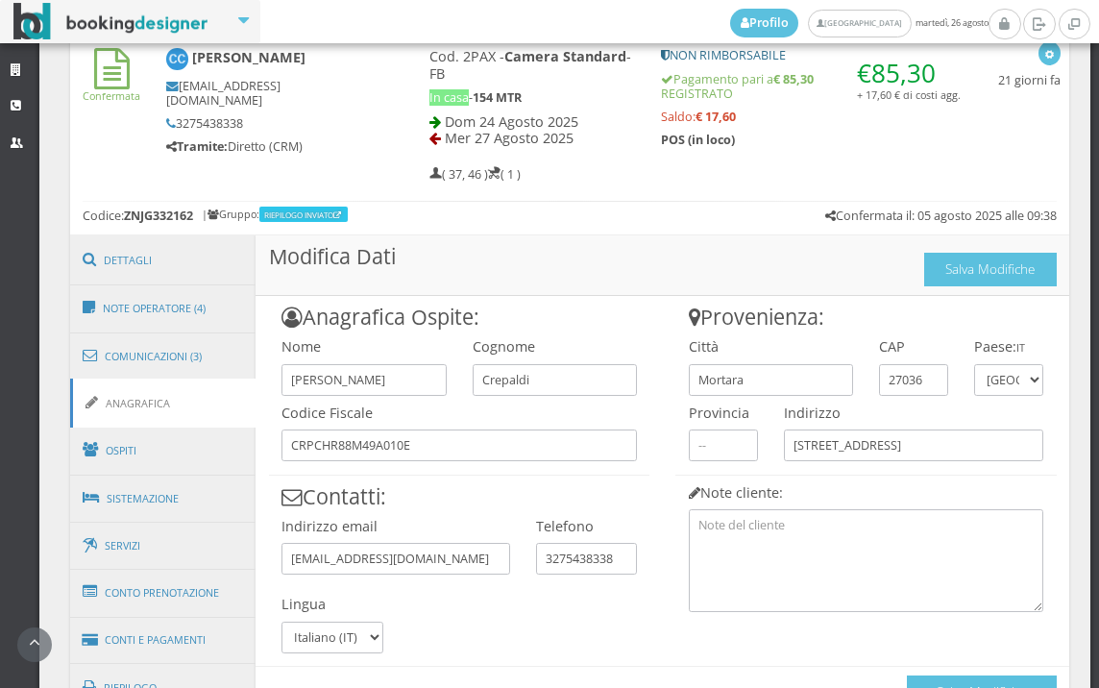
scroll to position [984, 0]
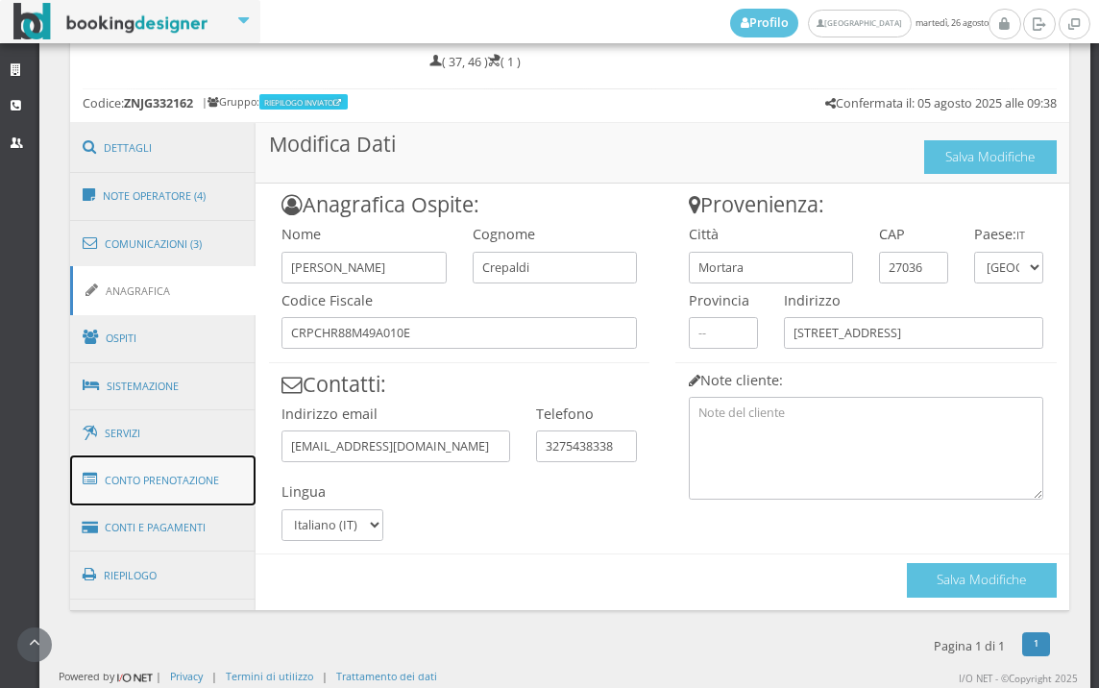
click at [134, 488] on link "Conto Prenotazione" at bounding box center [163, 480] width 186 height 50
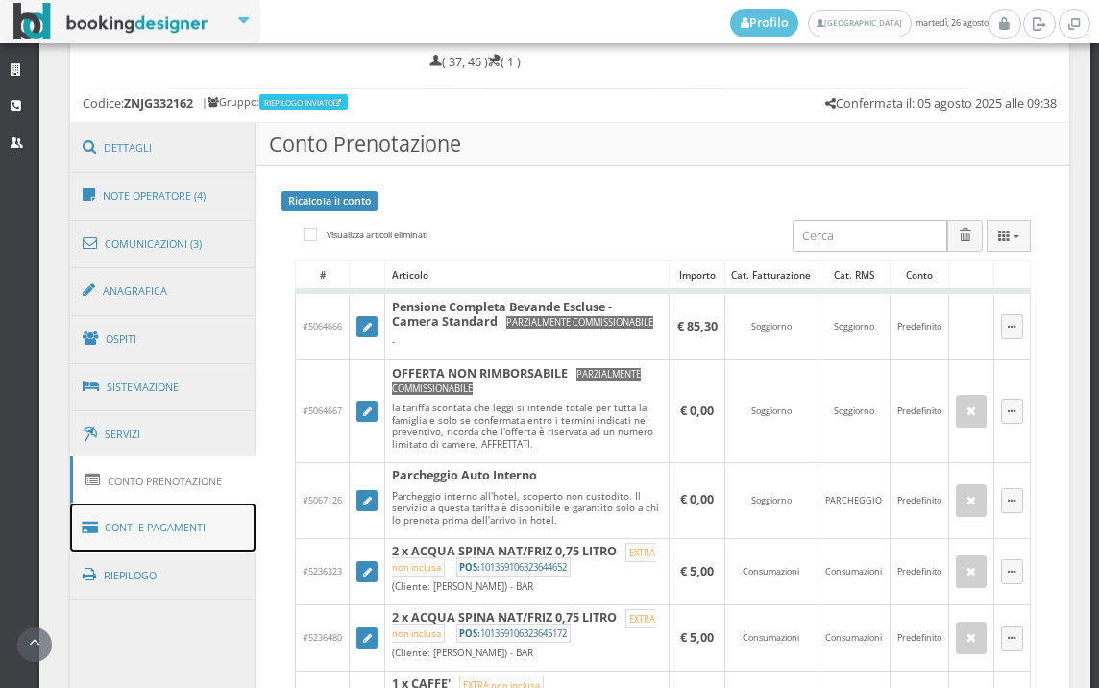
click at [201, 517] on link "Conti e Pagamenti" at bounding box center [163, 527] width 186 height 49
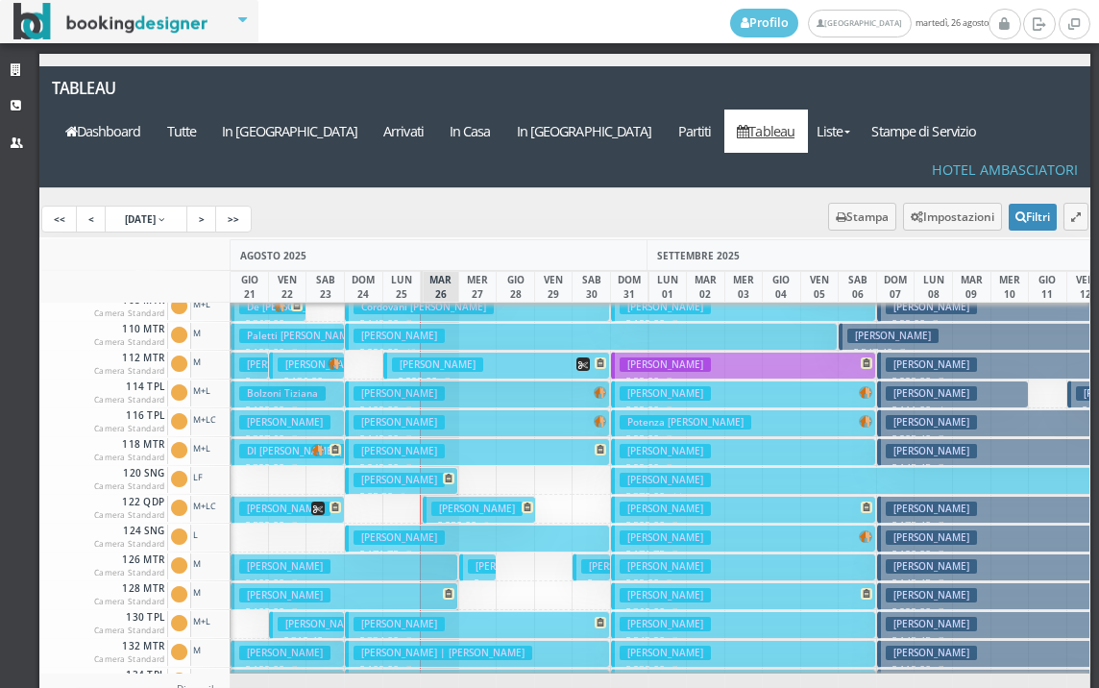
scroll to position [192, 0]
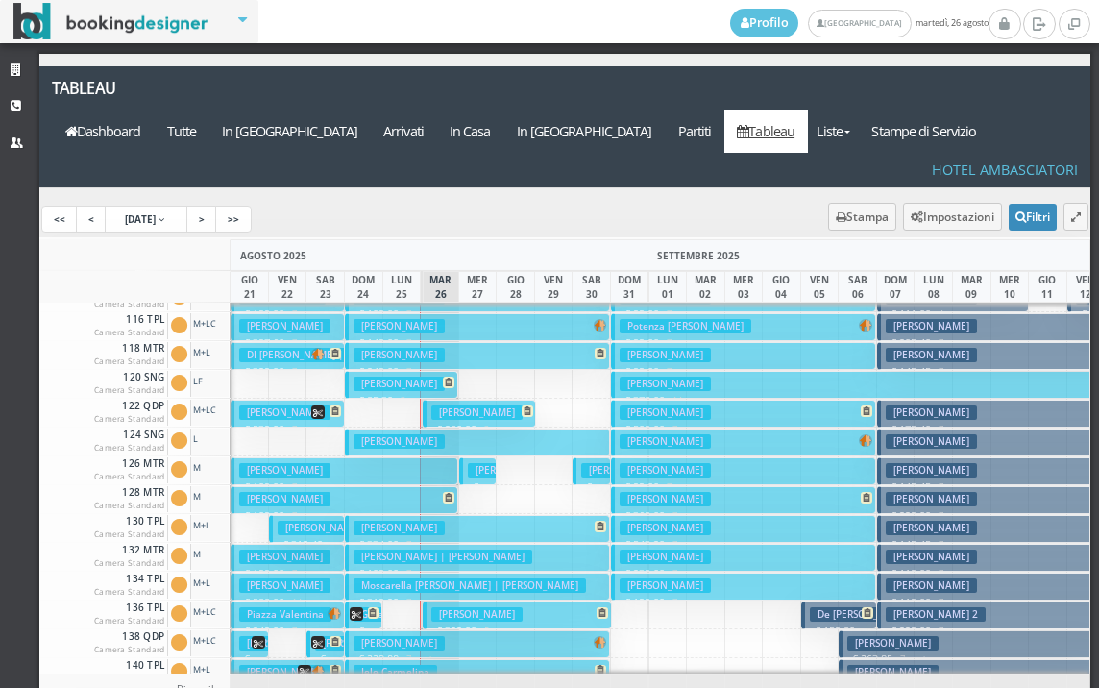
click at [481, 463] on h3 "[PERSON_NAME]" at bounding box center [513, 470] width 91 height 14
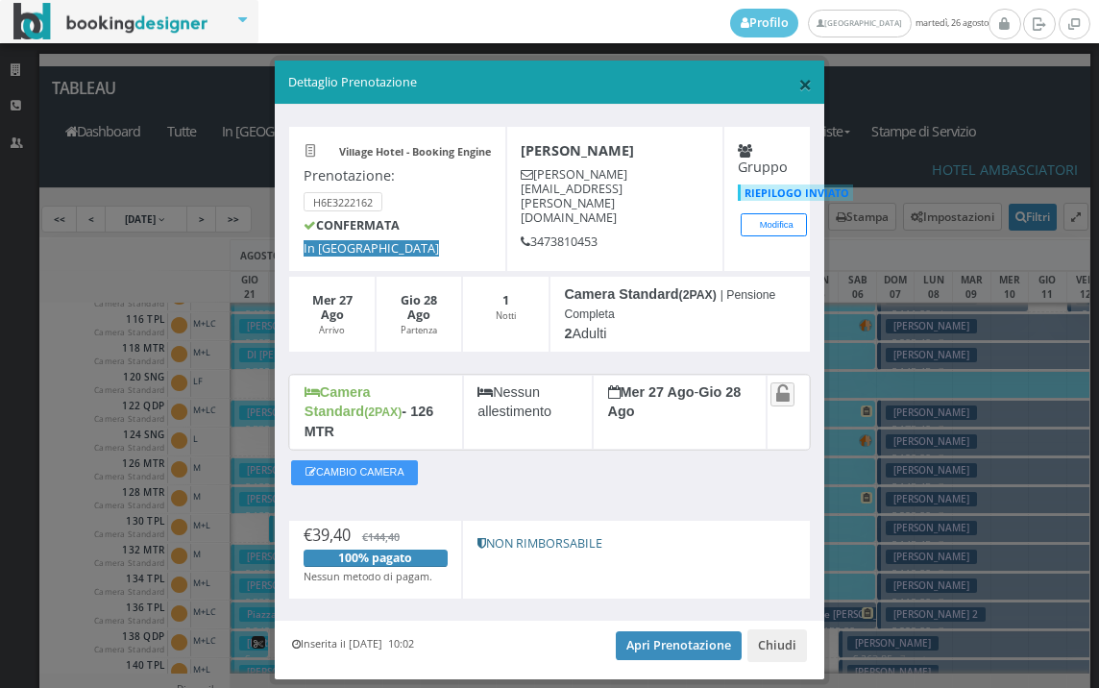
click at [798, 90] on span "×" at bounding box center [804, 83] width 13 height 33
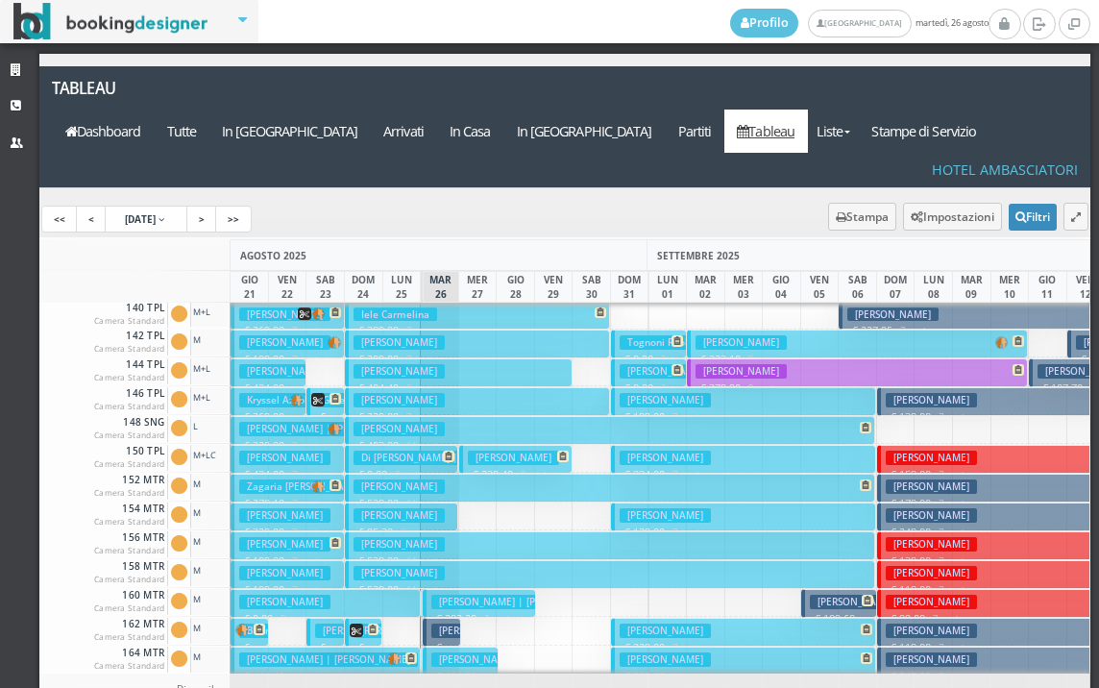
scroll to position [672, 0]
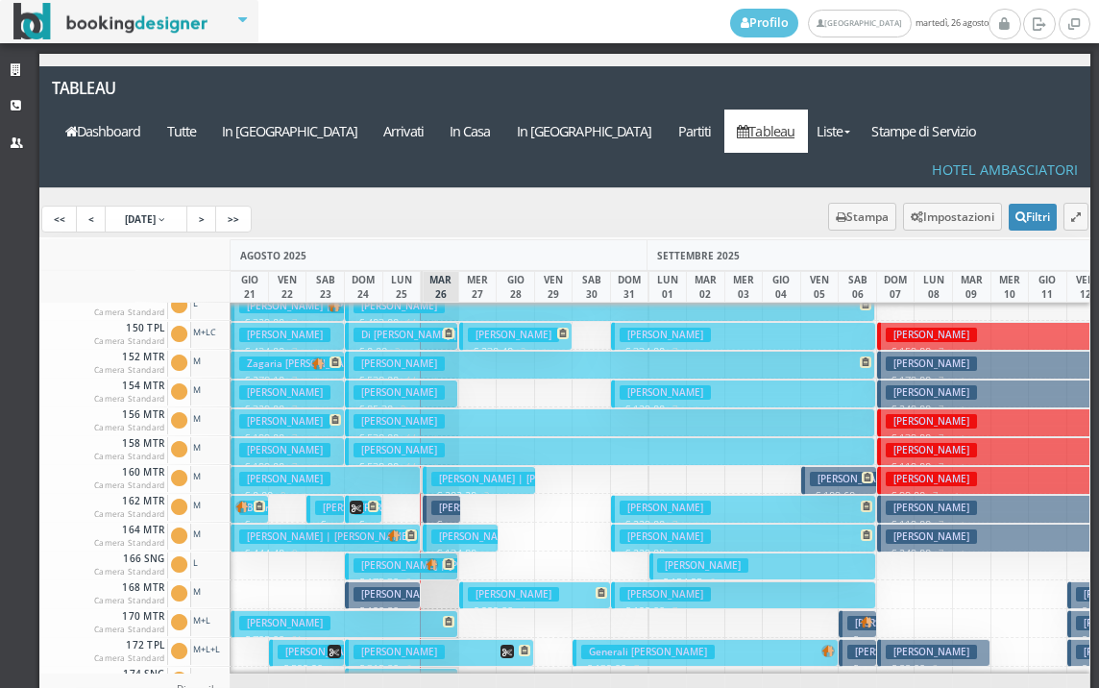
click at [447, 500] on h3 "[PERSON_NAME]" at bounding box center [476, 507] width 91 height 14
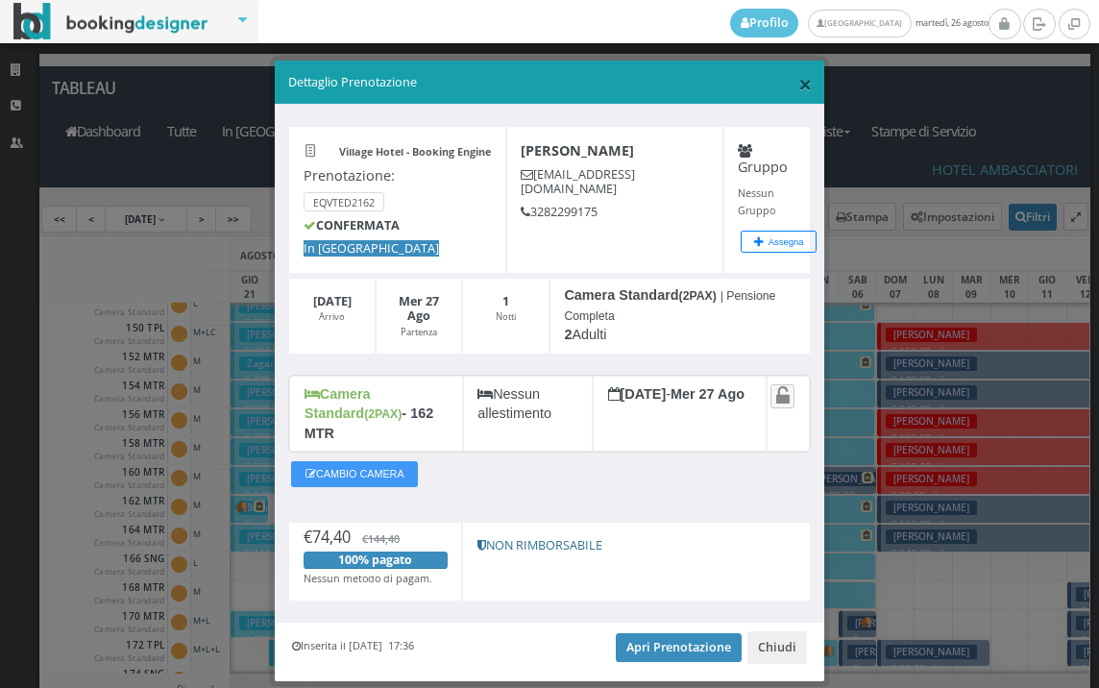
click at [798, 81] on span "×" at bounding box center [804, 83] width 13 height 33
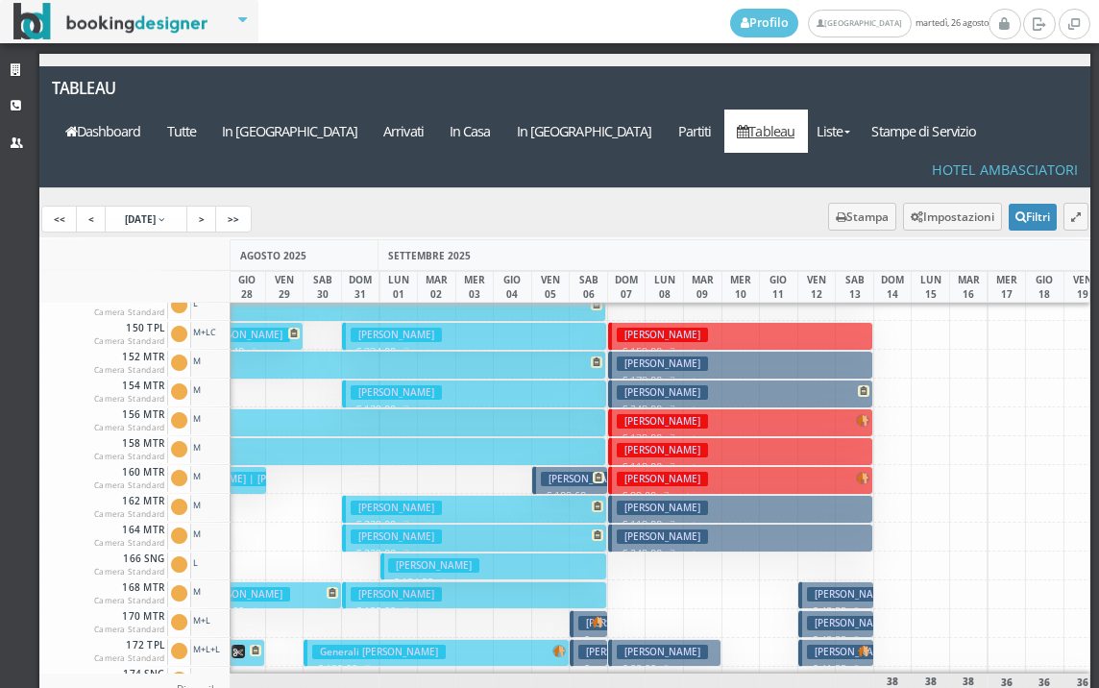
scroll to position [0, 0]
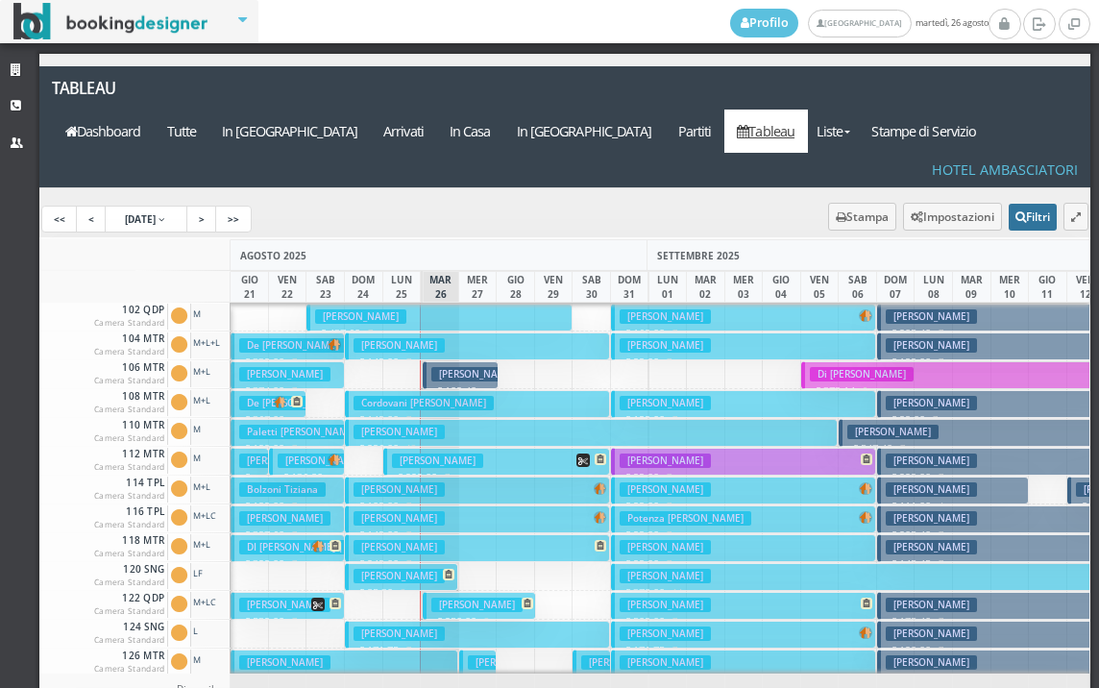
click at [1018, 204] on button "Filtri" at bounding box center [1033, 217] width 48 height 27
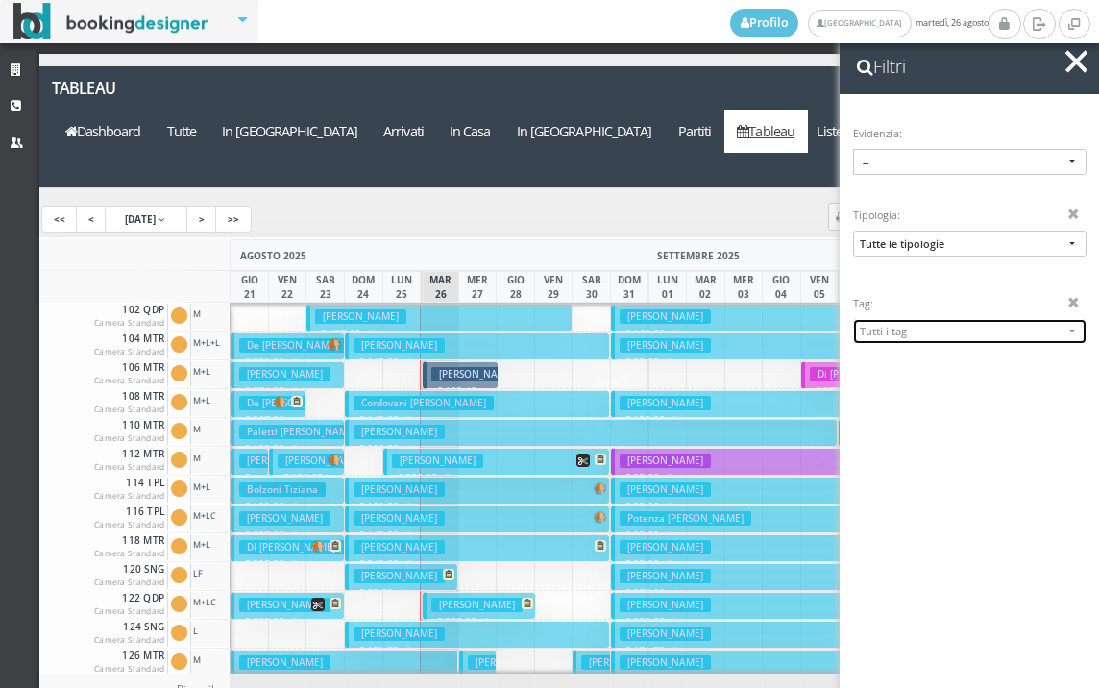
click at [918, 329] on span "Tutti i tag" at bounding box center [962, 331] width 204 height 14
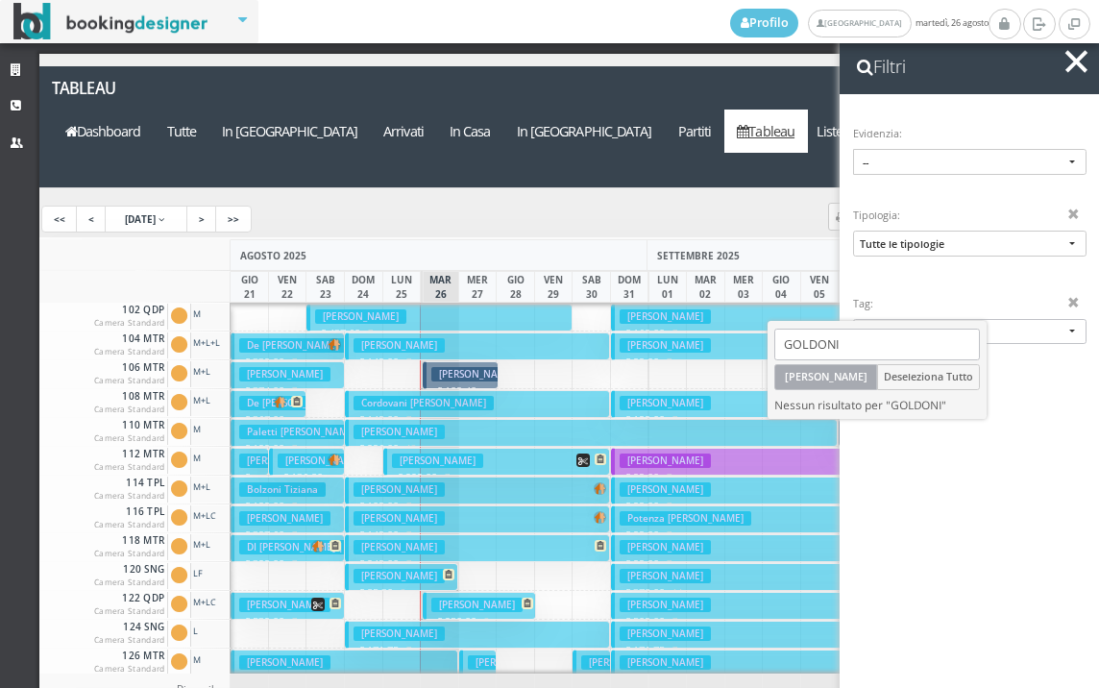
type input "GOLDONI"
click at [838, 383] on button "[PERSON_NAME]" at bounding box center [825, 377] width 103 height 26
click at [1056, 99] on div at bounding box center [969, 106] width 259 height 25
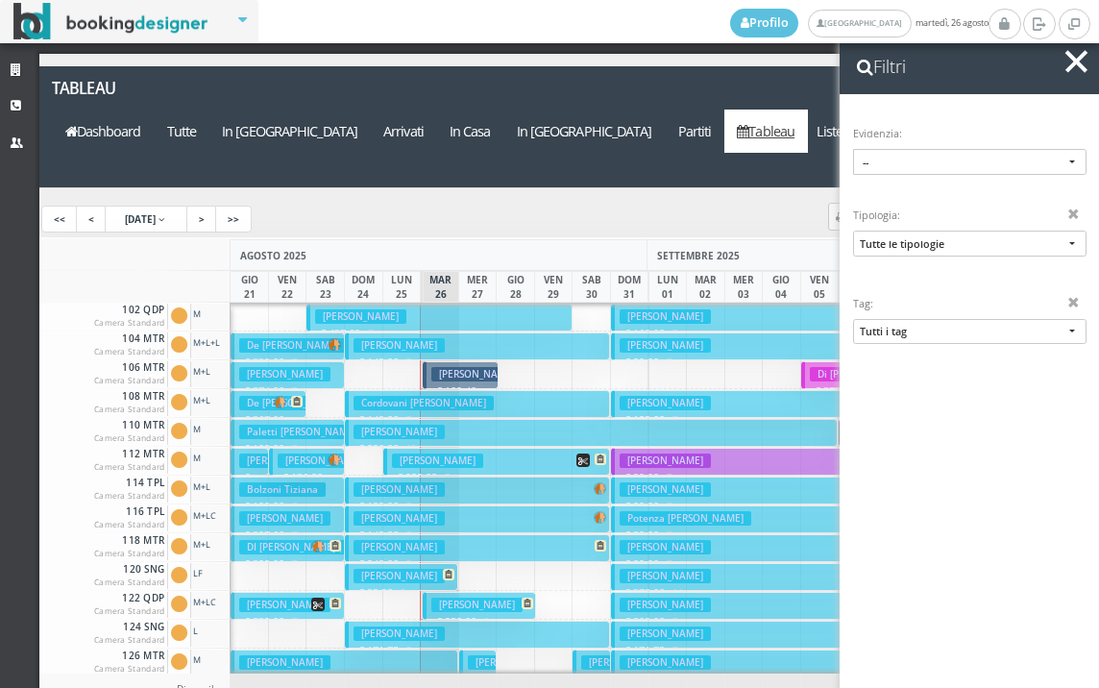
click at [1065, 61] on button "button" at bounding box center [1076, 62] width 28 height 28
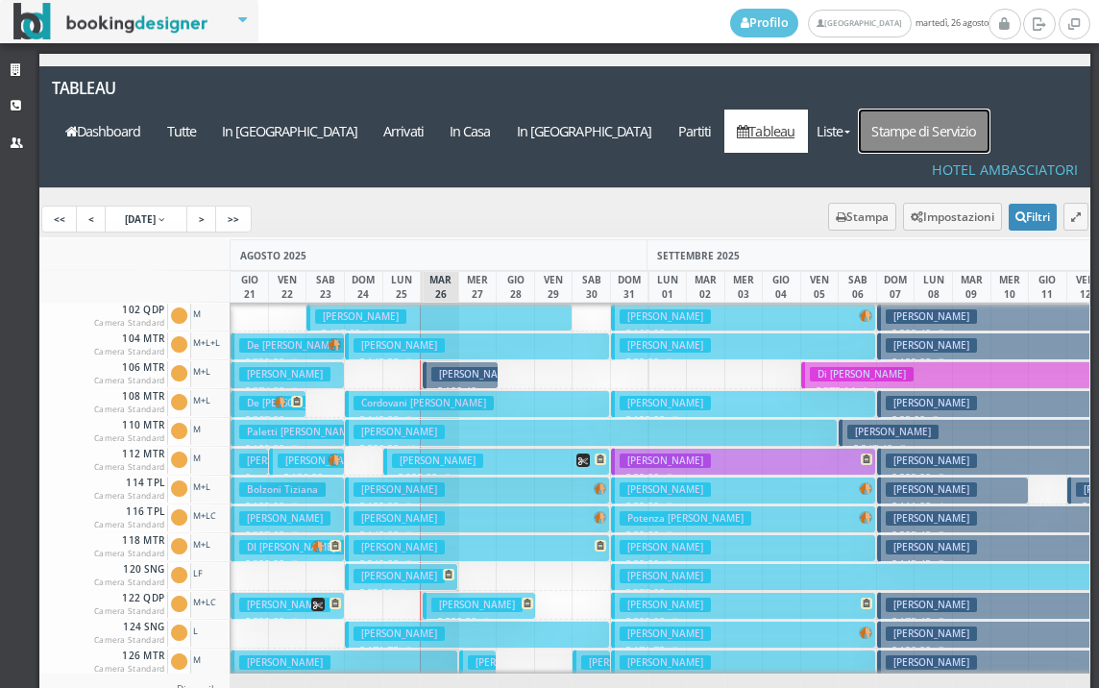
click at [930, 110] on link "Stampe di Servizio" at bounding box center [924, 131] width 131 height 43
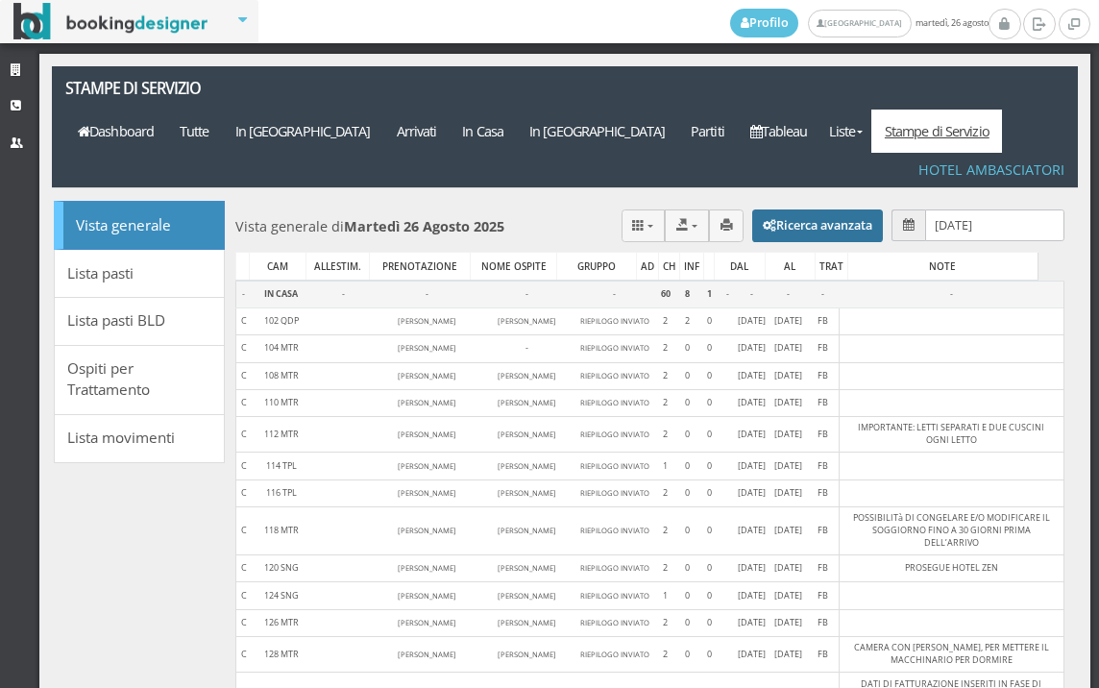
click at [796, 209] on button "Ricerca avanzata" at bounding box center [817, 225] width 131 height 33
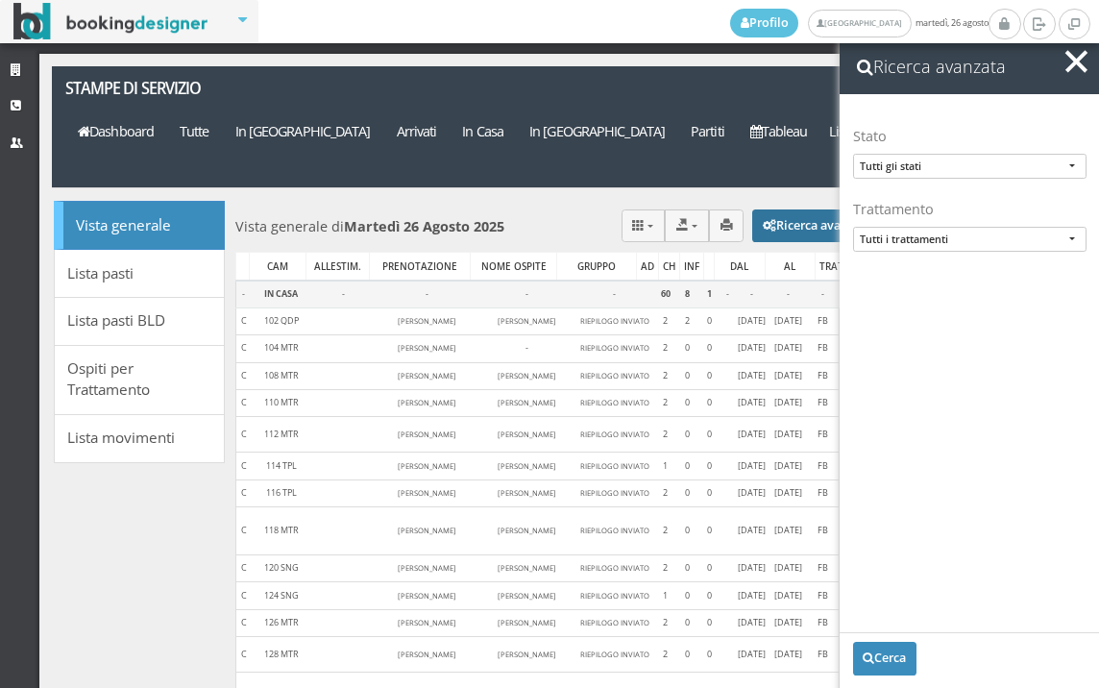
click at [796, 209] on button "Ricerca avanzata" at bounding box center [817, 225] width 131 height 33
click at [1072, 58] on span "button" at bounding box center [1076, 61] width 22 height 22
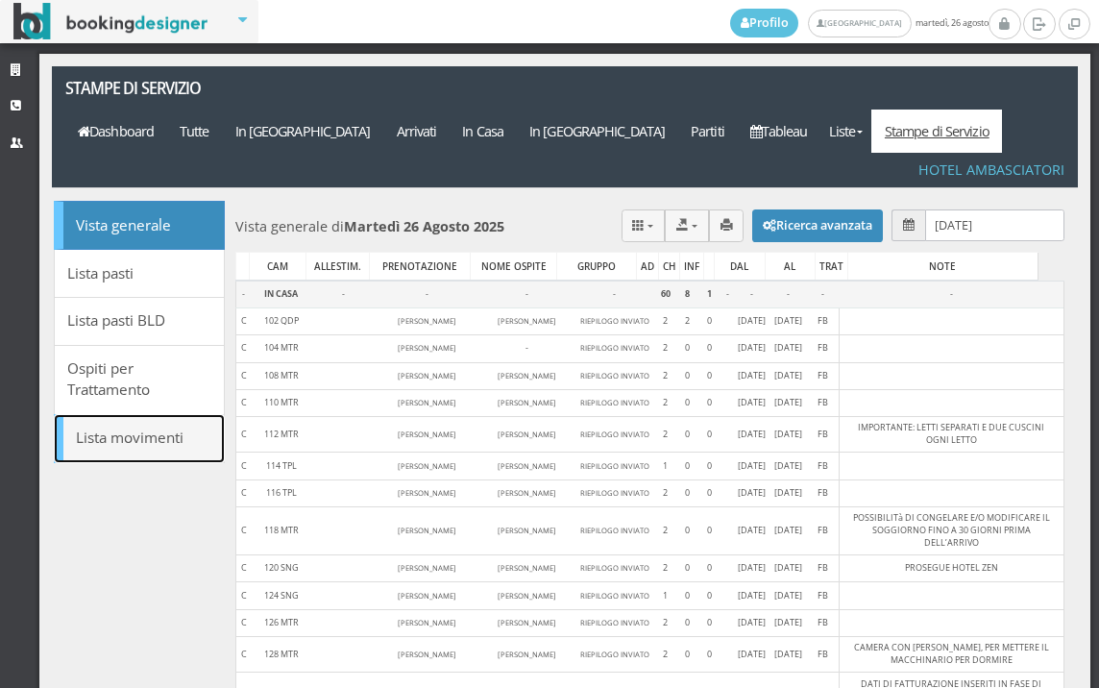
click at [158, 414] on link "Lista movimenti" at bounding box center [139, 438] width 171 height 49
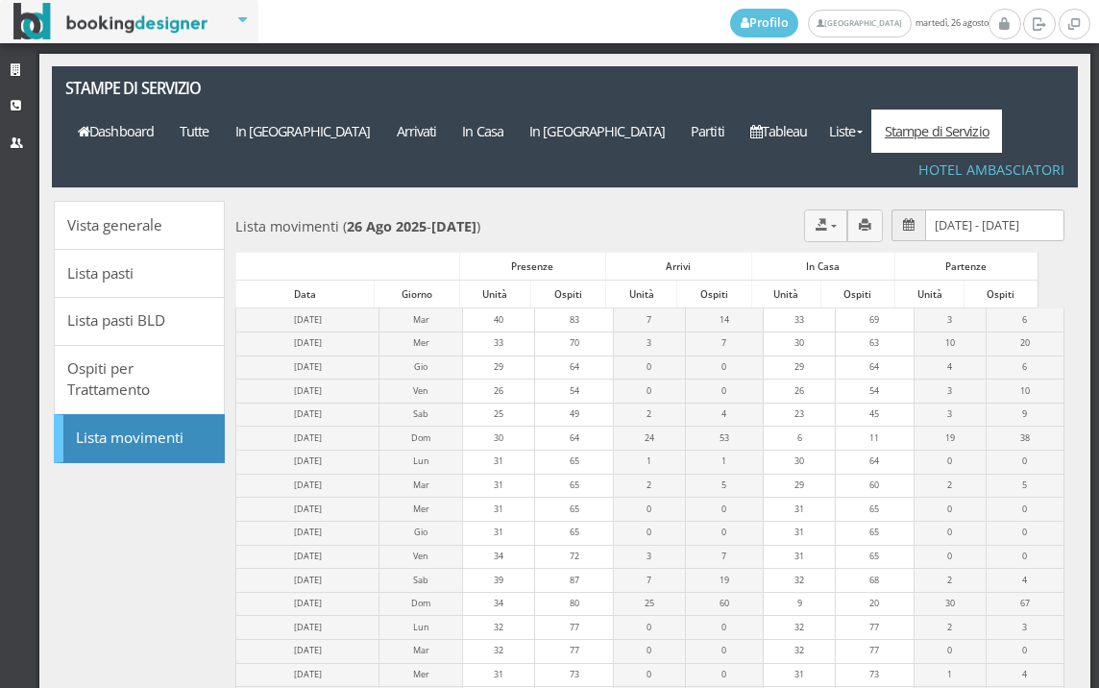
click at [903, 219] on icon at bounding box center [909, 225] width 12 height 12
click at [816, 219] on icon "Export" at bounding box center [822, 225] width 12 height 12
click at [159, 201] on link "Vista generale" at bounding box center [139, 225] width 171 height 49
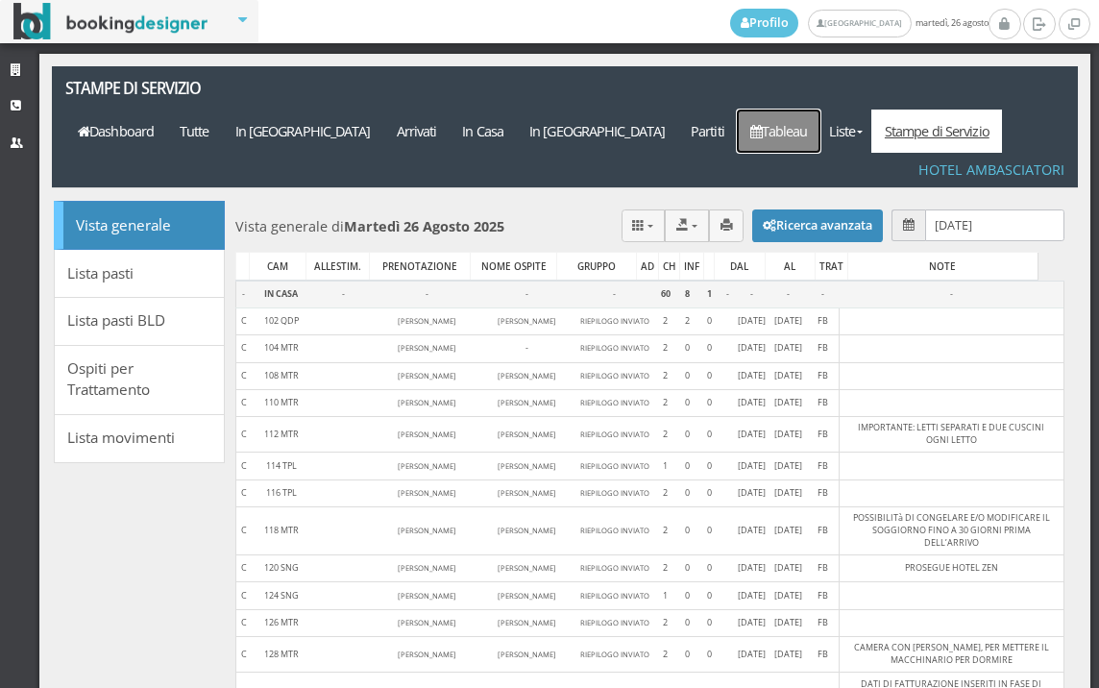
click at [762, 125] on icon at bounding box center [756, 131] width 12 height 13
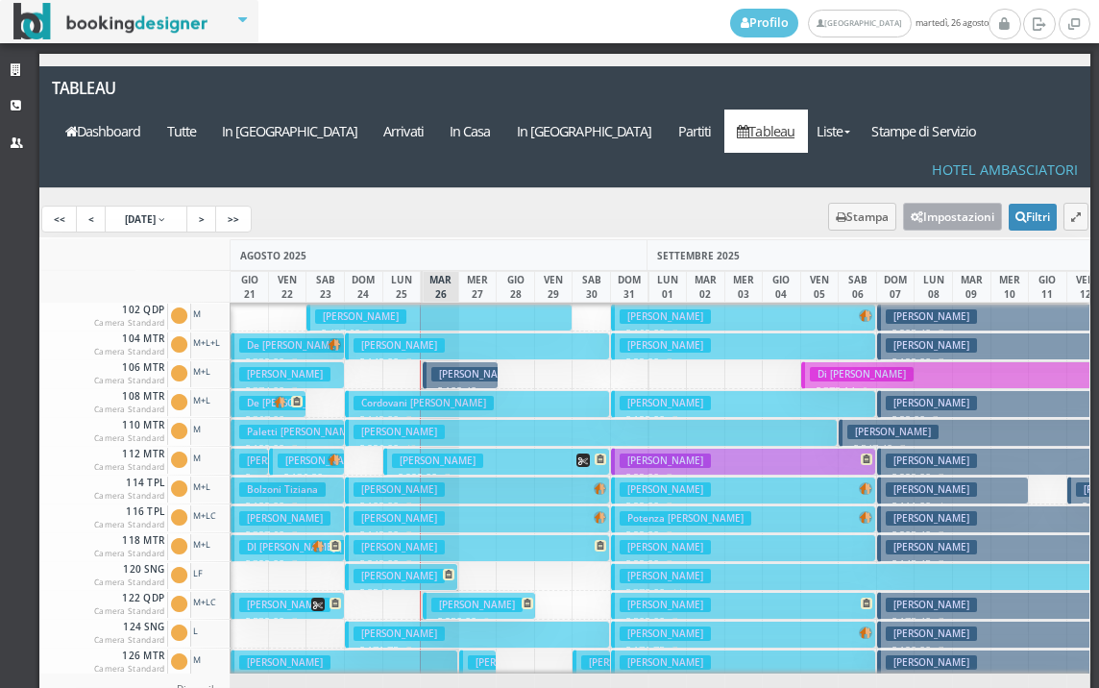
click at [946, 203] on button "Impostazioni" at bounding box center [952, 217] width 99 height 28
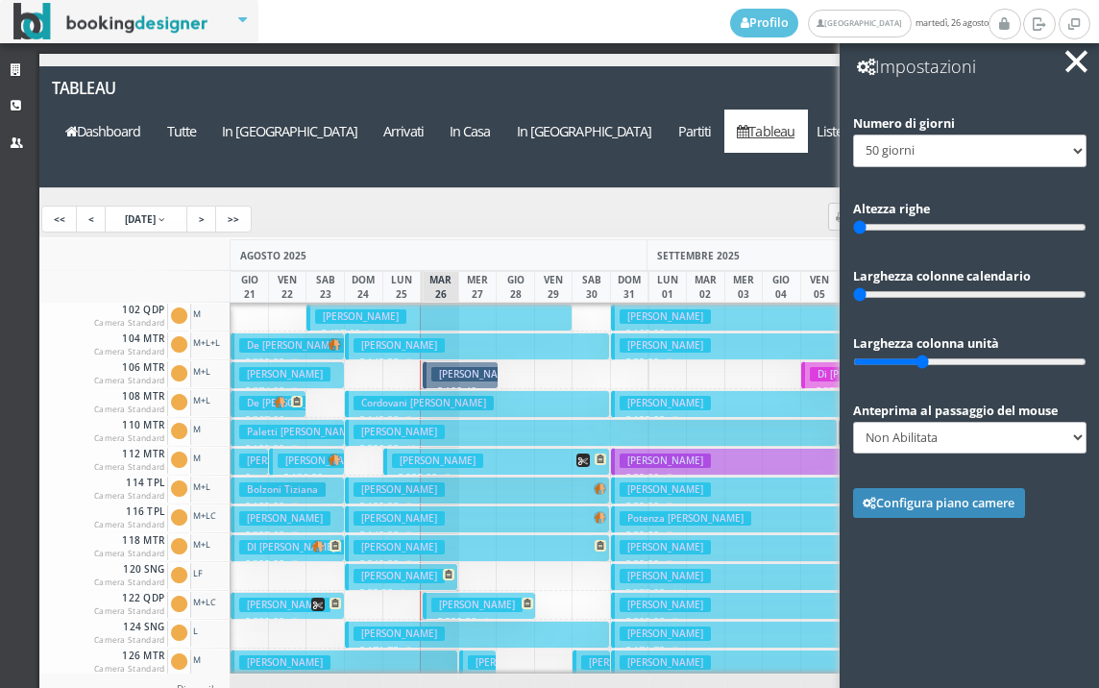
click at [1079, 53] on button "button" at bounding box center [1076, 62] width 28 height 28
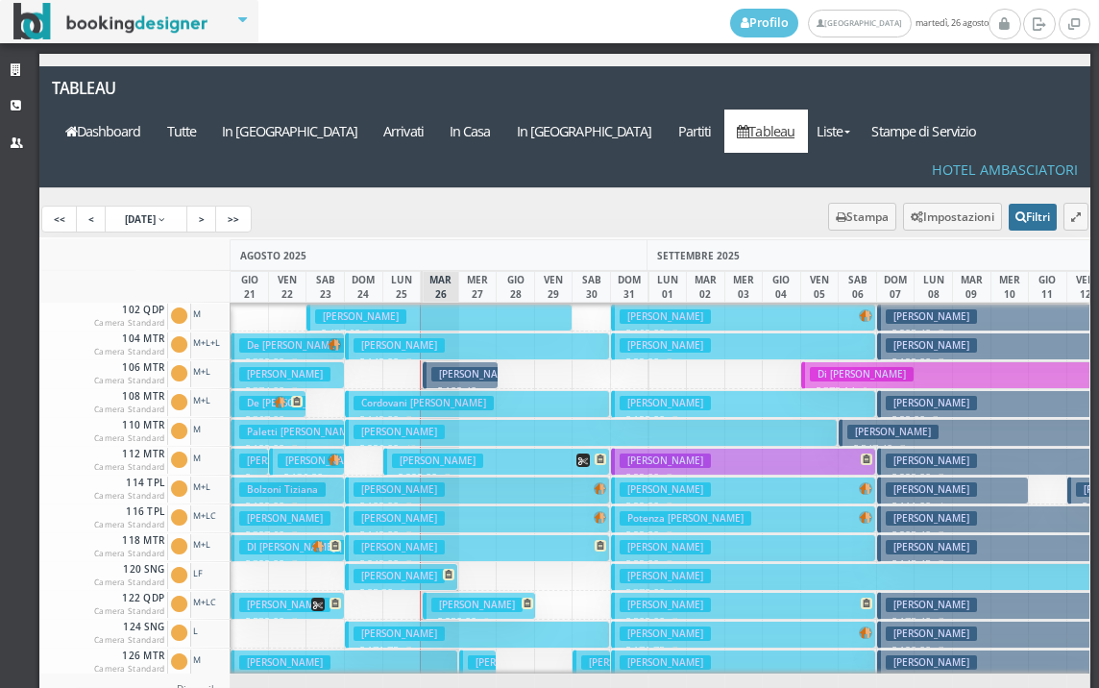
click at [1028, 204] on button "Filtri" at bounding box center [1033, 217] width 48 height 27
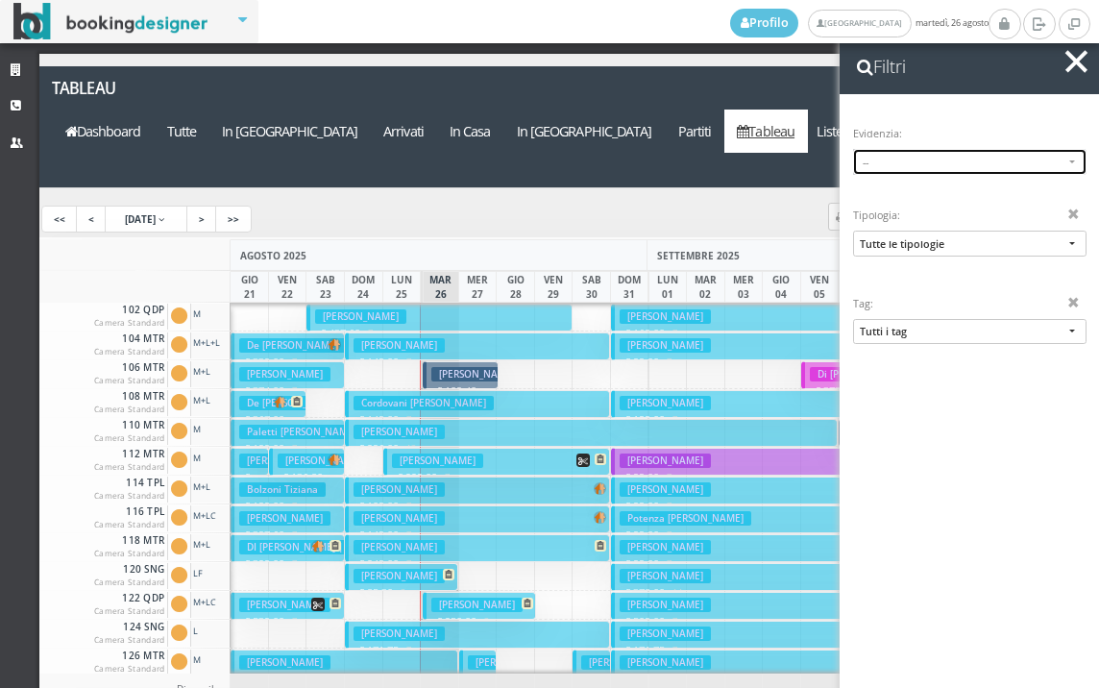
click at [902, 166] on span "--" at bounding box center [970, 162] width 214 height 15
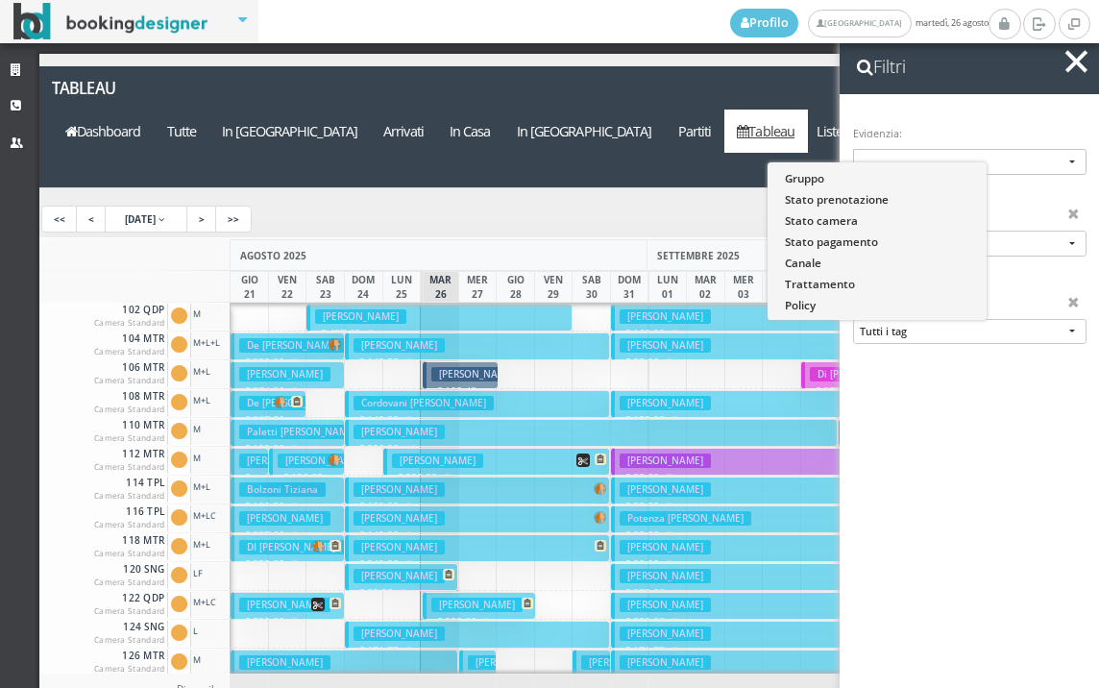
click at [972, 127] on div "Evidenzia: -- -- Gruppo Stato prenotazione Stato camera Stato pagamento Canale …" at bounding box center [969, 153] width 233 height 68
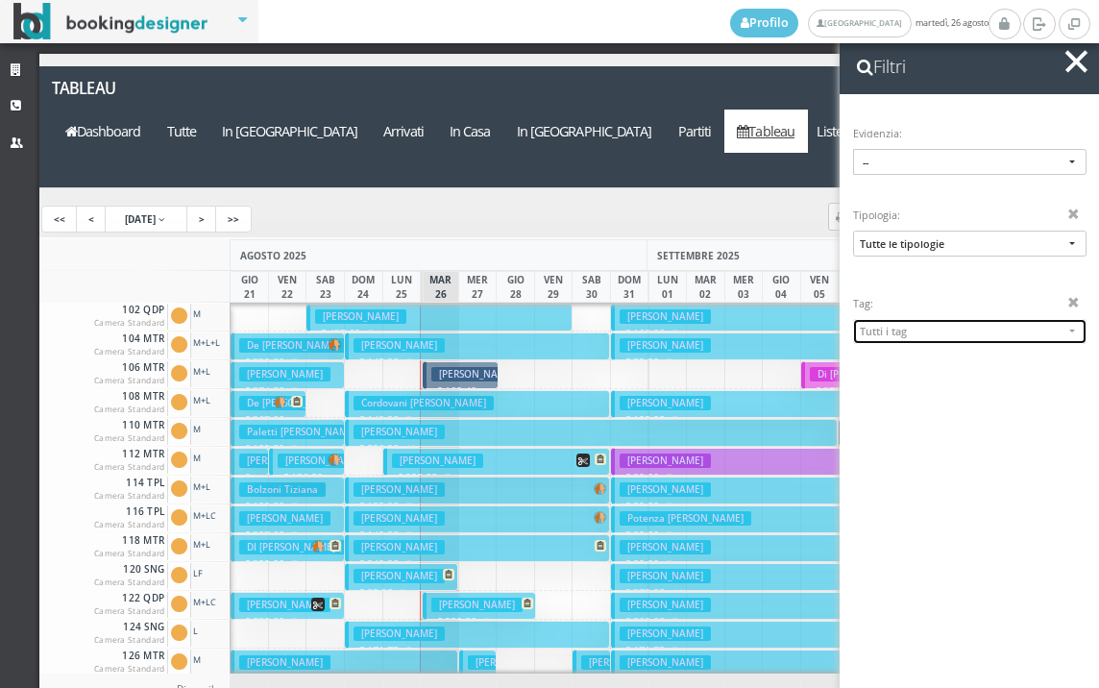
click at [1059, 326] on button "Tutti i tag" at bounding box center [969, 331] width 233 height 25
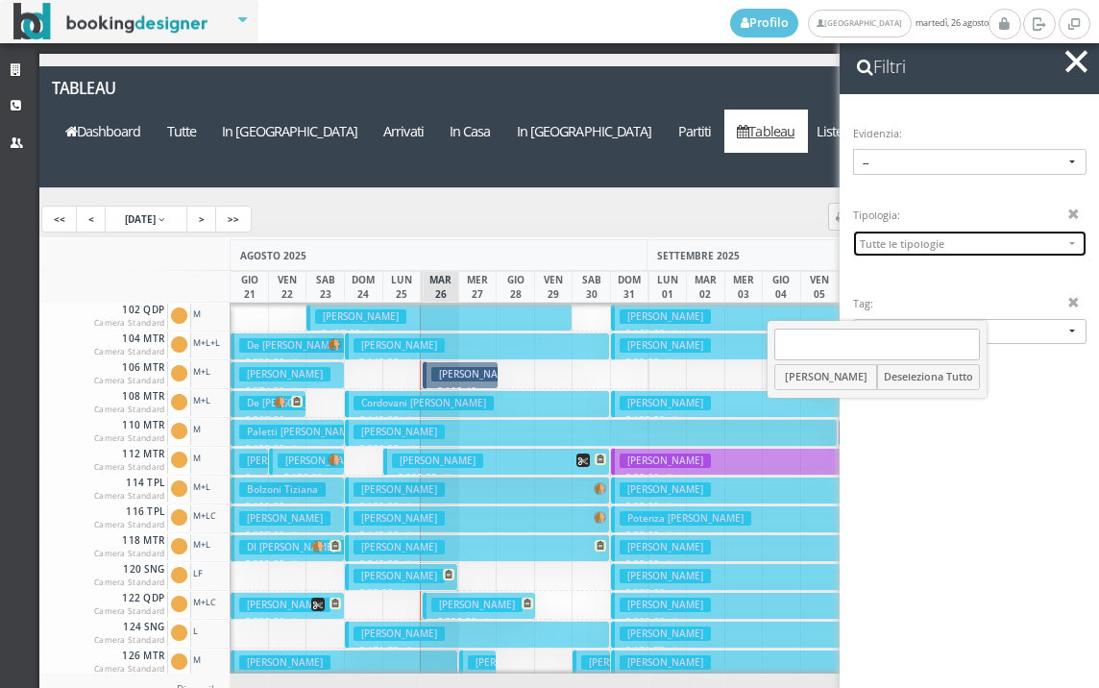
click at [1055, 240] on button "Tutte le tipologie" at bounding box center [969, 243] width 233 height 25
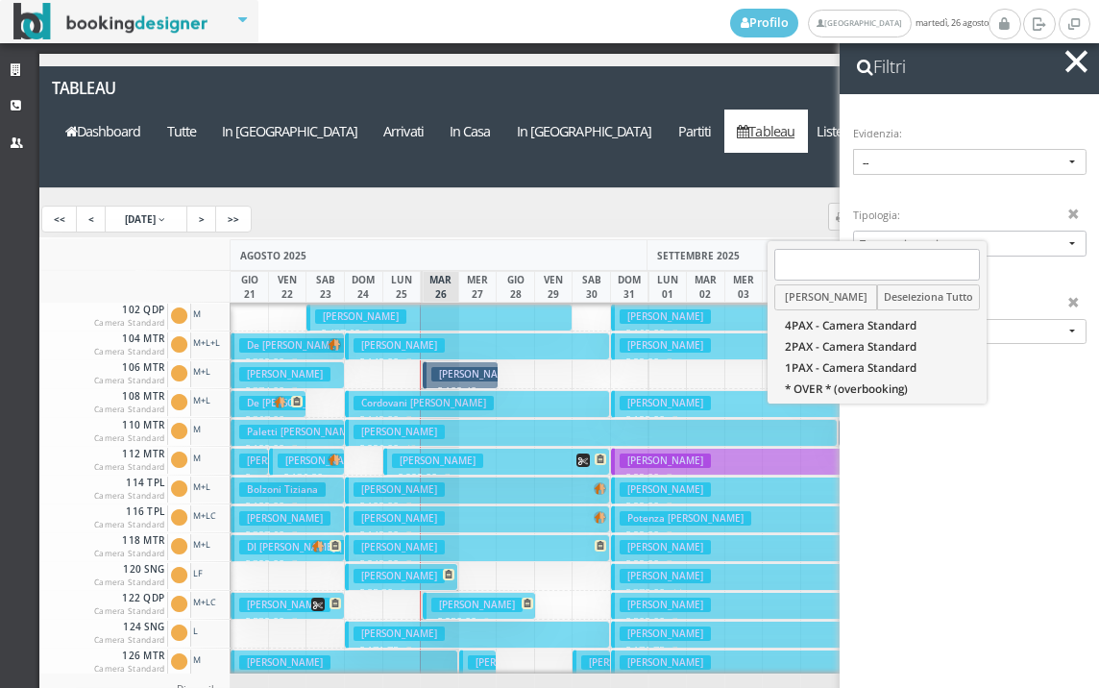
click at [975, 207] on div "Tipologia: Tutte le tipologie 4PAX - Camera Standard 2PAX - Camera Standard 1PA…" at bounding box center [969, 238] width 233 height 75
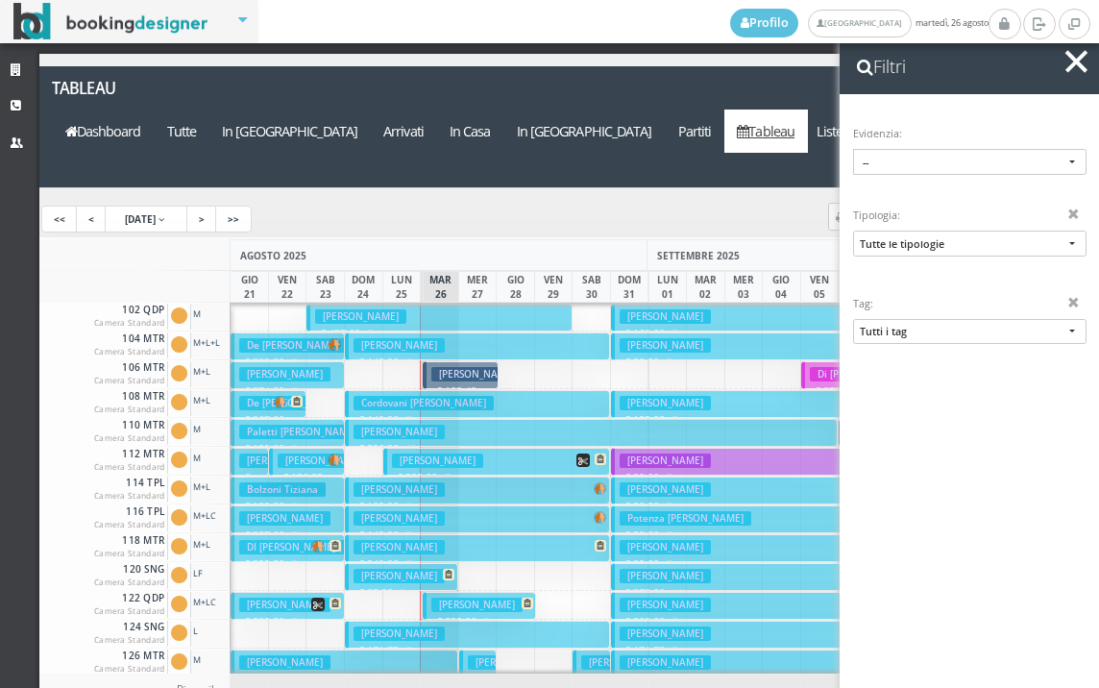
click at [862, 65] on icon at bounding box center [865, 67] width 16 height 17
click at [867, 68] on icon at bounding box center [865, 67] width 16 height 17
click at [1069, 64] on span "button" at bounding box center [1076, 61] width 22 height 22
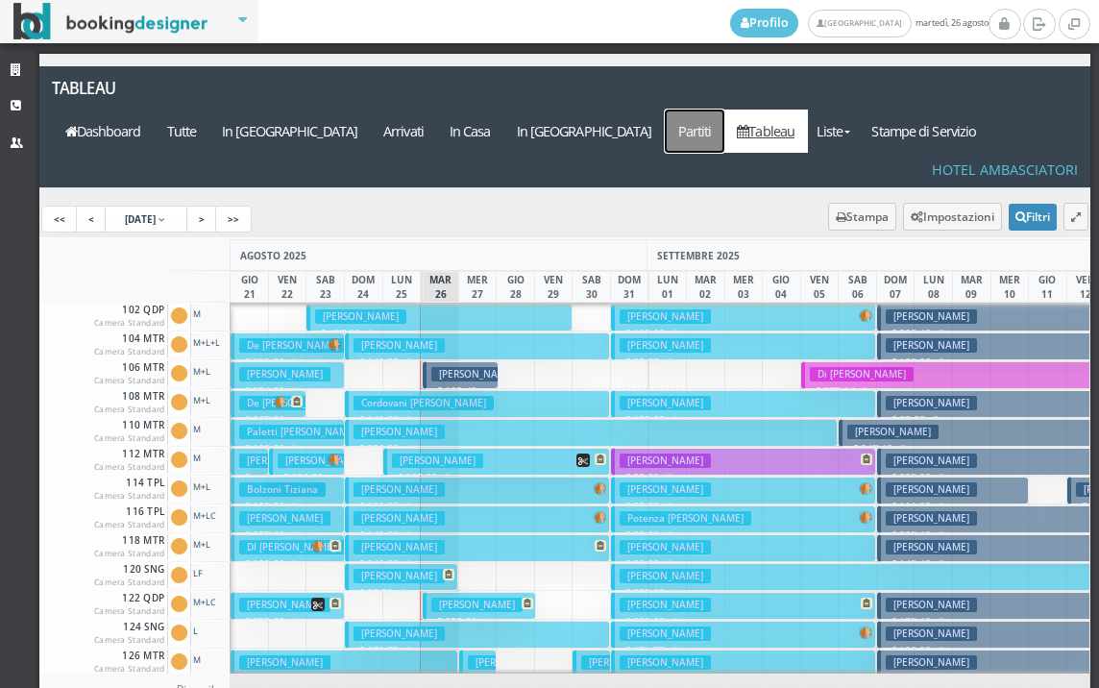
click at [714, 110] on a=pms-departured-reservations"] "Partiti" at bounding box center [695, 131] width 60 height 43
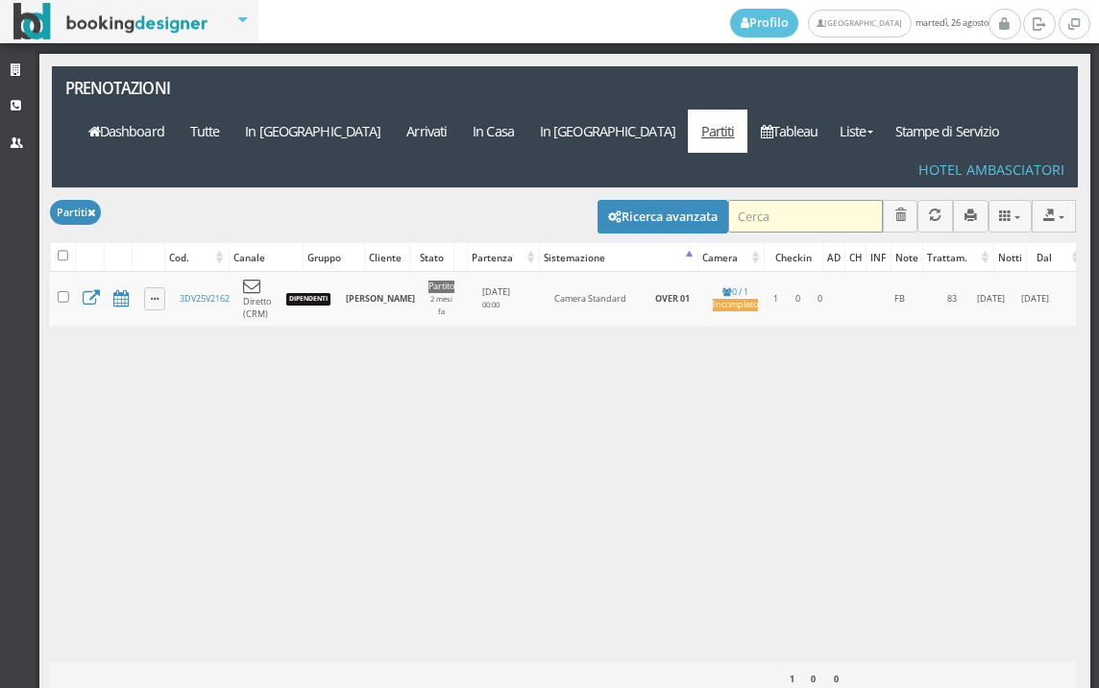
click at [765, 200] on input "search" at bounding box center [805, 216] width 155 height 32
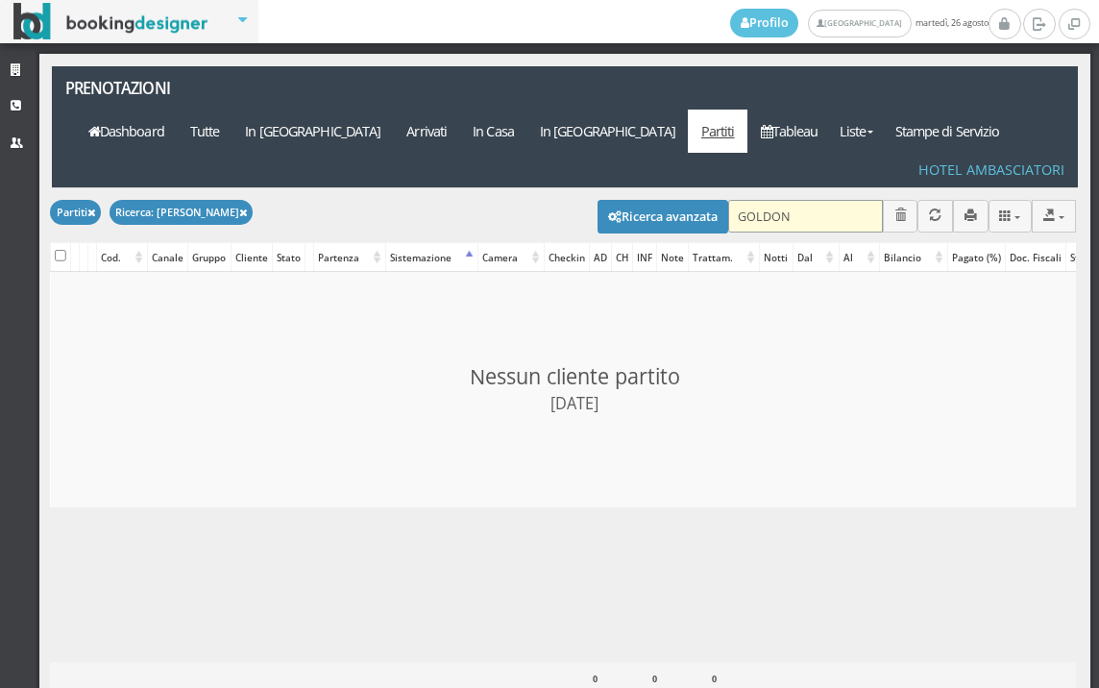
type input "GOLDONI"
checkbox input "false"
type input "G"
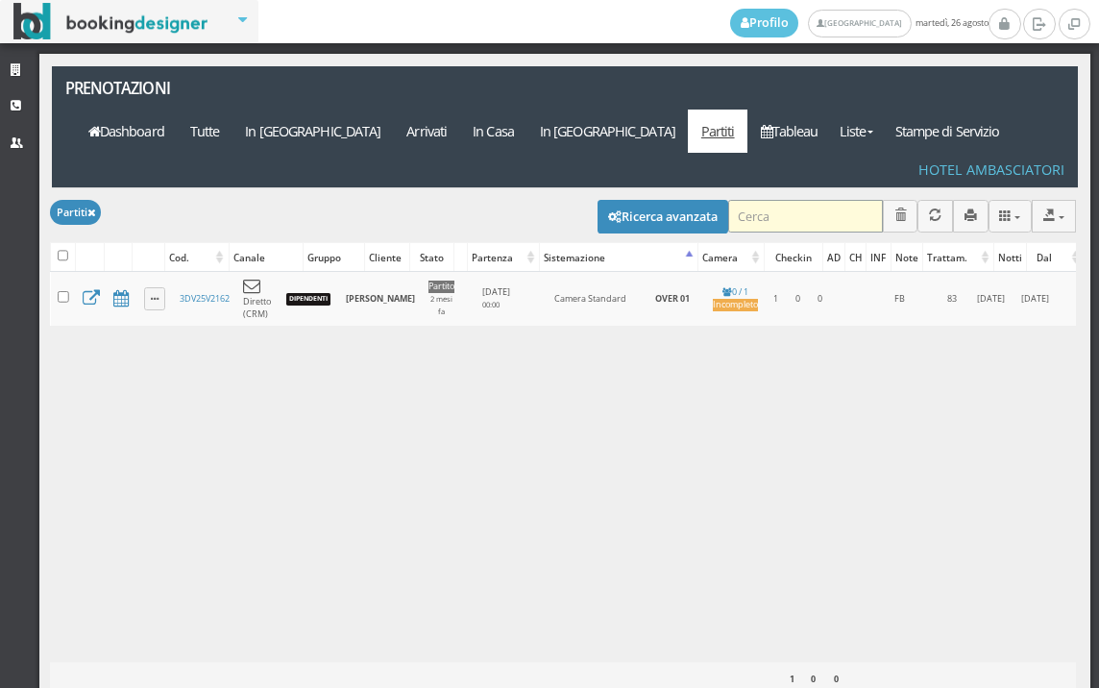
click at [827, 200] on input "search" at bounding box center [805, 216] width 155 height 32
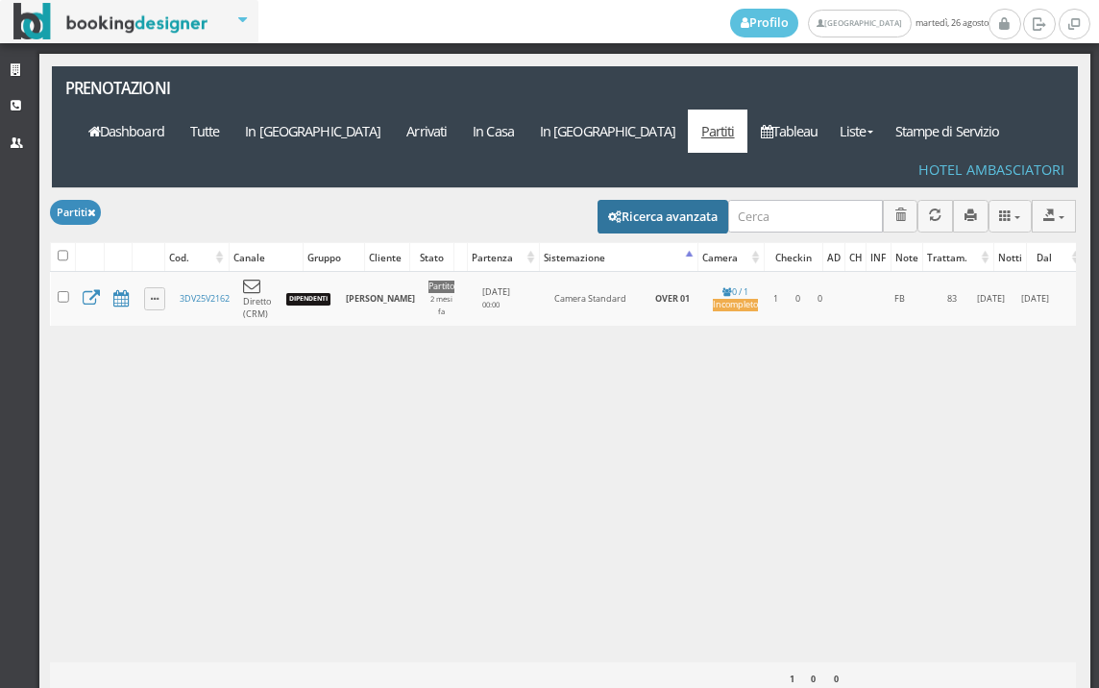
click at [657, 200] on button "Ricerca avanzata" at bounding box center [663, 216] width 131 height 33
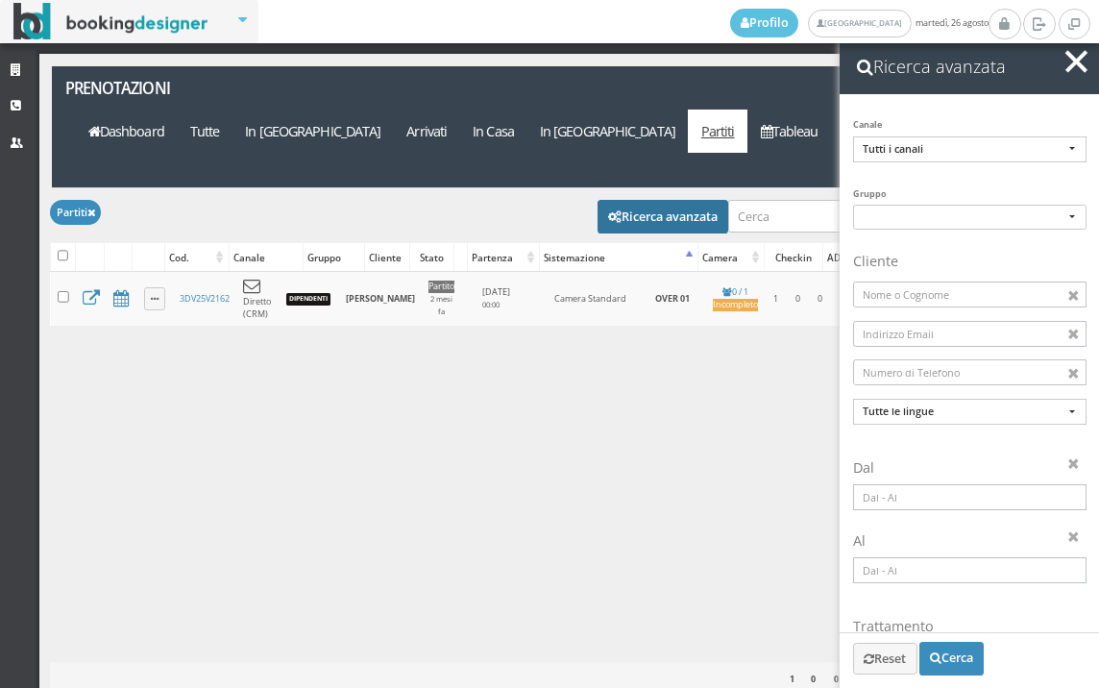
click at [952, 496] on input at bounding box center [969, 497] width 233 height 26
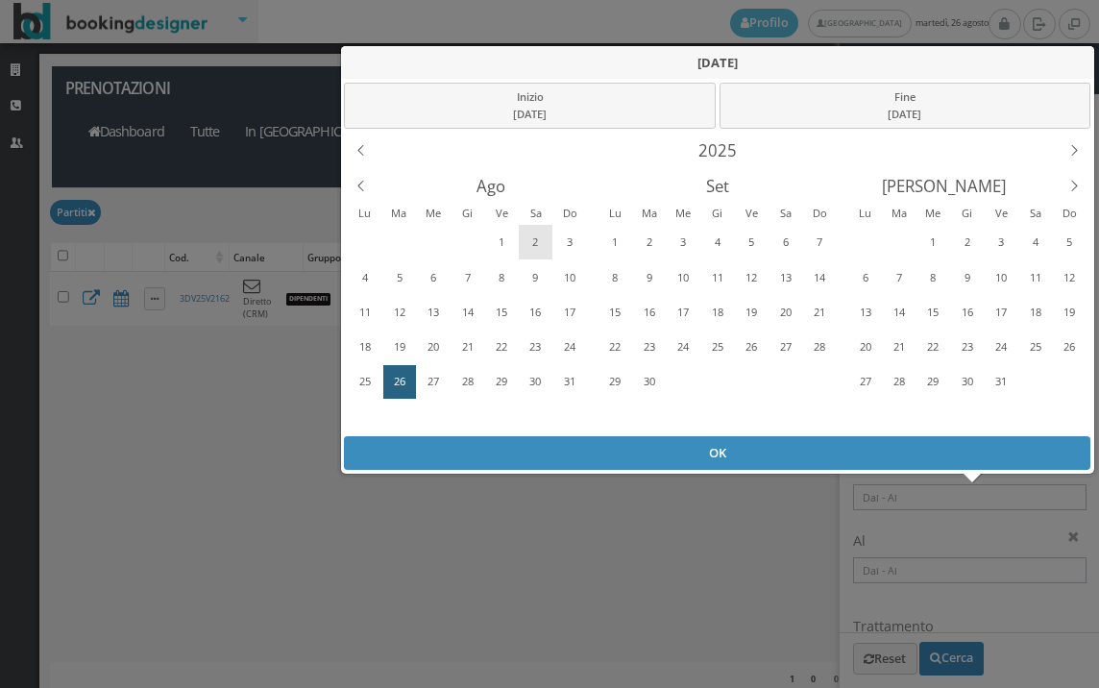
click at [533, 234] on div "2" at bounding box center [536, 242] width 30 height 31
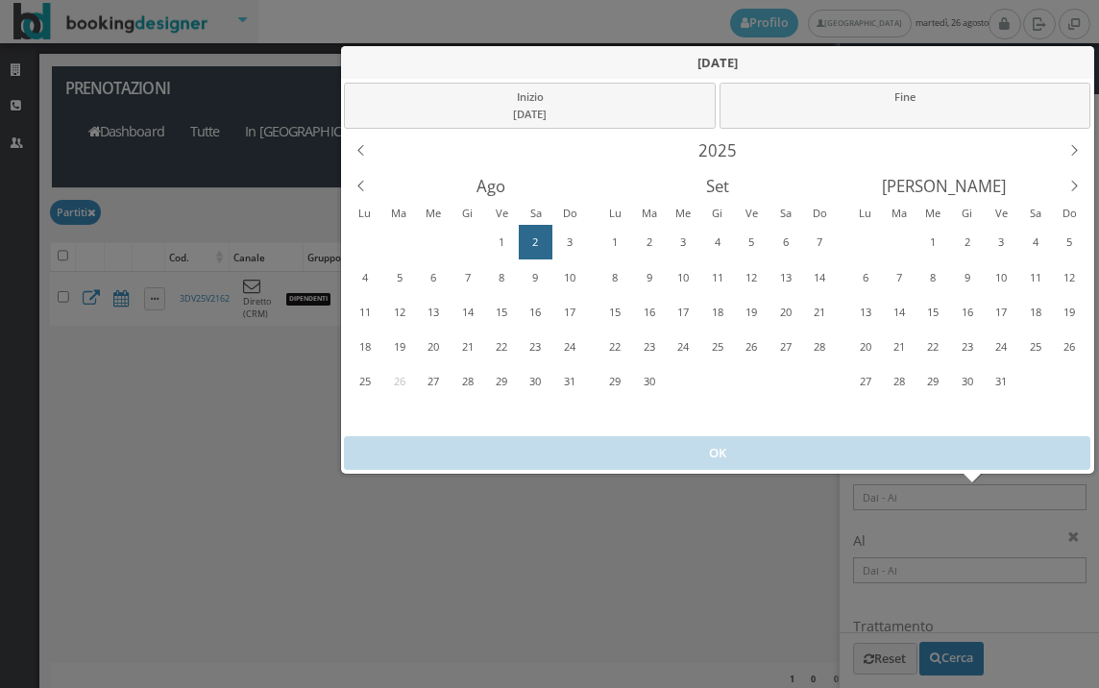
click at [531, 235] on div "2" at bounding box center [536, 242] width 30 height 31
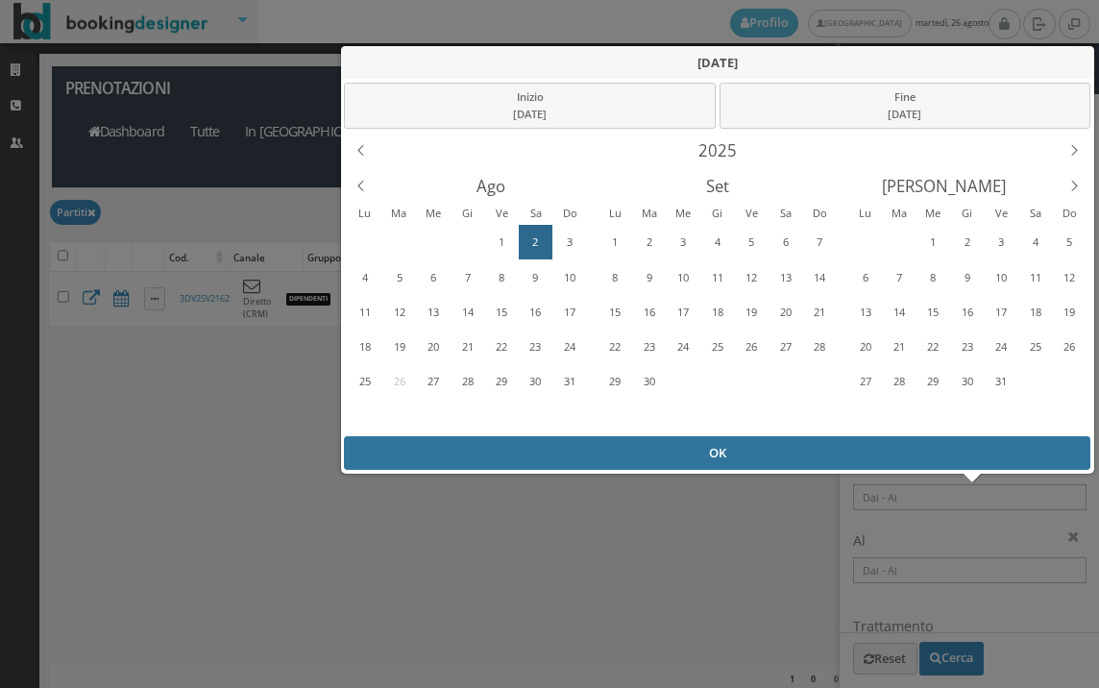
click at [680, 455] on div "OK" at bounding box center [717, 453] width 746 height 34
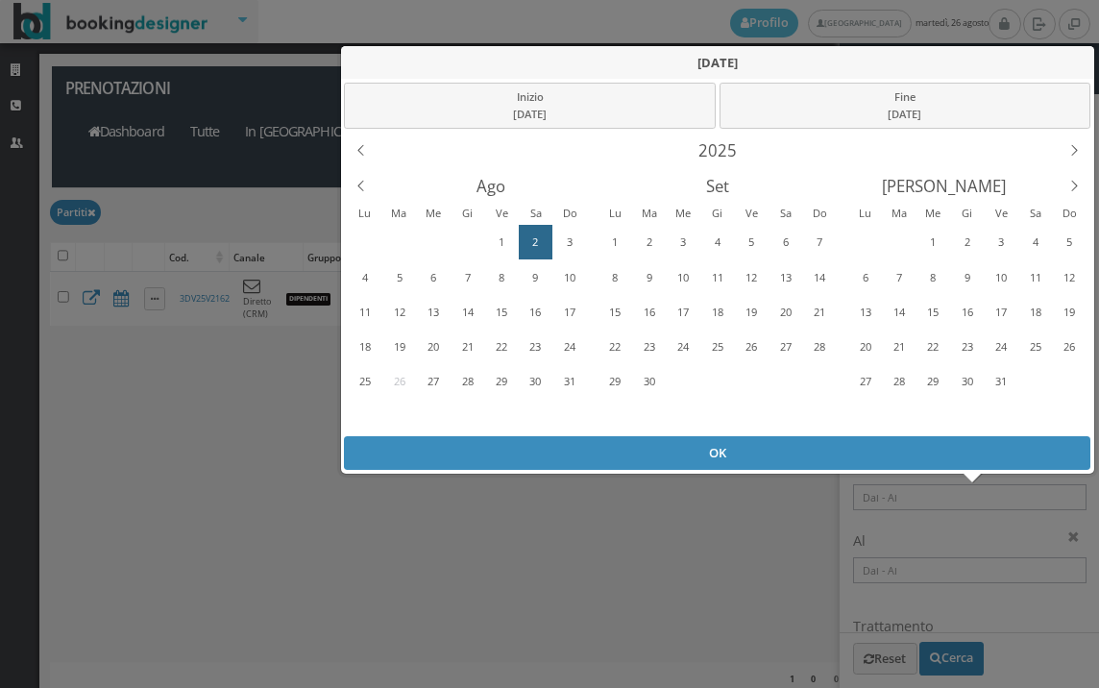
type input "02/08/2025 - 02/08/2025"
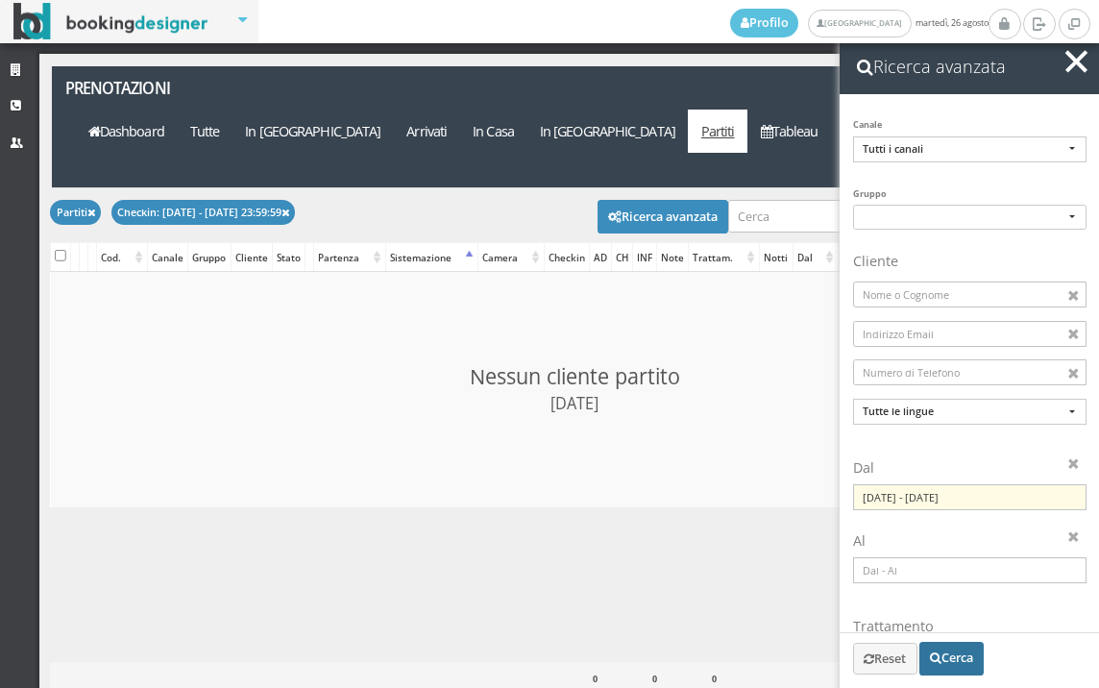
click at [967, 667] on button "Cerca" at bounding box center [951, 658] width 64 height 33
click at [993, 501] on input "02/08/2025 - 02/08/2025" at bounding box center [969, 497] width 233 height 26
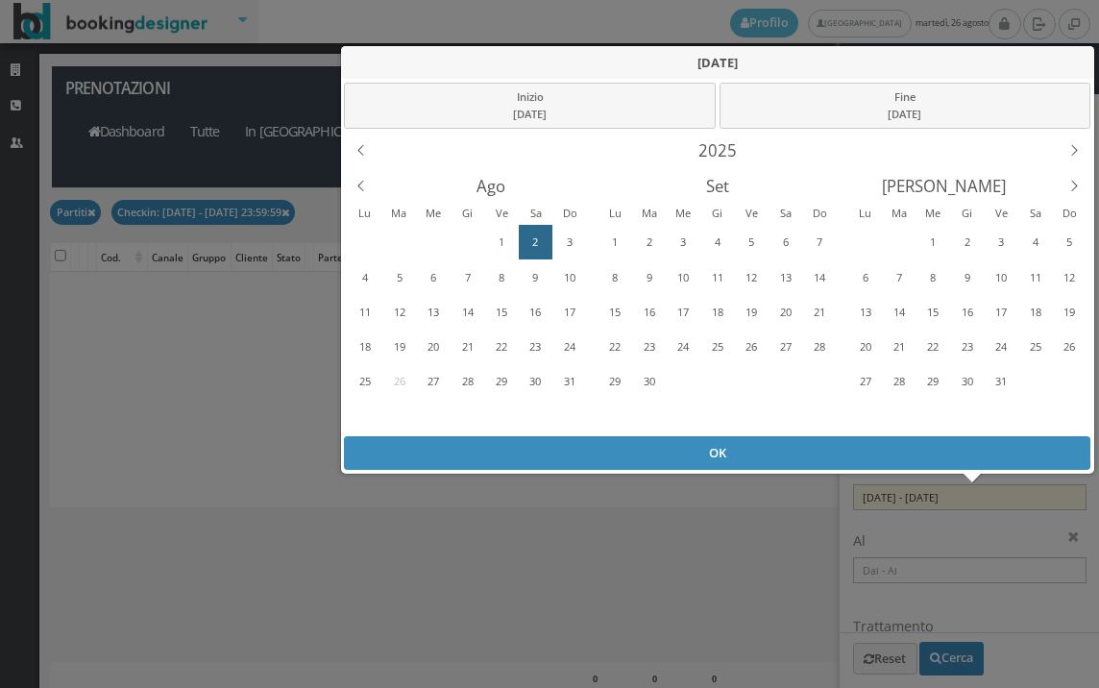
click at [531, 235] on div "2" at bounding box center [536, 242] width 30 height 31
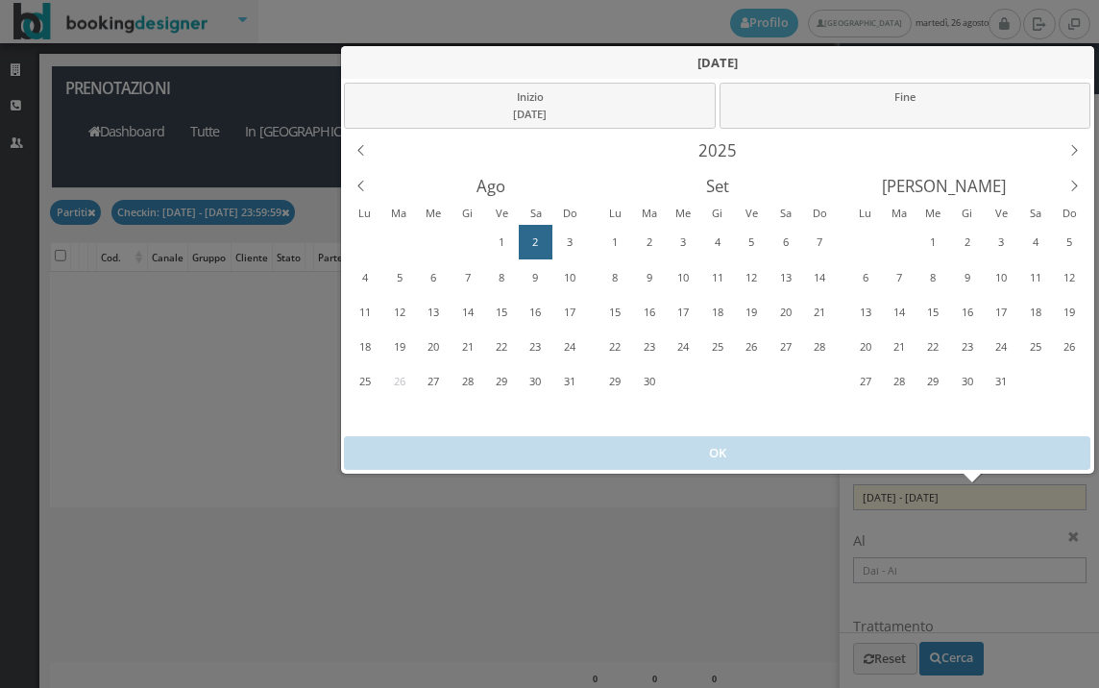
click at [531, 235] on div "2" at bounding box center [536, 242] width 30 height 31
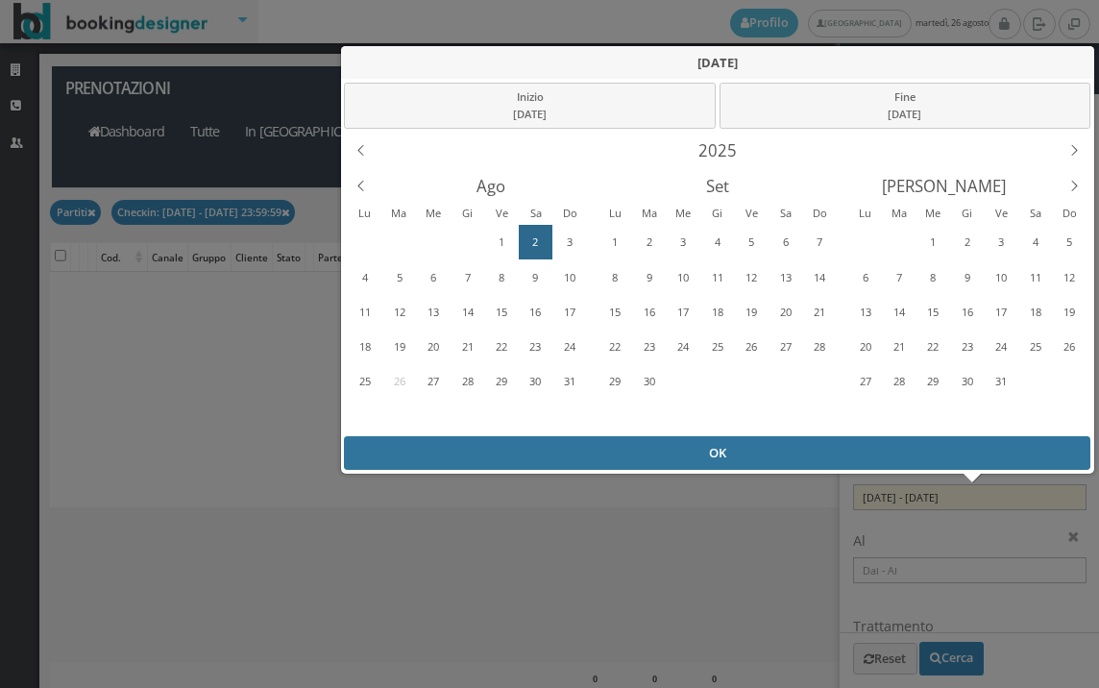
click at [582, 455] on div "OK" at bounding box center [717, 453] width 746 height 34
checkbox input "false"
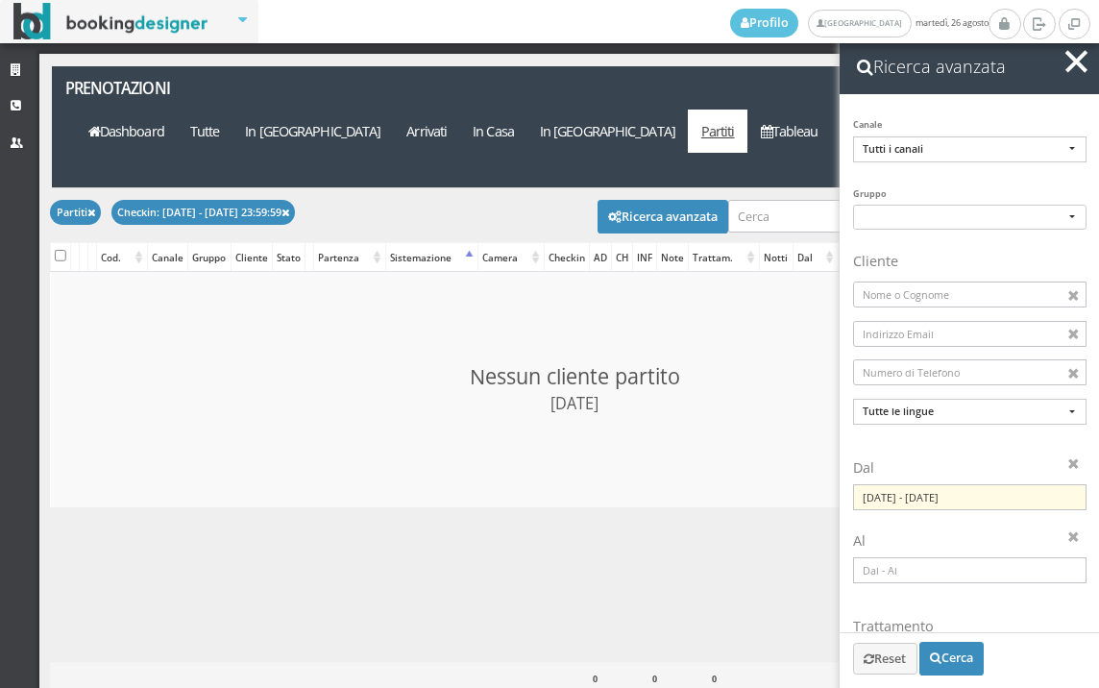
click at [1085, 58] on button "button" at bounding box center [1076, 62] width 28 height 28
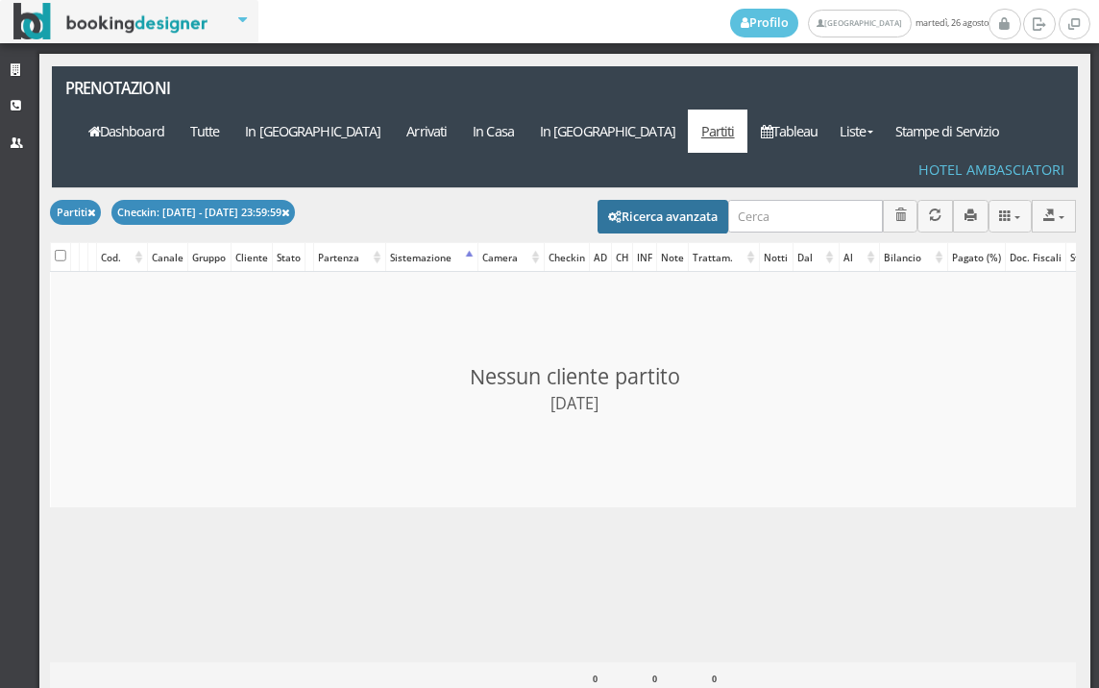
click at [657, 200] on button "Ricerca avanzata" at bounding box center [663, 216] width 131 height 33
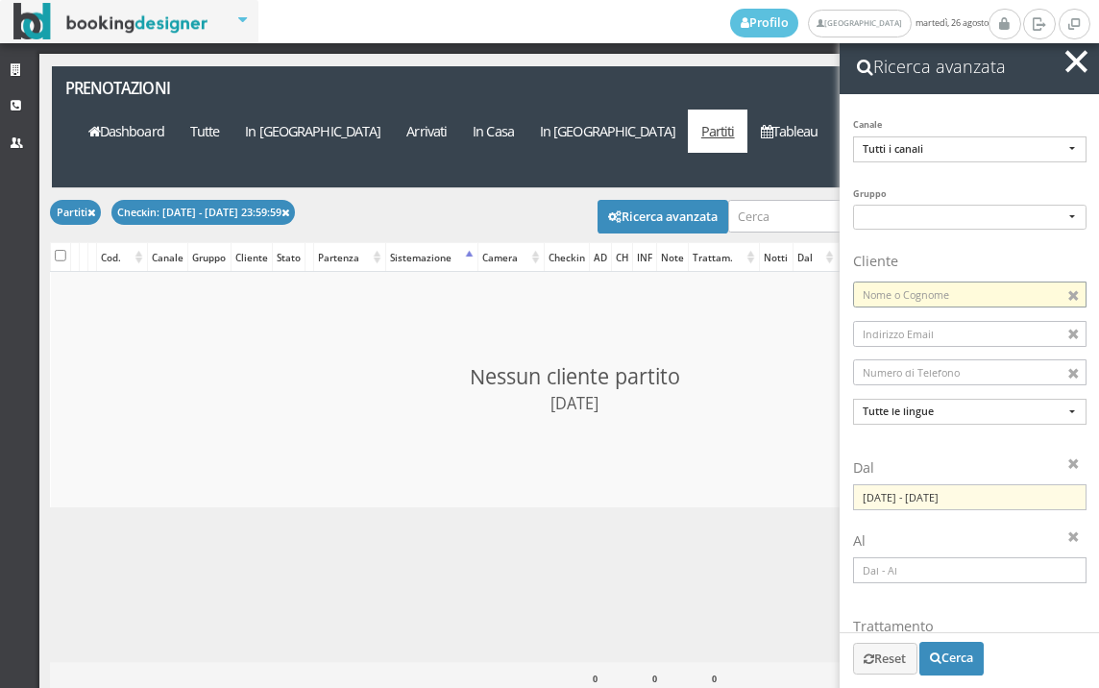
click at [953, 298] on input at bounding box center [969, 294] width 233 height 26
type input "GOLDONI"
click at [968, 653] on button "Cerca" at bounding box center [951, 658] width 64 height 33
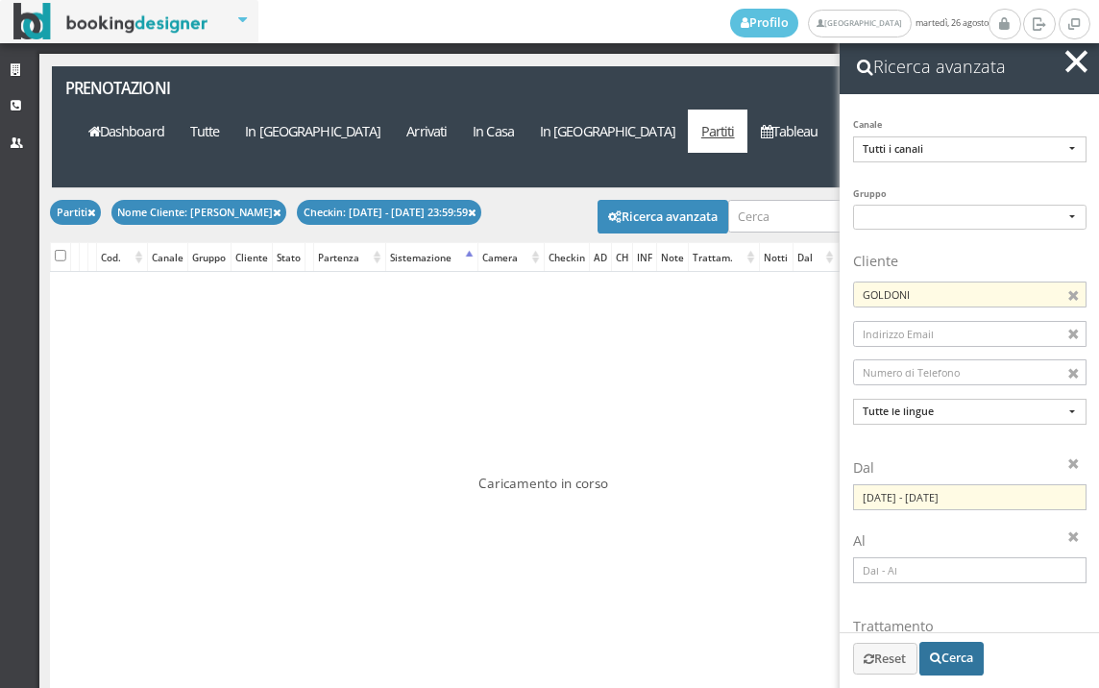
checkbox input "false"
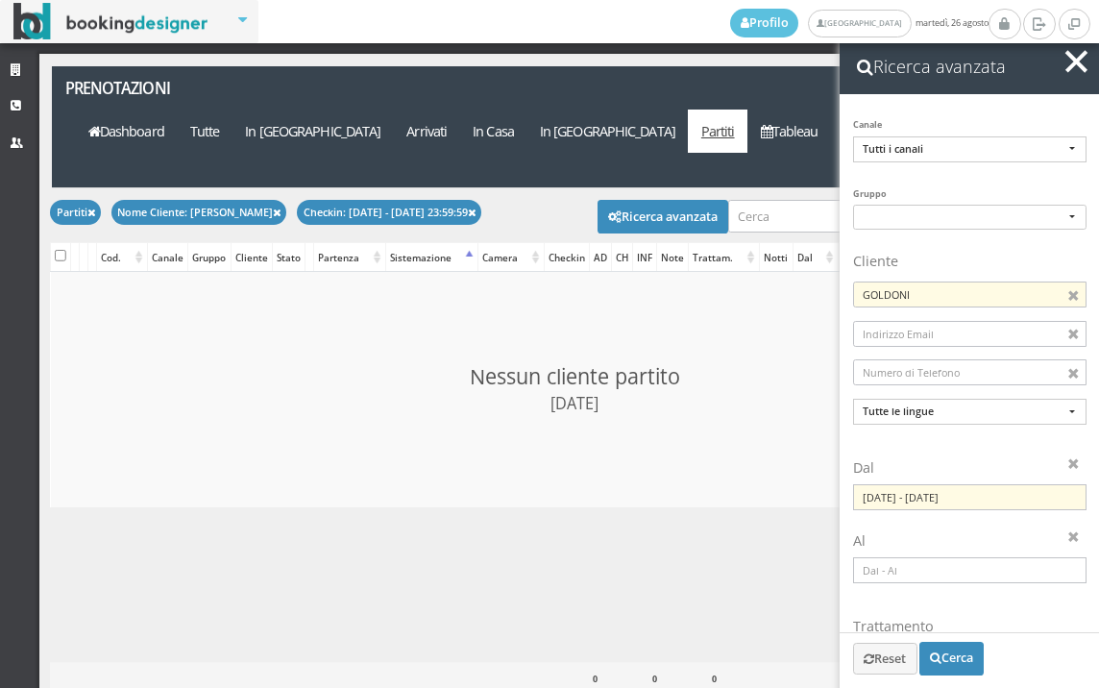
click at [1072, 56] on span "button" at bounding box center [1076, 61] width 22 height 22
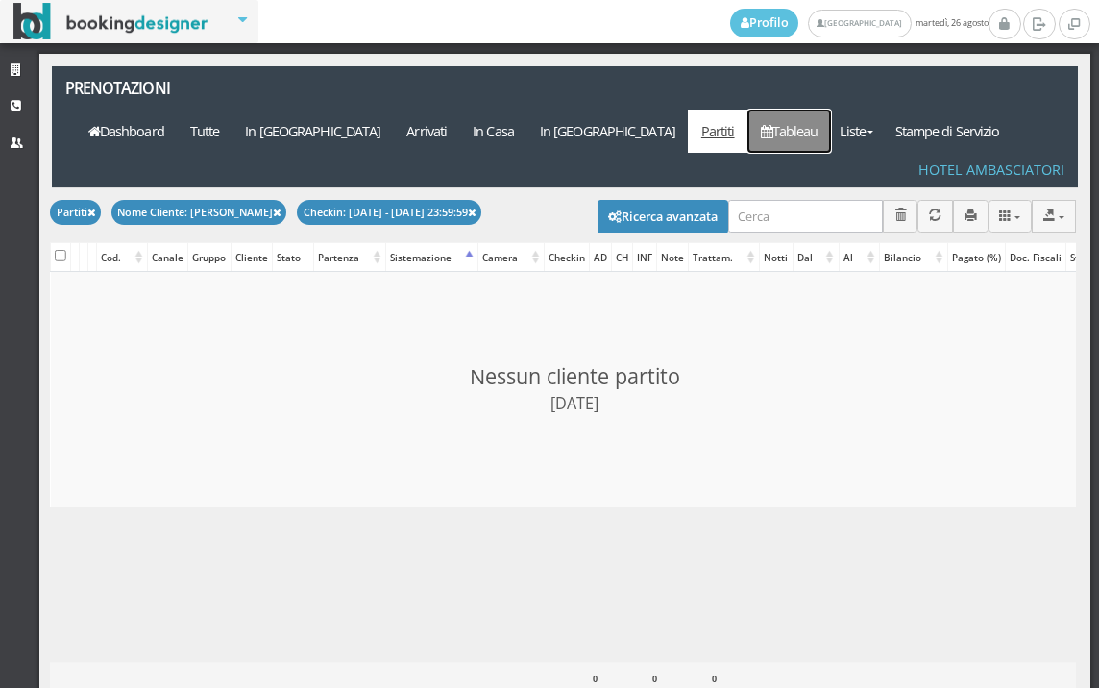
click at [831, 110] on link "Tableau" at bounding box center [789, 131] width 84 height 43
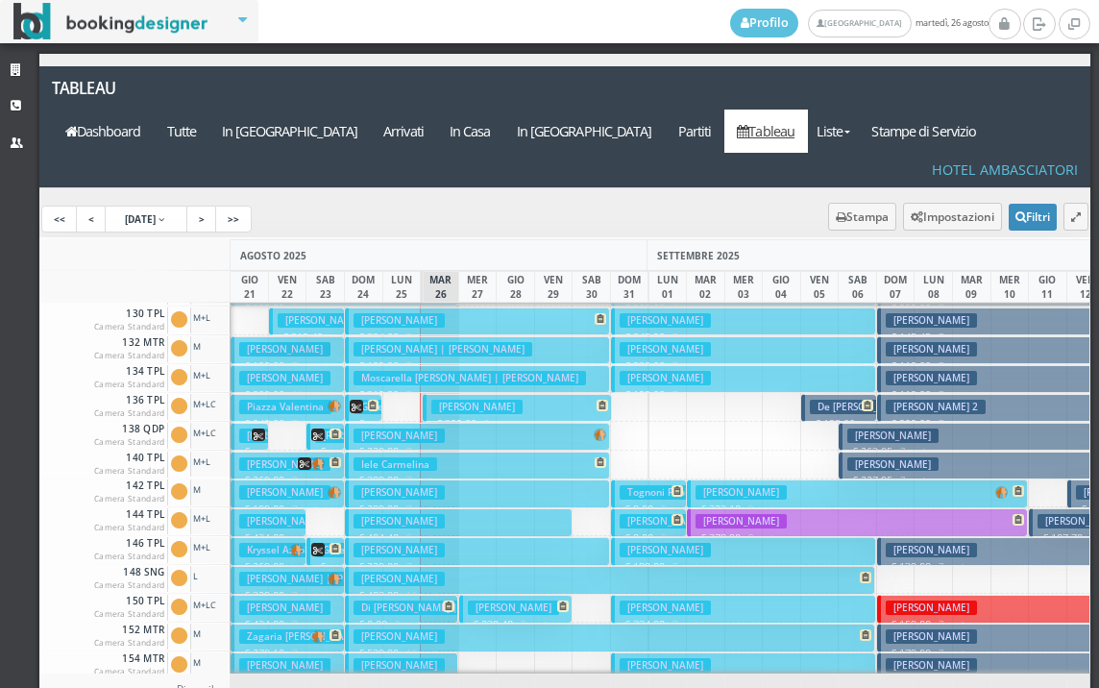
scroll to position [480, 0]
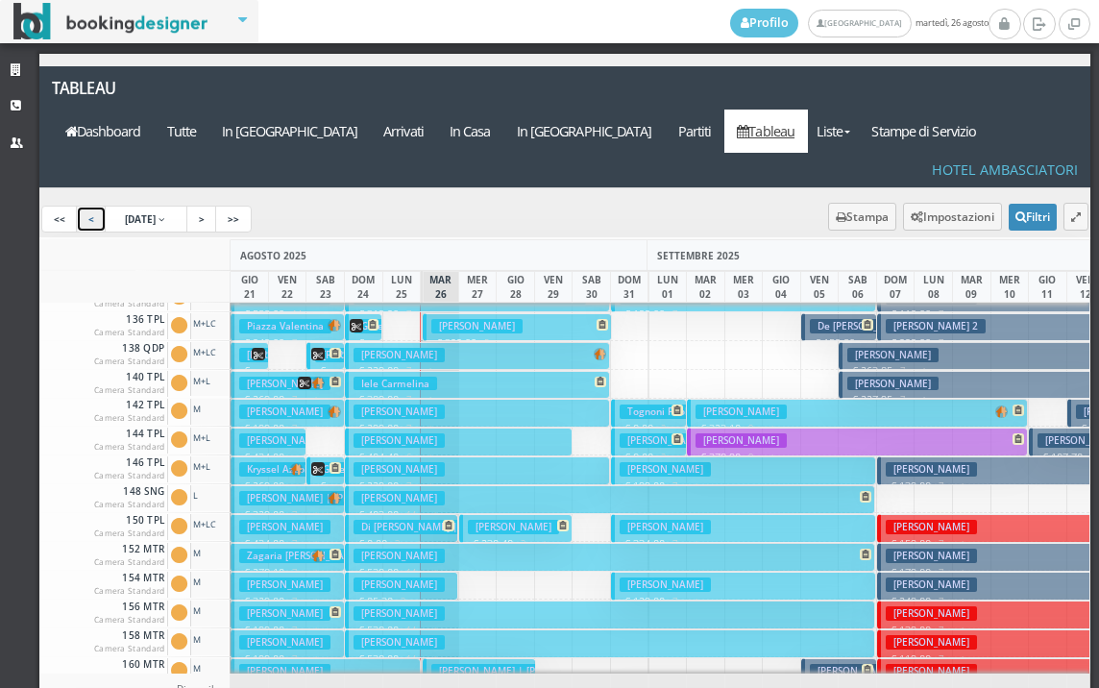
click at [91, 206] on link "<" at bounding box center [91, 219] width 31 height 27
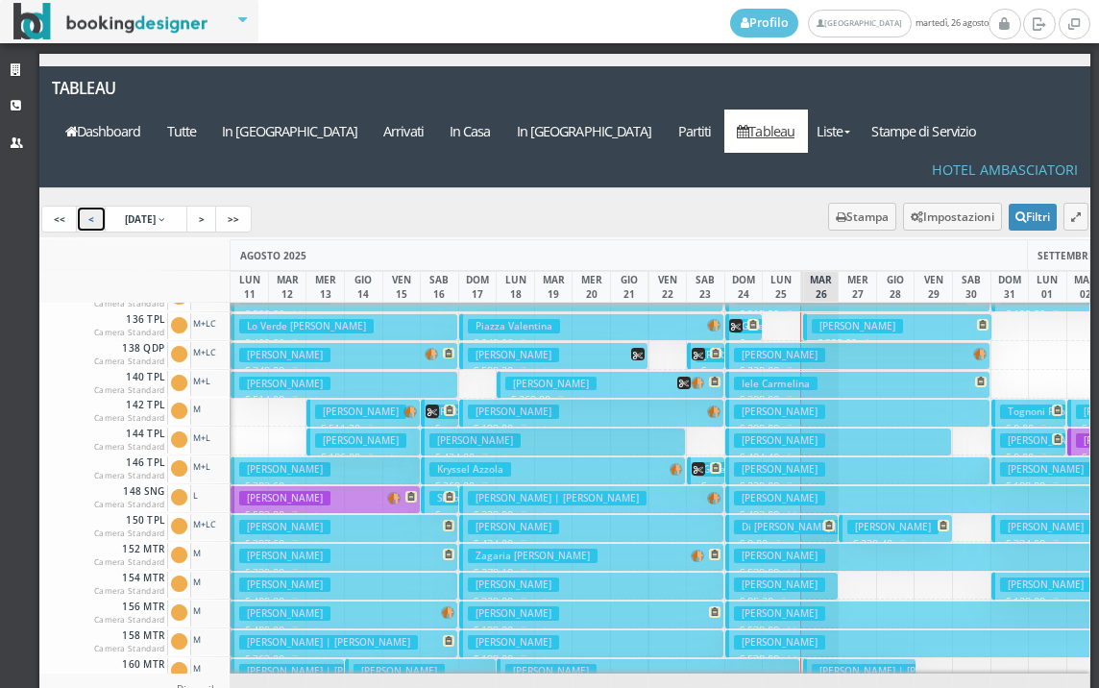
click at [91, 206] on link "<" at bounding box center [91, 219] width 31 height 27
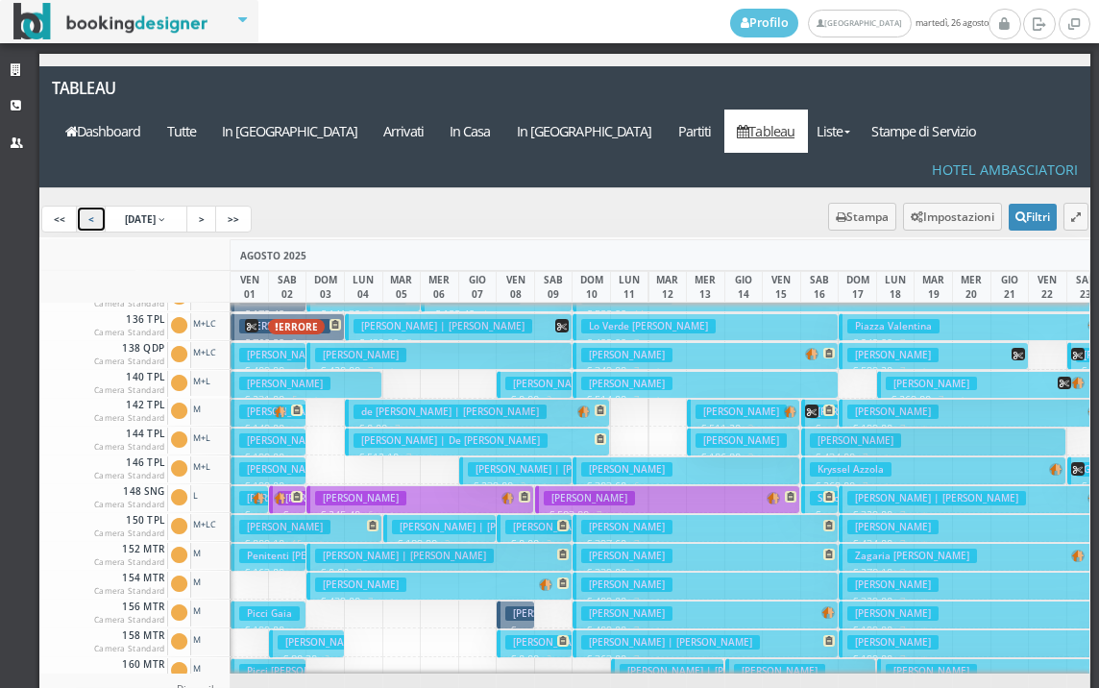
click at [93, 206] on link "<" at bounding box center [91, 219] width 31 height 27
